Goal: Navigation & Orientation: Find specific page/section

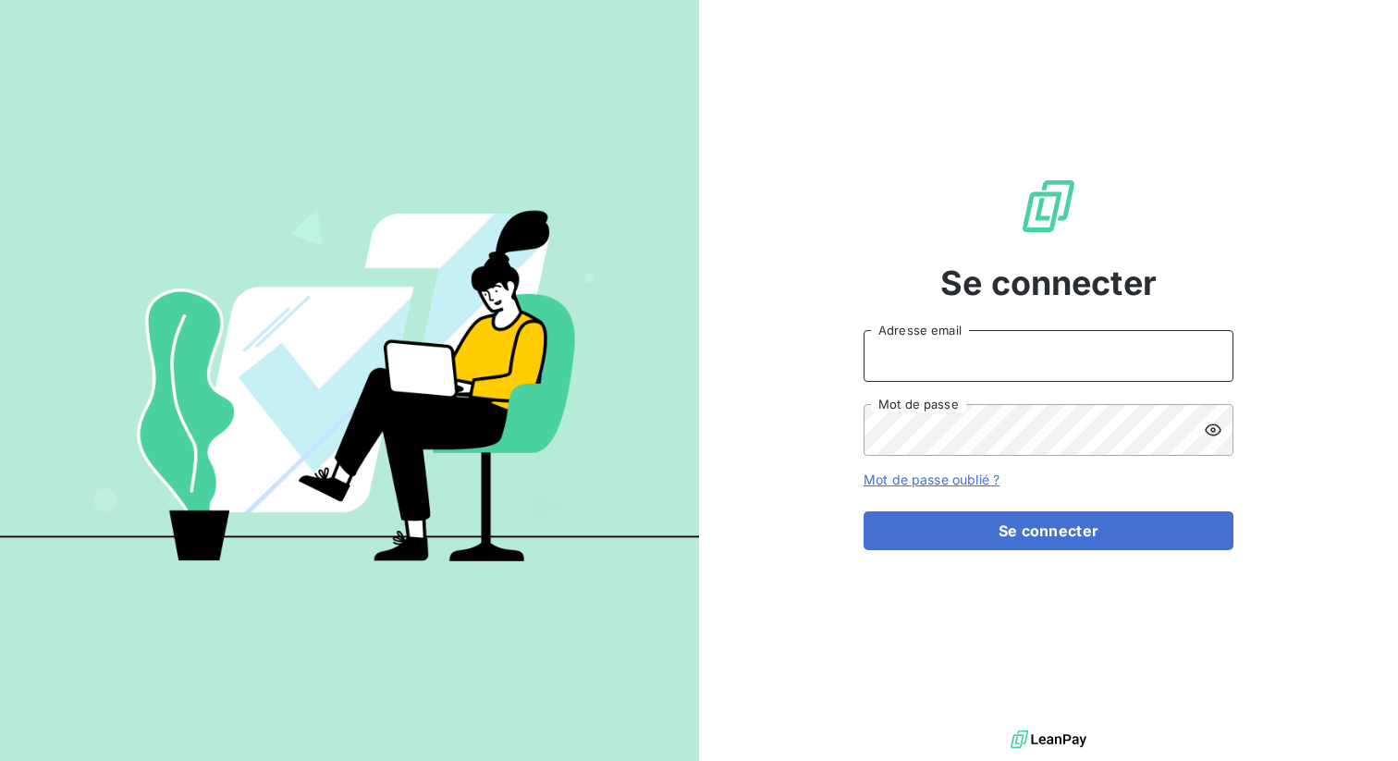
click at [939, 364] on input "Adresse email" at bounding box center [1049, 356] width 370 height 52
type input "admin@[PERSON_NAME]"
click at [864, 511] on button "Se connecter" at bounding box center [1049, 530] width 370 height 39
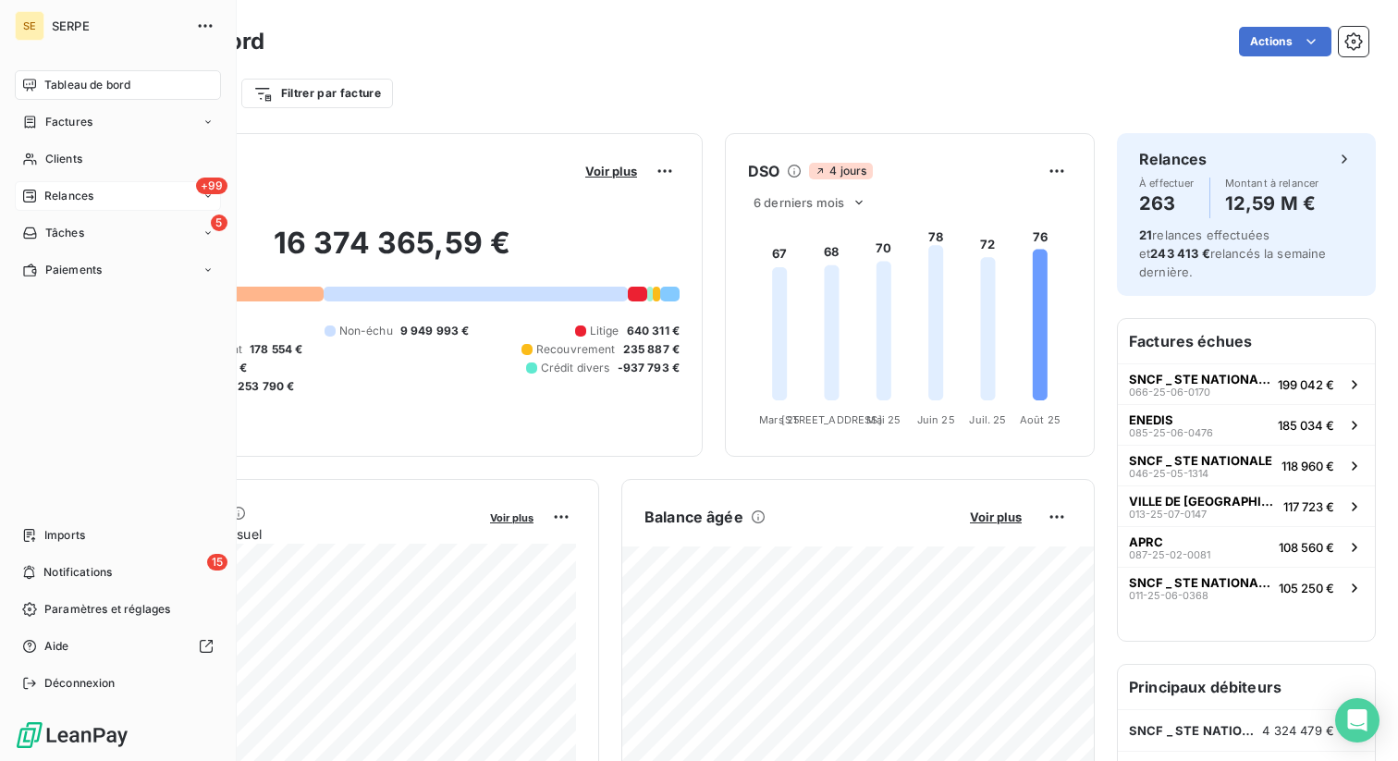
click at [76, 196] on span "Relances" at bounding box center [68, 196] width 49 height 17
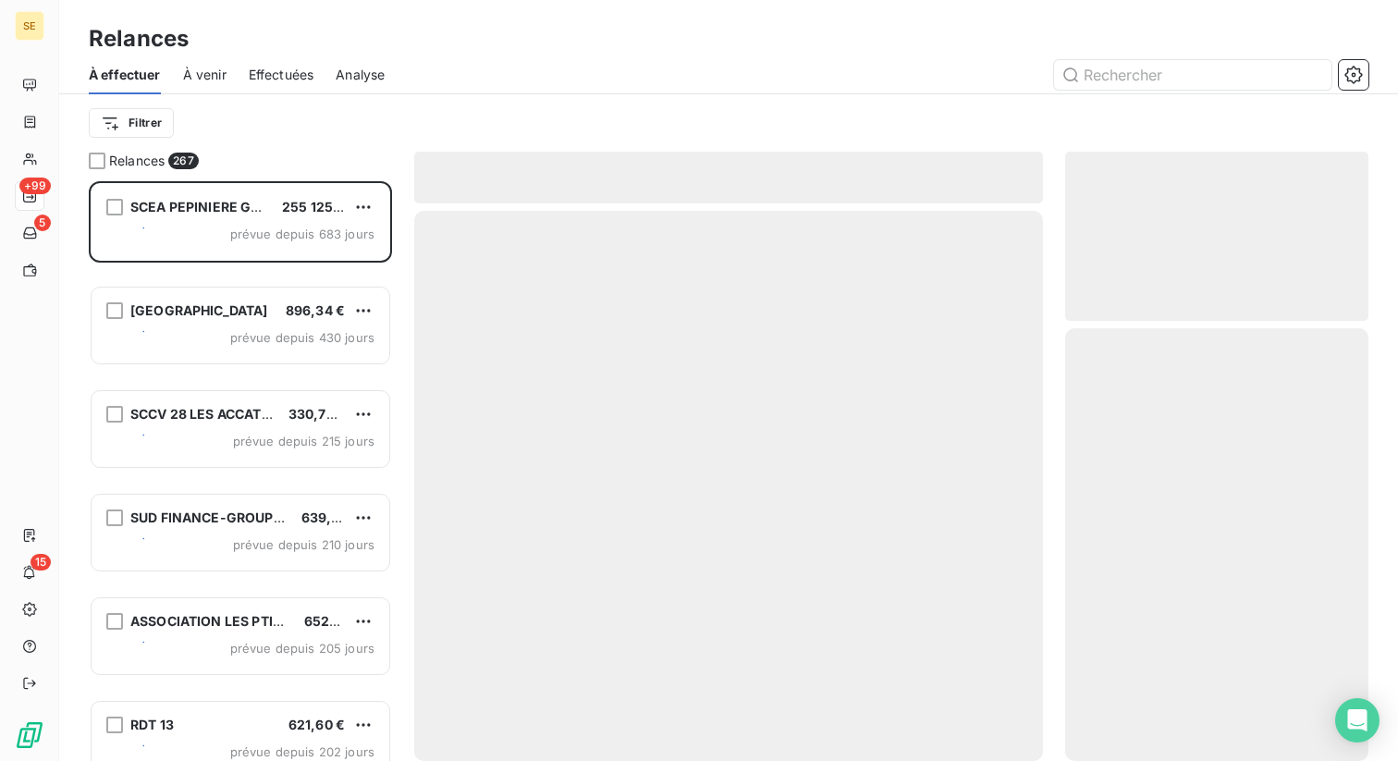
scroll to position [580, 303]
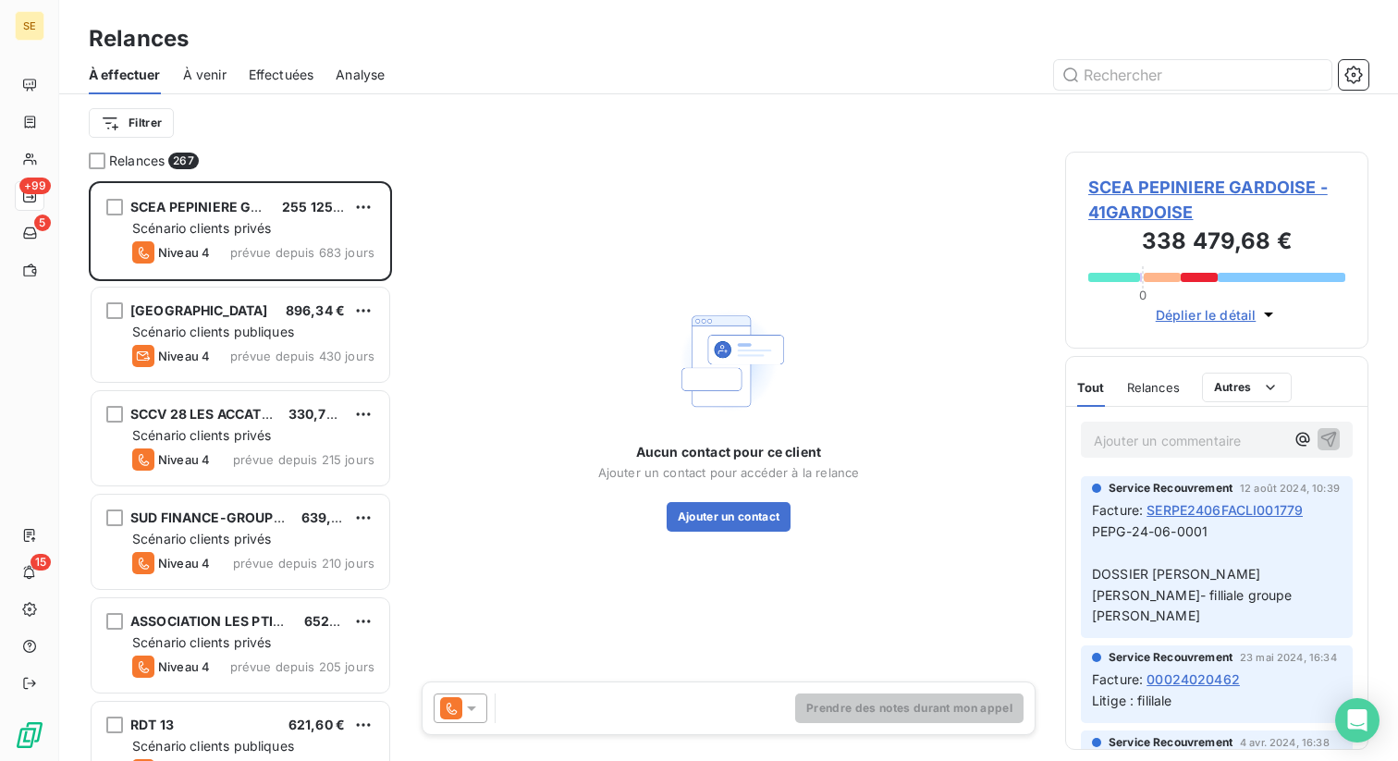
click at [276, 75] on span "Effectuées" at bounding box center [282, 75] width 66 height 18
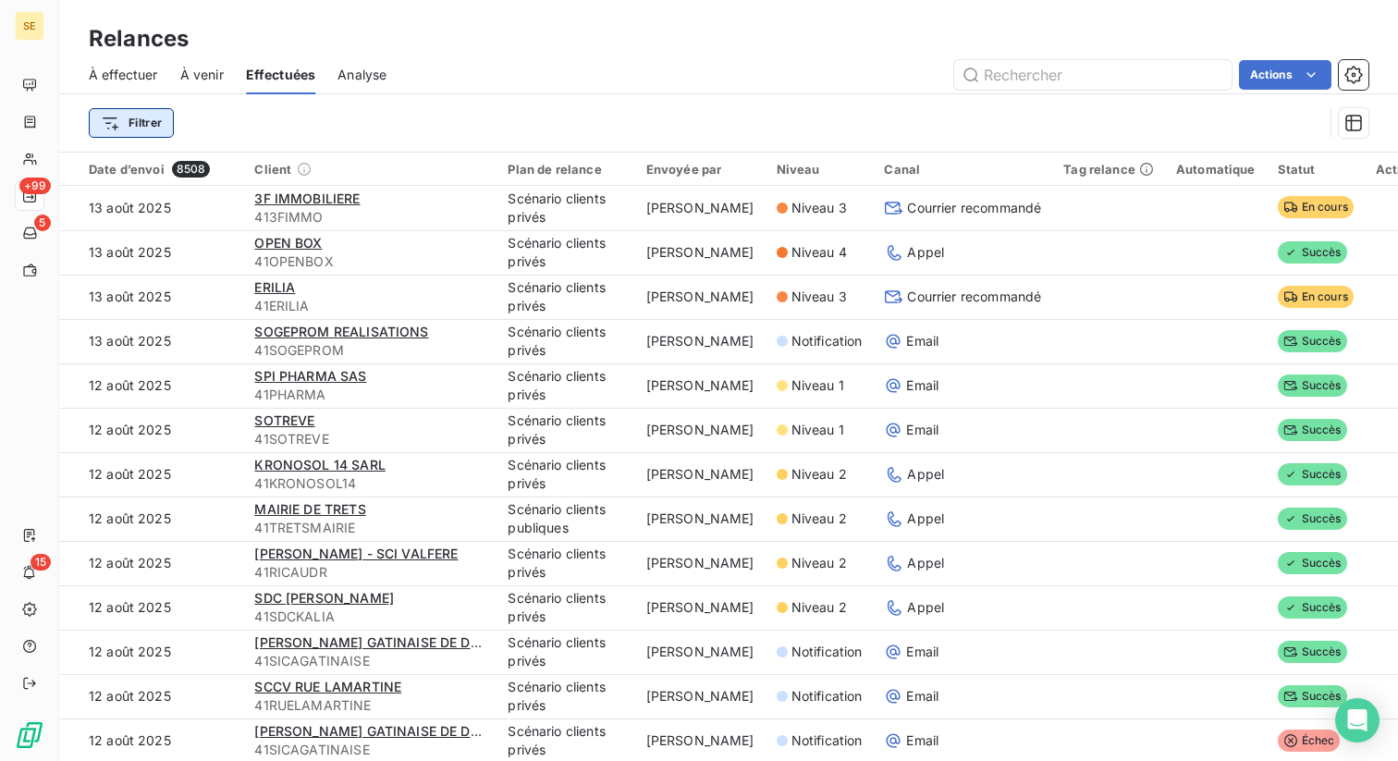
click at [134, 117] on html "SE +99 5 15 Relances À effectuer À venir Effectuées Analyse Actions Filtrer Dat…" at bounding box center [699, 380] width 1398 height 761
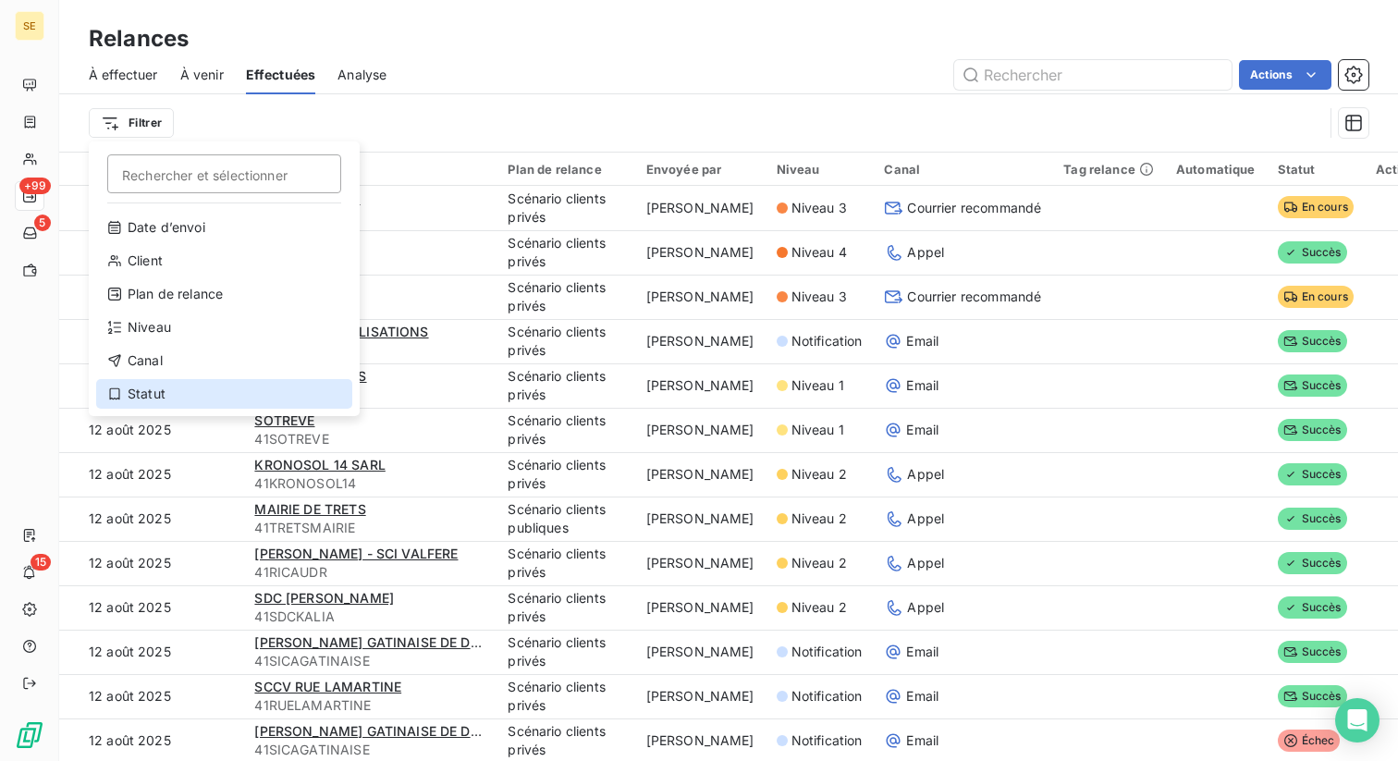
click at [154, 387] on div "Statut" at bounding box center [224, 394] width 256 height 30
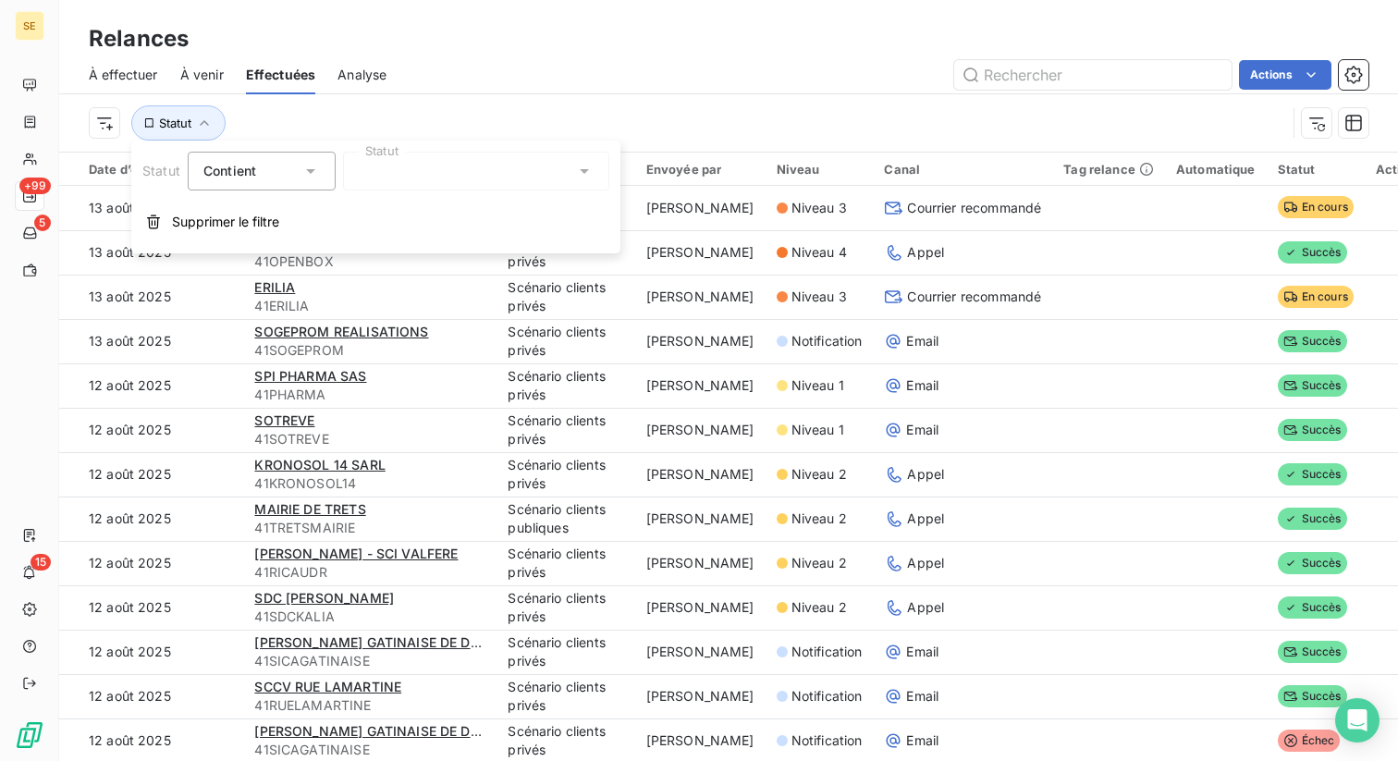
click at [460, 172] on div at bounding box center [476, 171] width 266 height 39
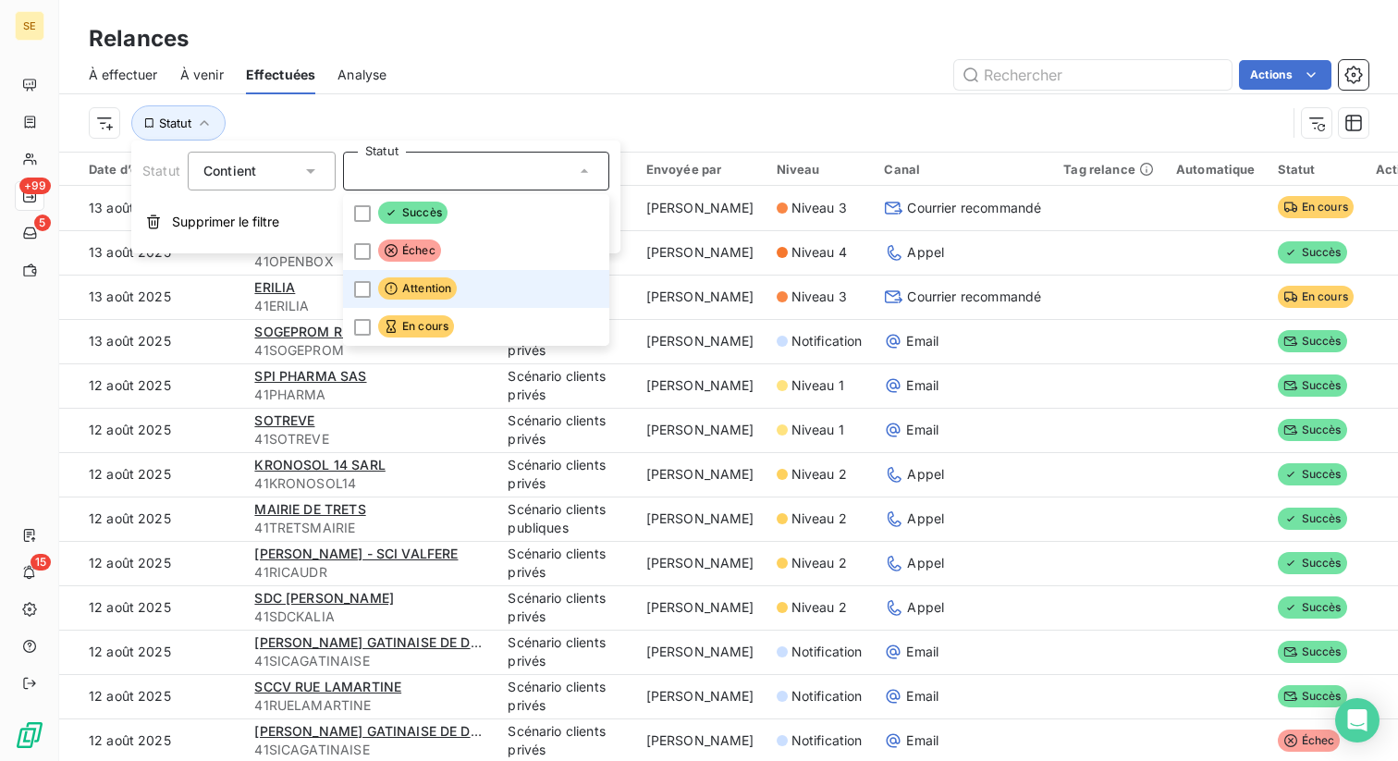
click at [443, 297] on span "Attention" at bounding box center [417, 288] width 79 height 22
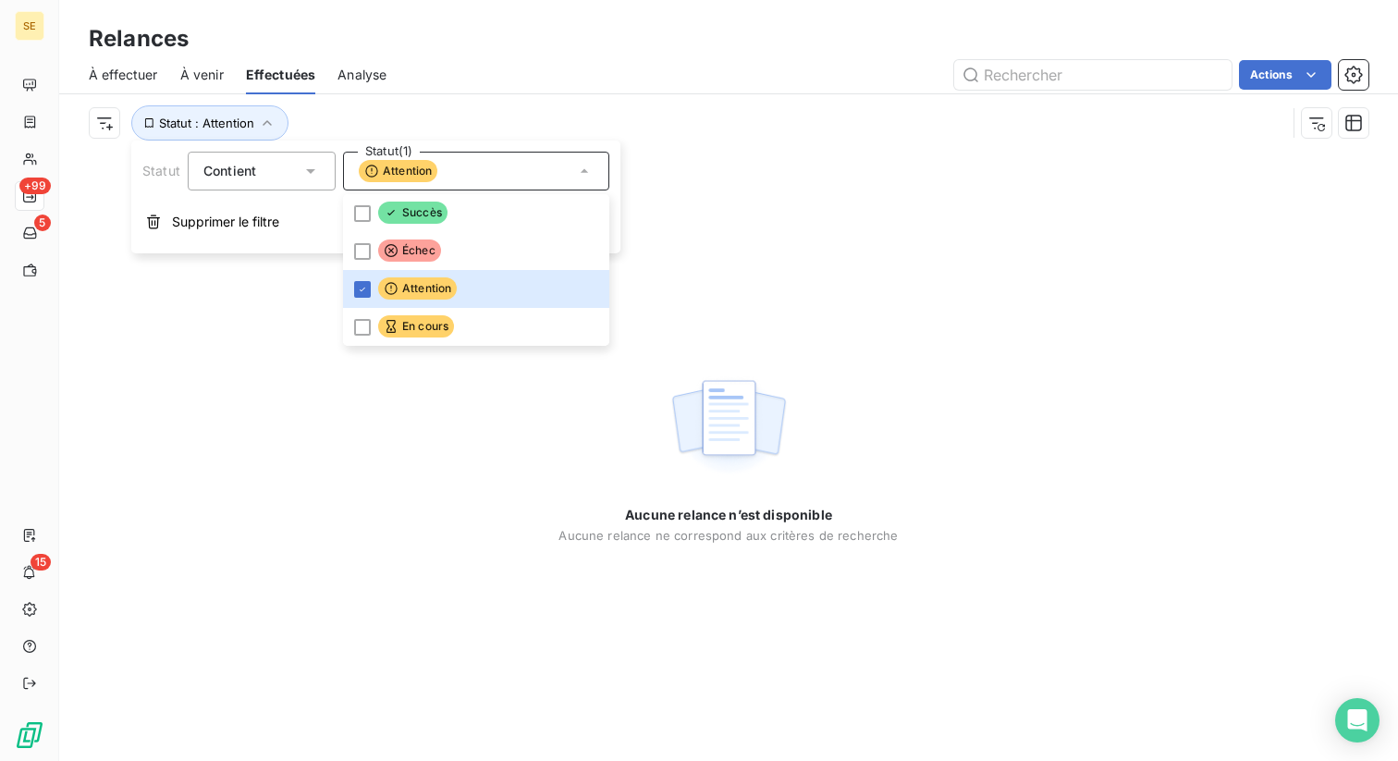
click at [577, 87] on div "Actions" at bounding box center [889, 75] width 960 height 30
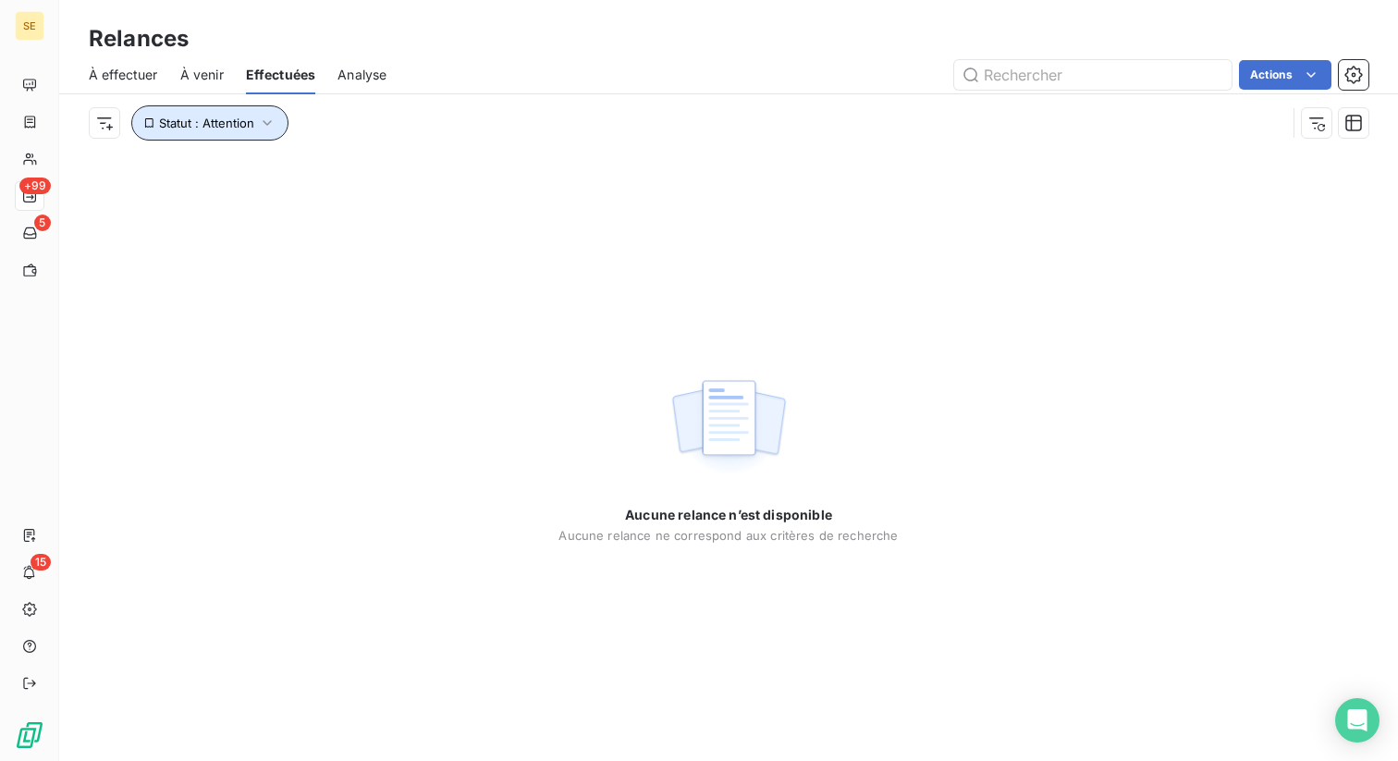
click at [215, 132] on button "Statut : Attention" at bounding box center [209, 122] width 157 height 35
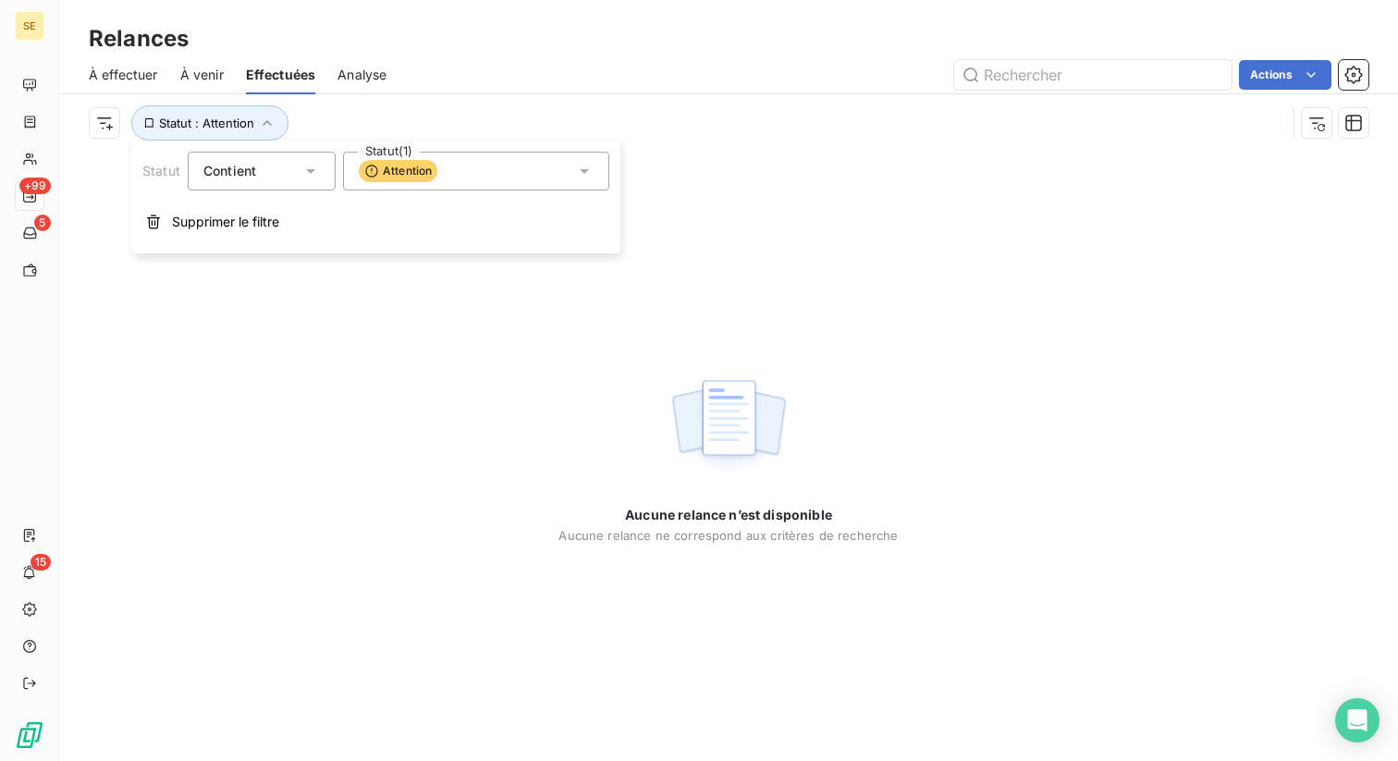
click at [382, 171] on span "Attention" at bounding box center [398, 171] width 79 height 22
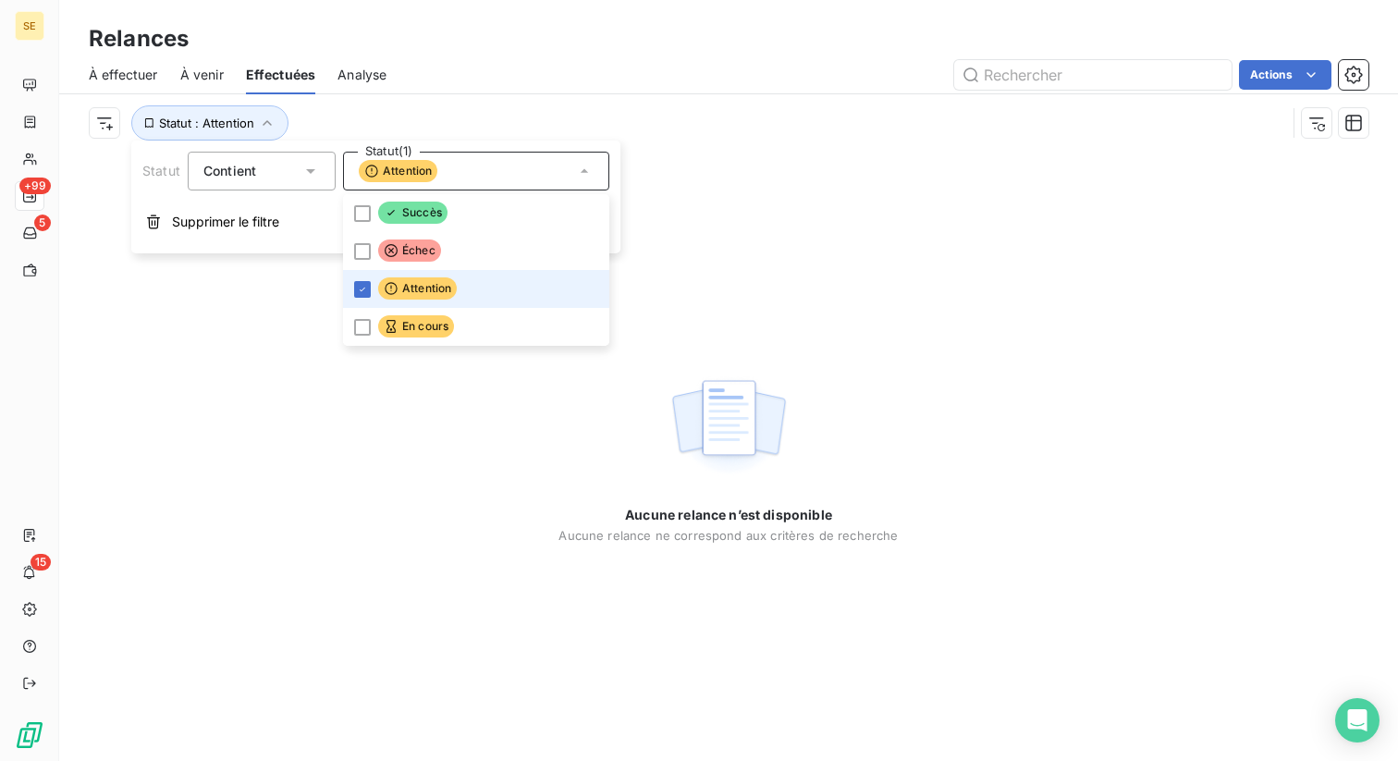
click at [382, 171] on span "Attention" at bounding box center [398, 171] width 79 height 22
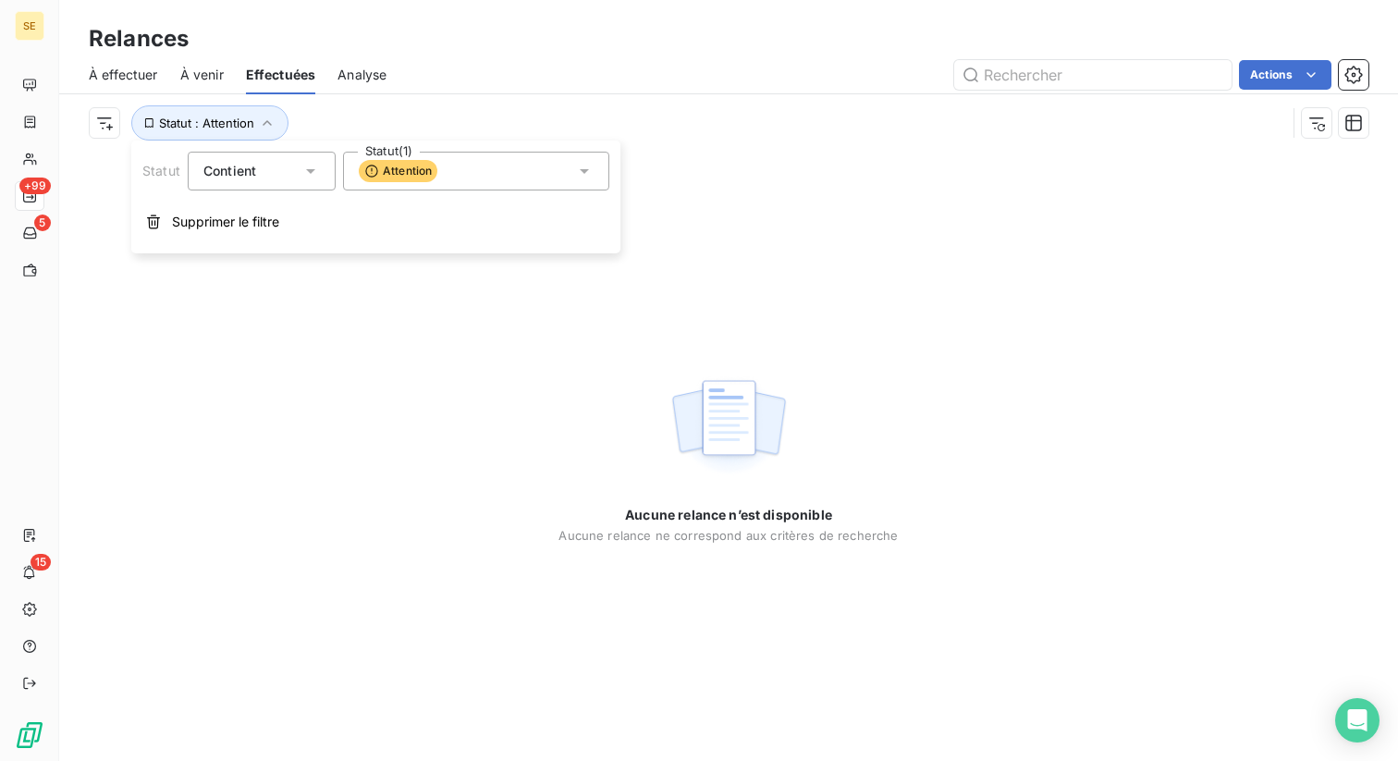
click at [439, 182] on div "Attention" at bounding box center [476, 171] width 266 height 39
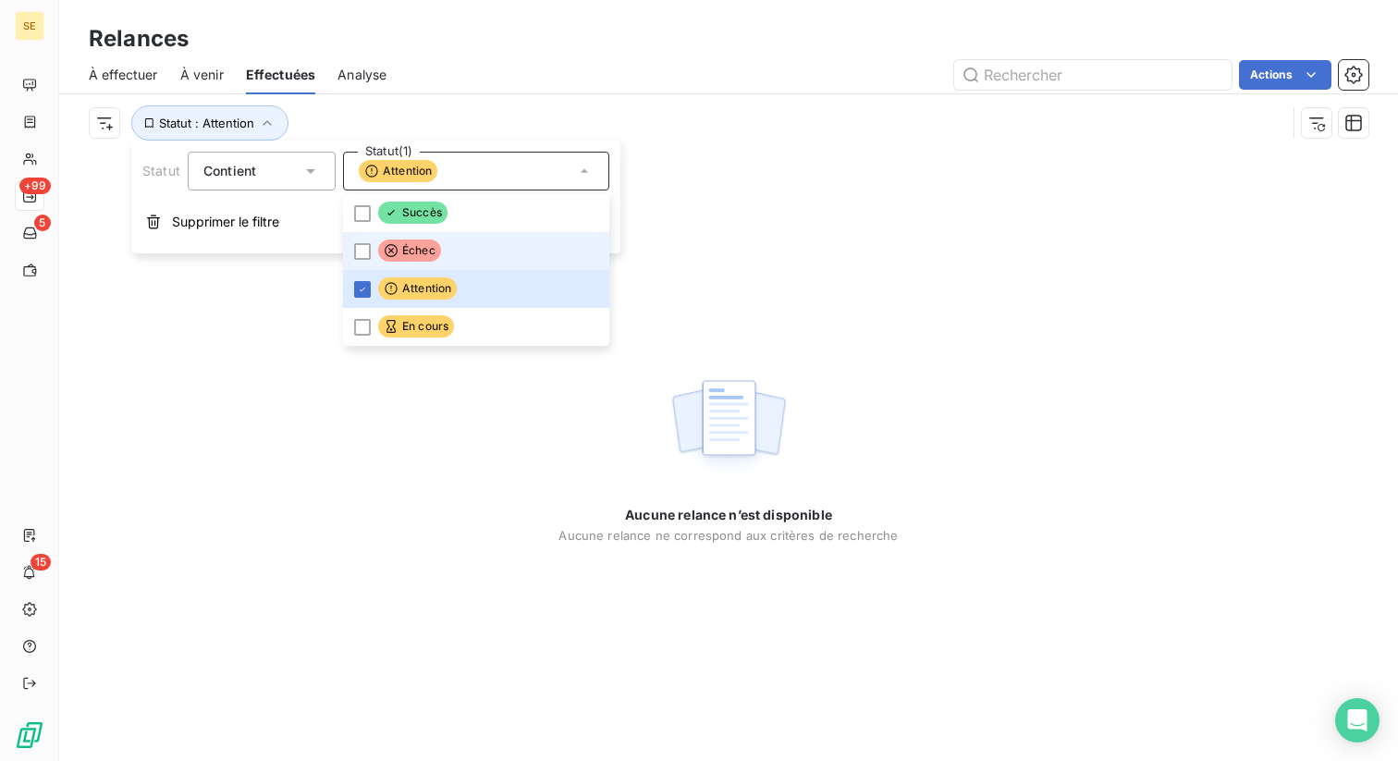
click at [427, 257] on span "Échec" at bounding box center [409, 250] width 63 height 22
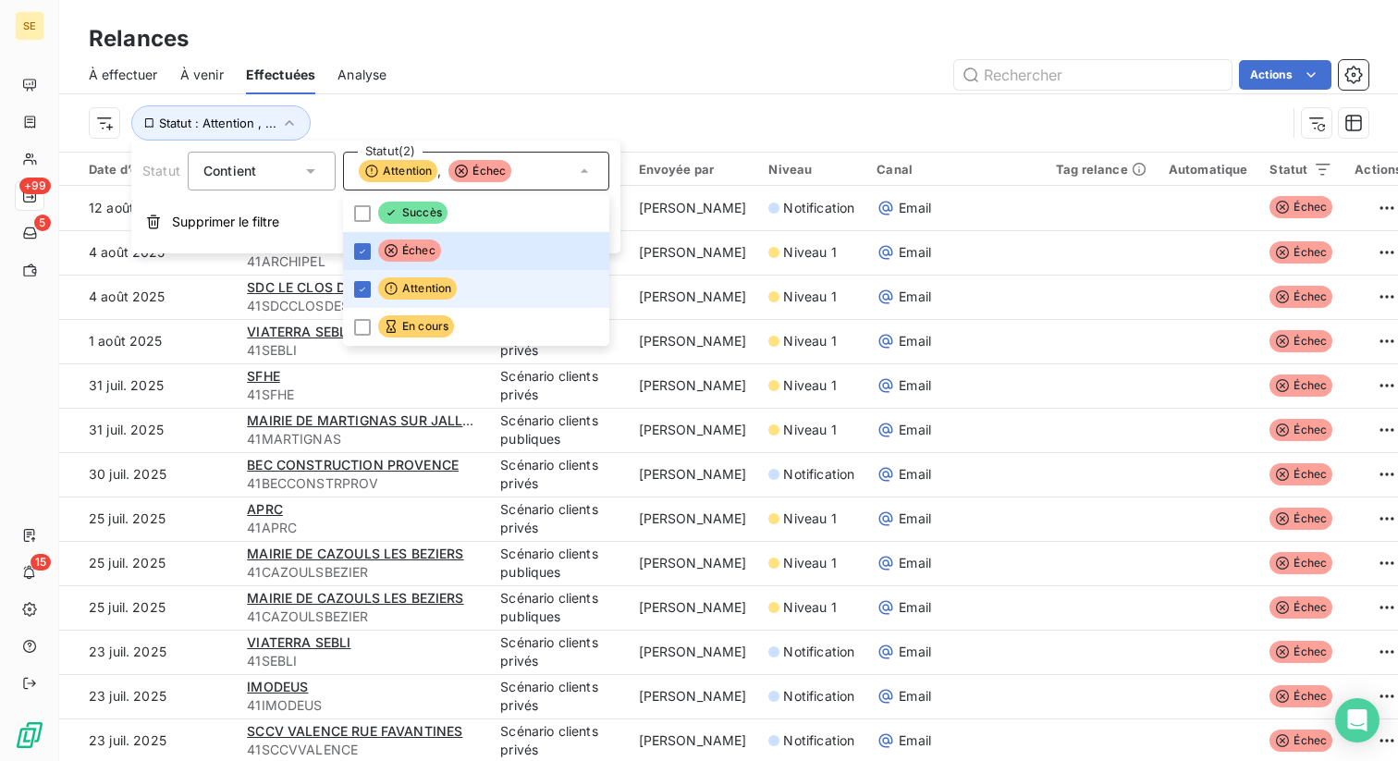
click at [376, 291] on li "Attention" at bounding box center [476, 289] width 266 height 38
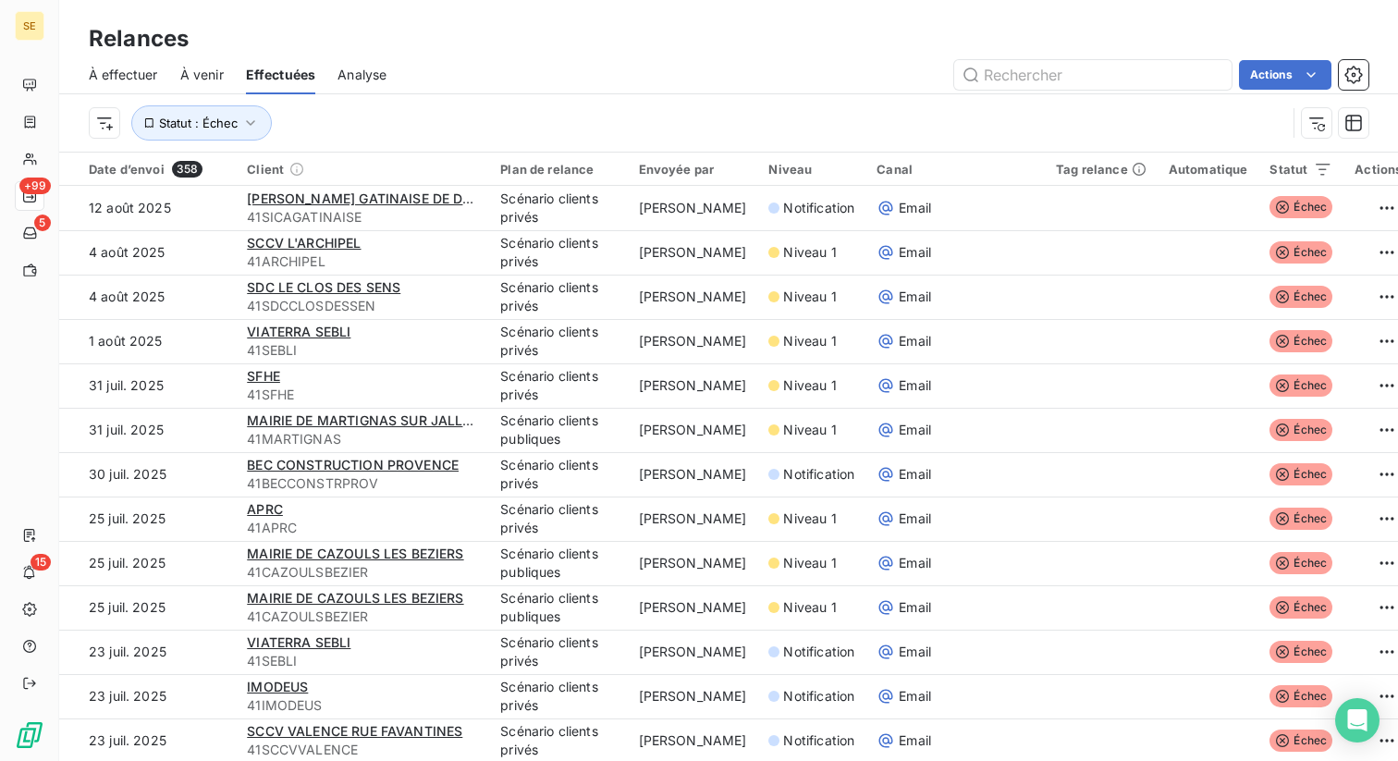
click at [675, 70] on div "Actions" at bounding box center [889, 75] width 960 height 30
click at [203, 118] on span "Statut : Échec" at bounding box center [198, 123] width 79 height 15
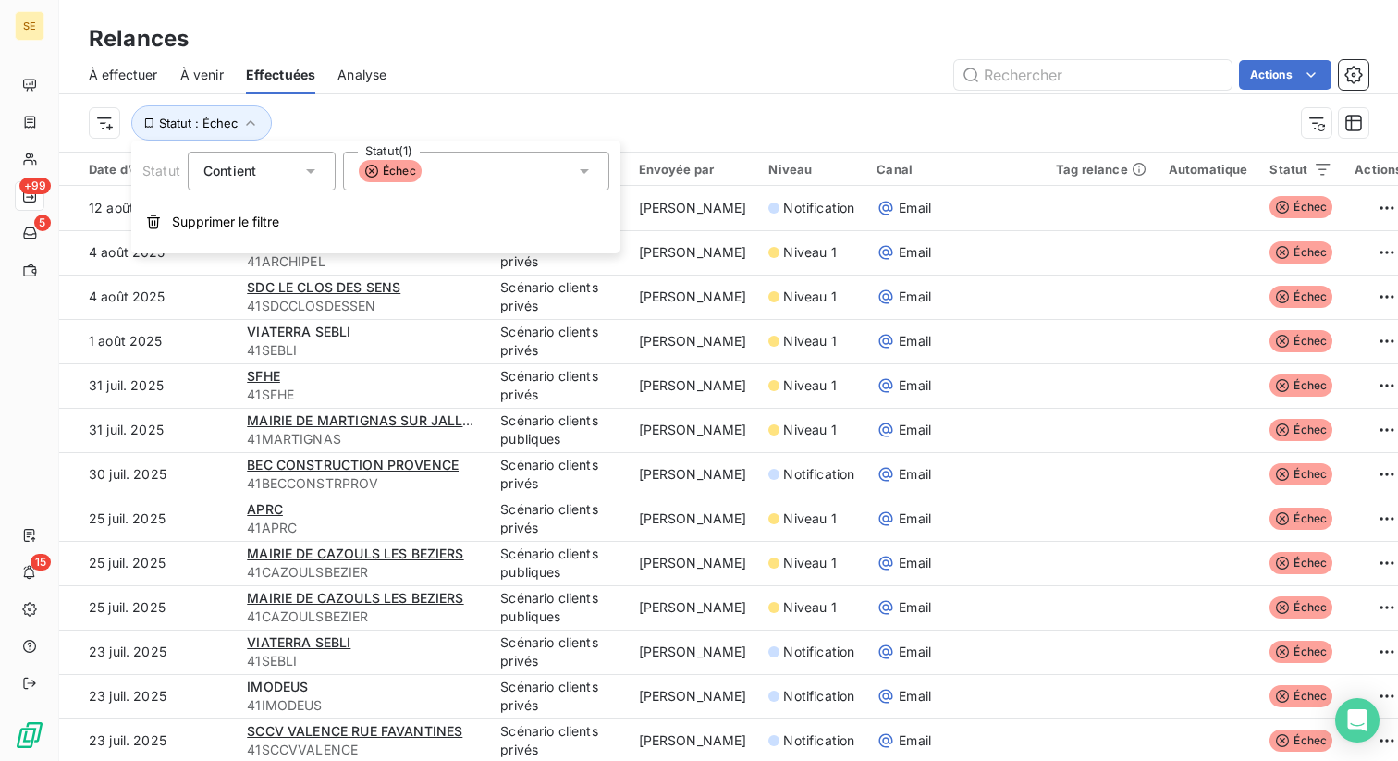
click at [525, 179] on div "Échec" at bounding box center [476, 171] width 266 height 39
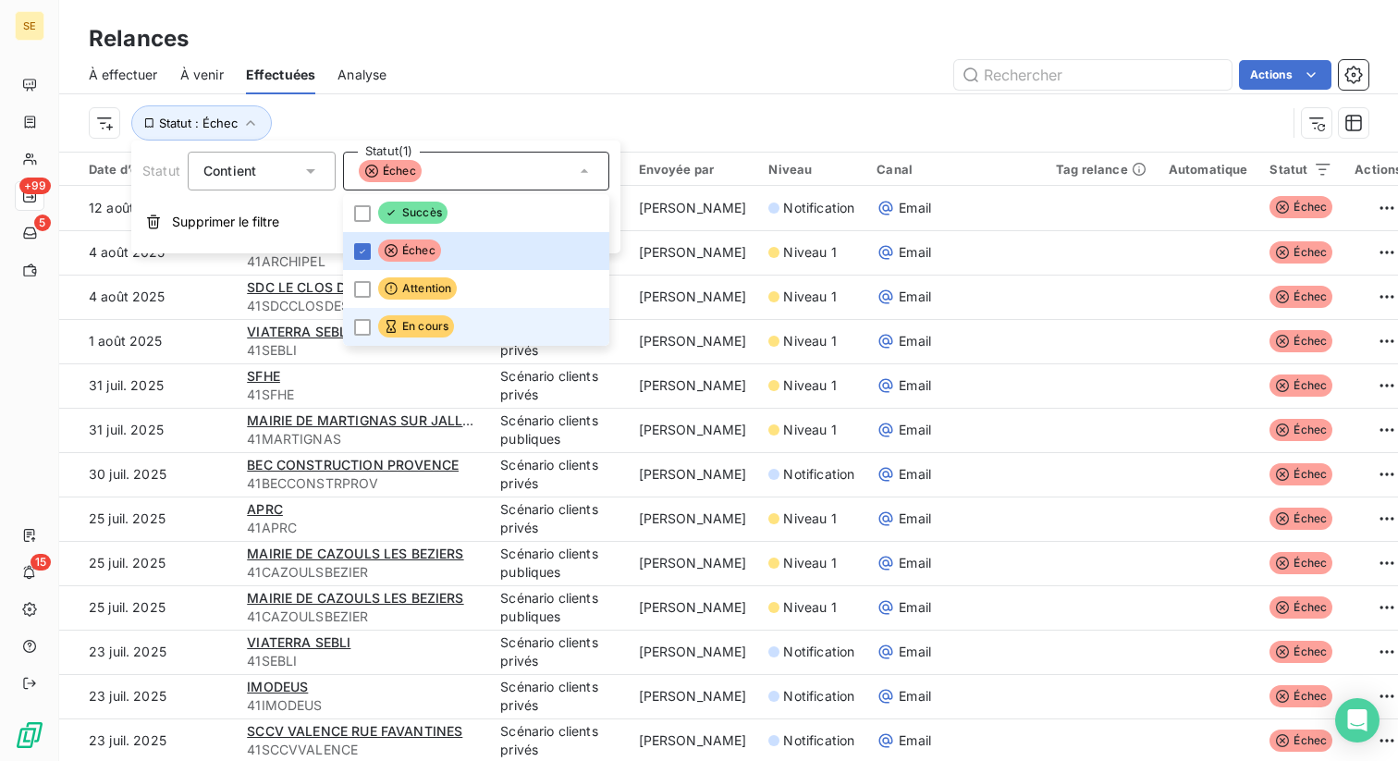
click at [405, 324] on span "En cours" at bounding box center [416, 326] width 76 height 22
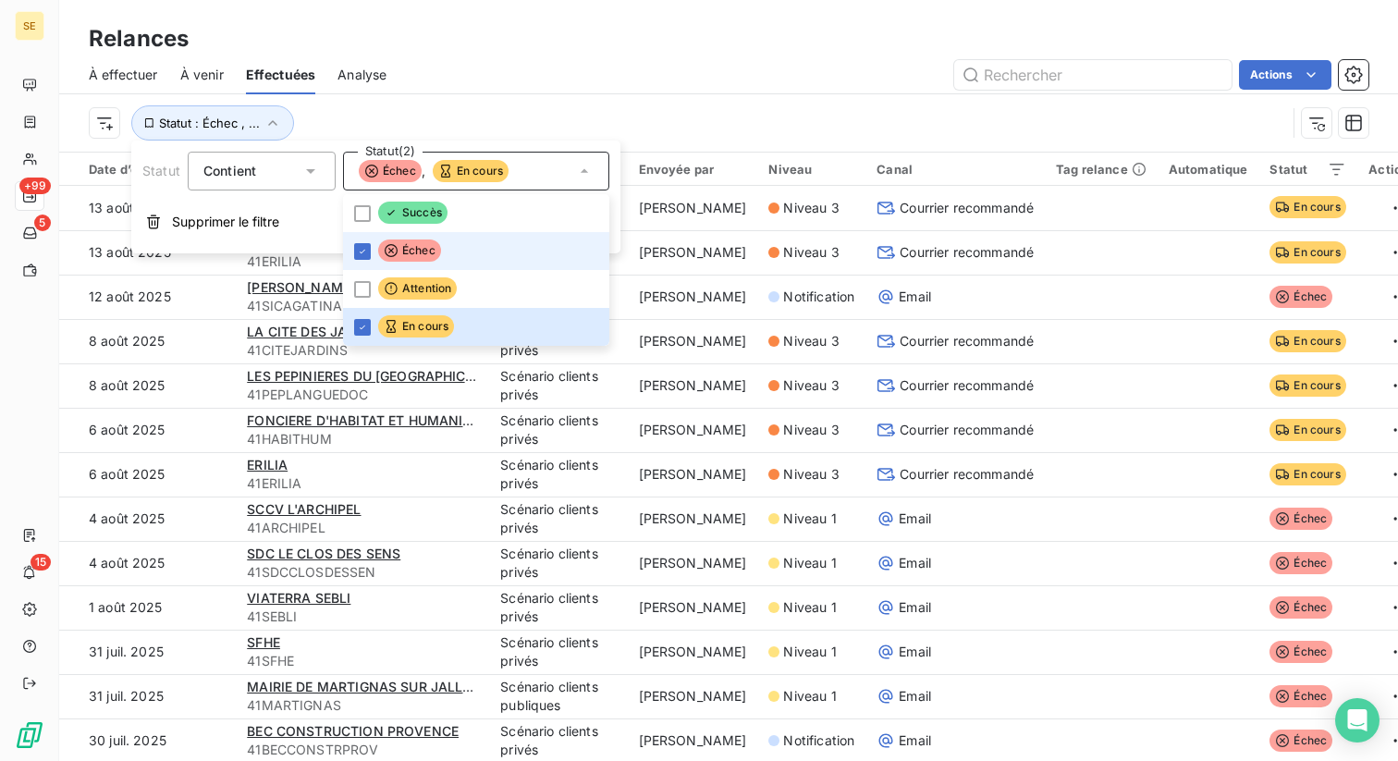
click at [405, 240] on span "Échec" at bounding box center [409, 250] width 63 height 22
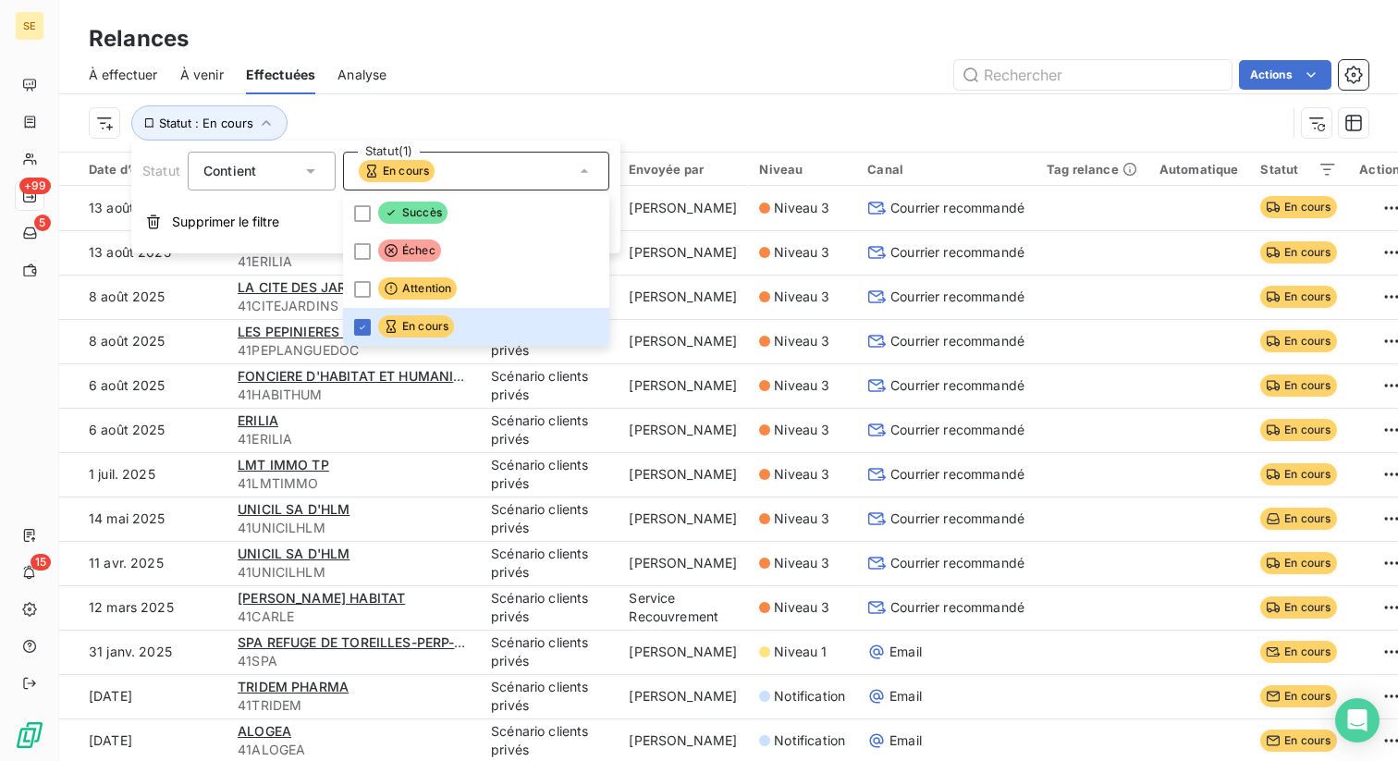
click at [693, 113] on div "Statut : En cours" at bounding box center [687, 122] width 1197 height 35
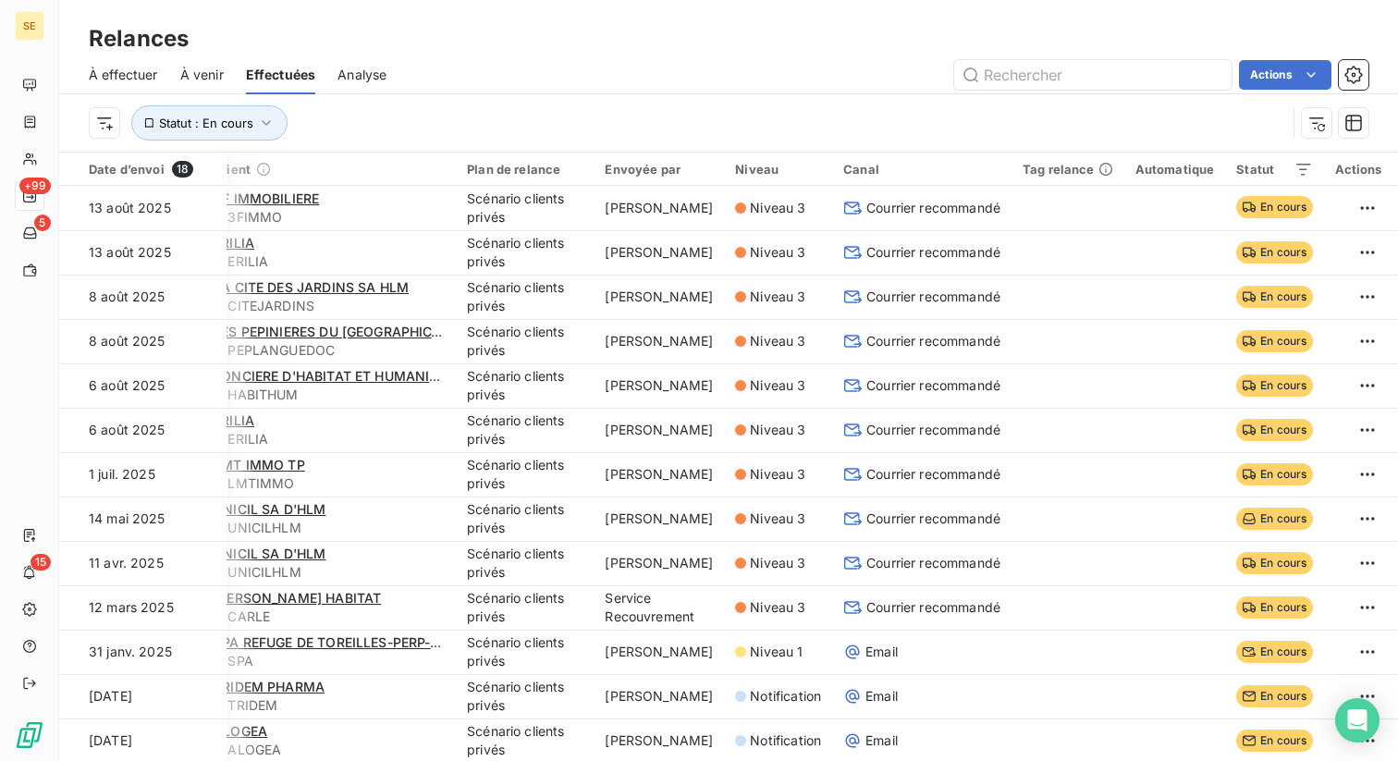
click at [456, 79] on div "Actions" at bounding box center [889, 75] width 960 height 30
click at [259, 116] on icon "button" at bounding box center [266, 123] width 18 height 18
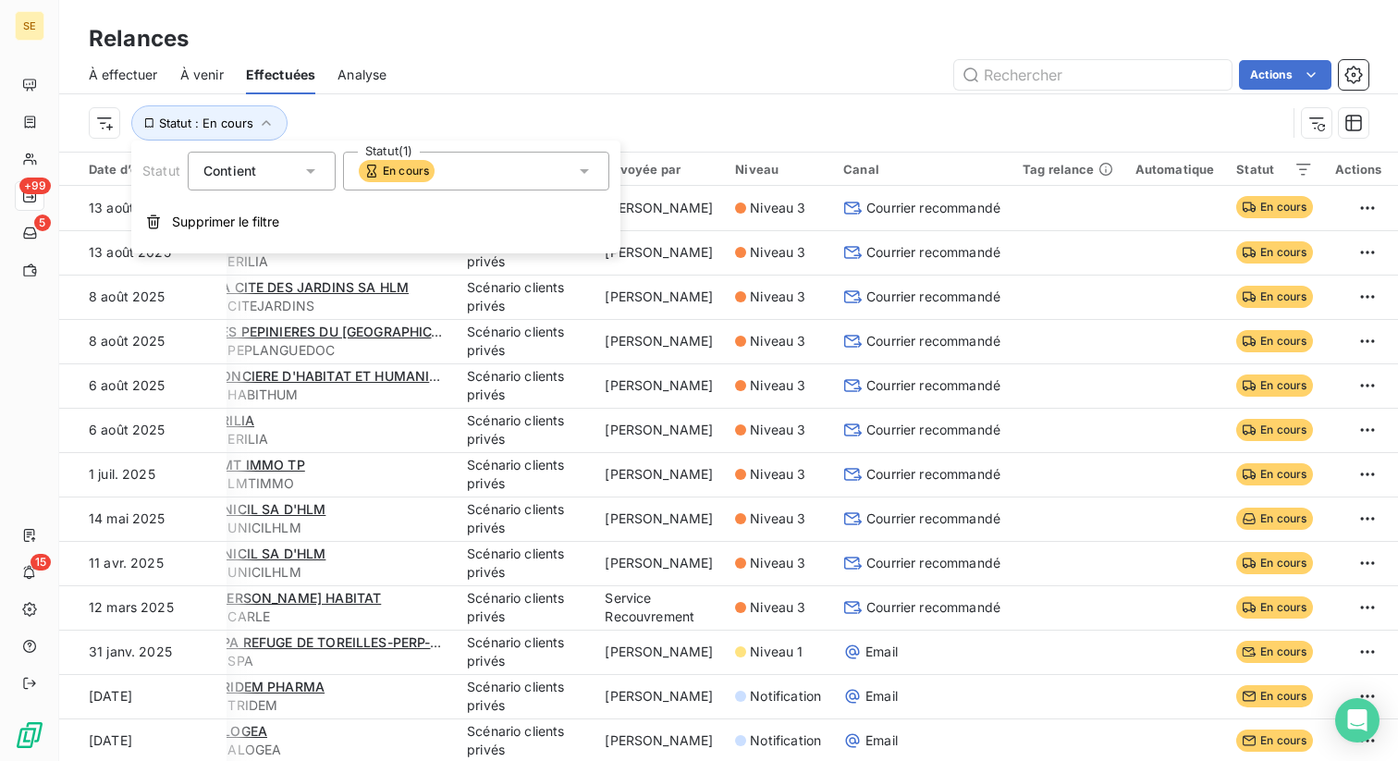
click at [384, 176] on span "En cours" at bounding box center [397, 171] width 76 height 22
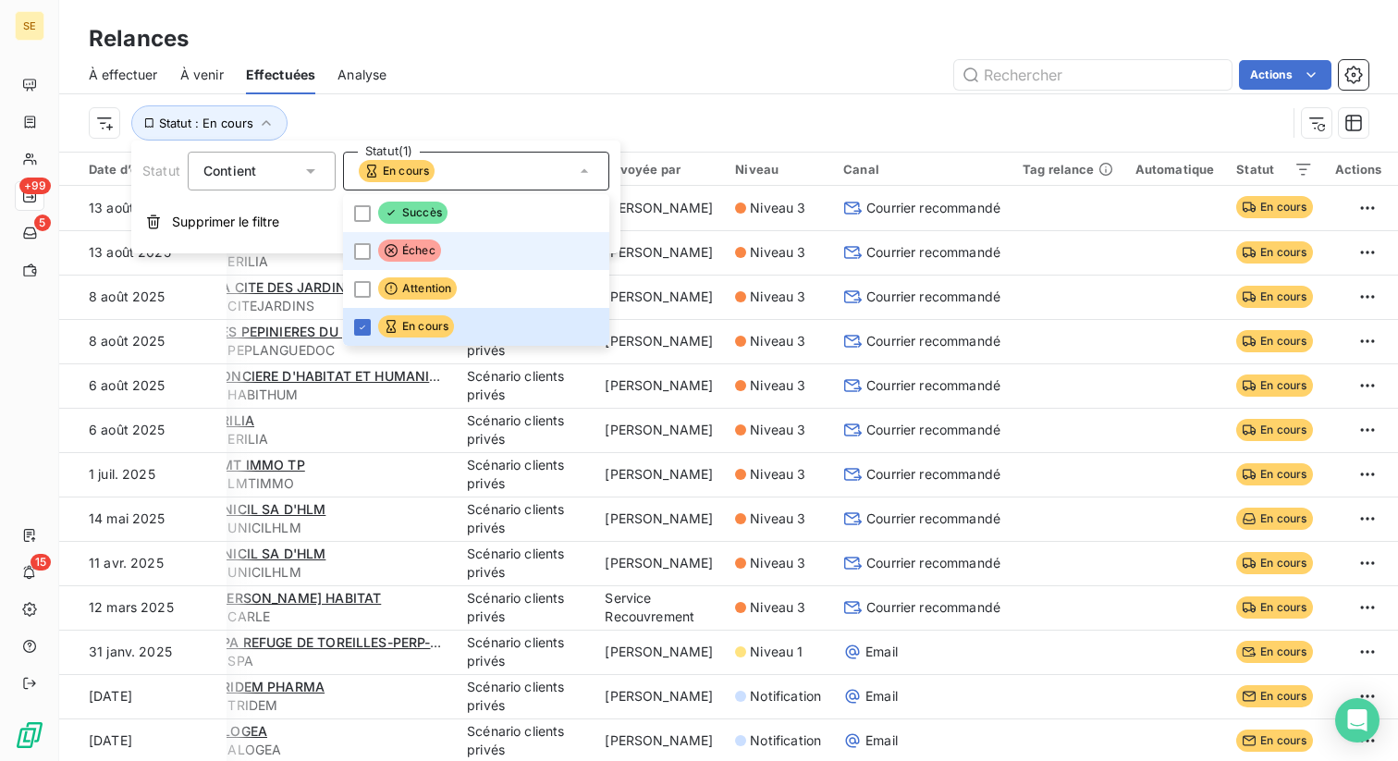
click at [415, 244] on span "Échec" at bounding box center [409, 250] width 63 height 22
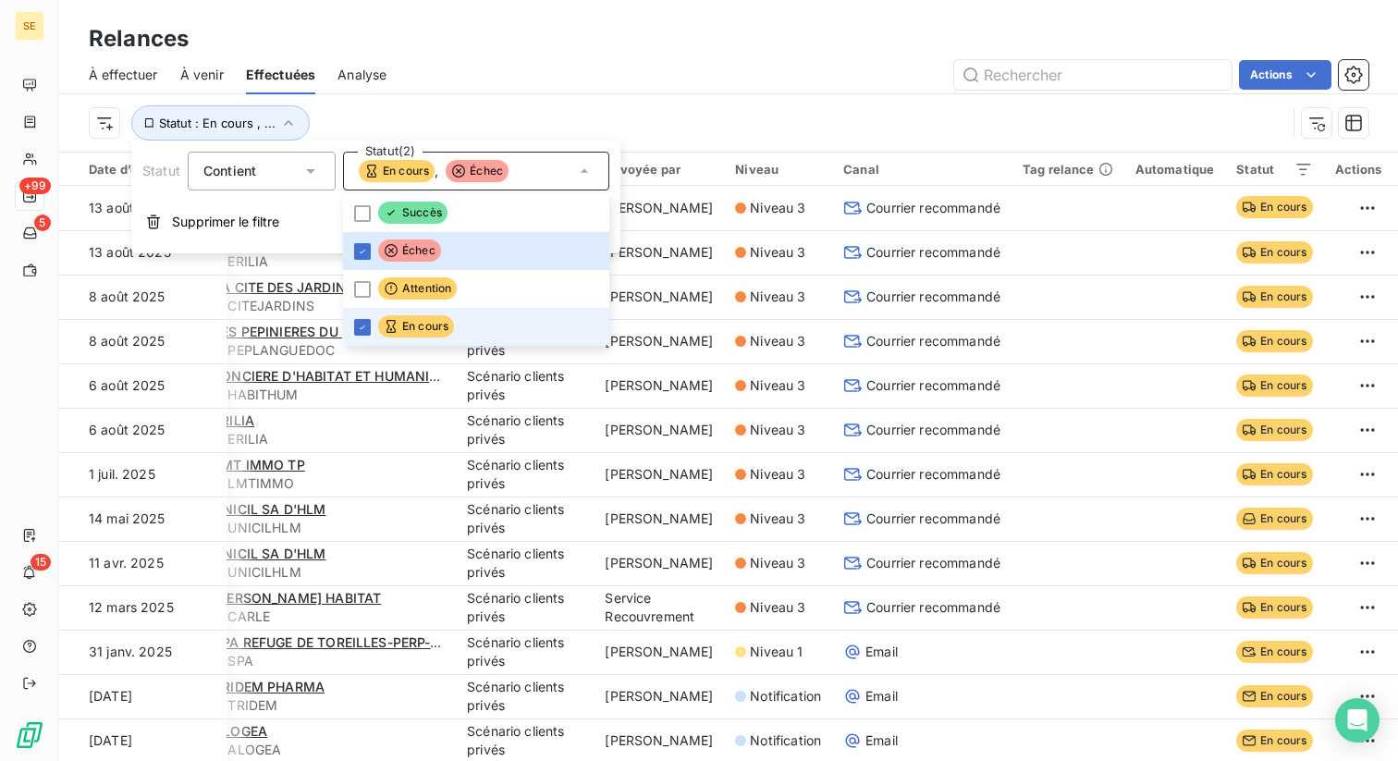
click at [405, 319] on span "En cours" at bounding box center [416, 326] width 76 height 22
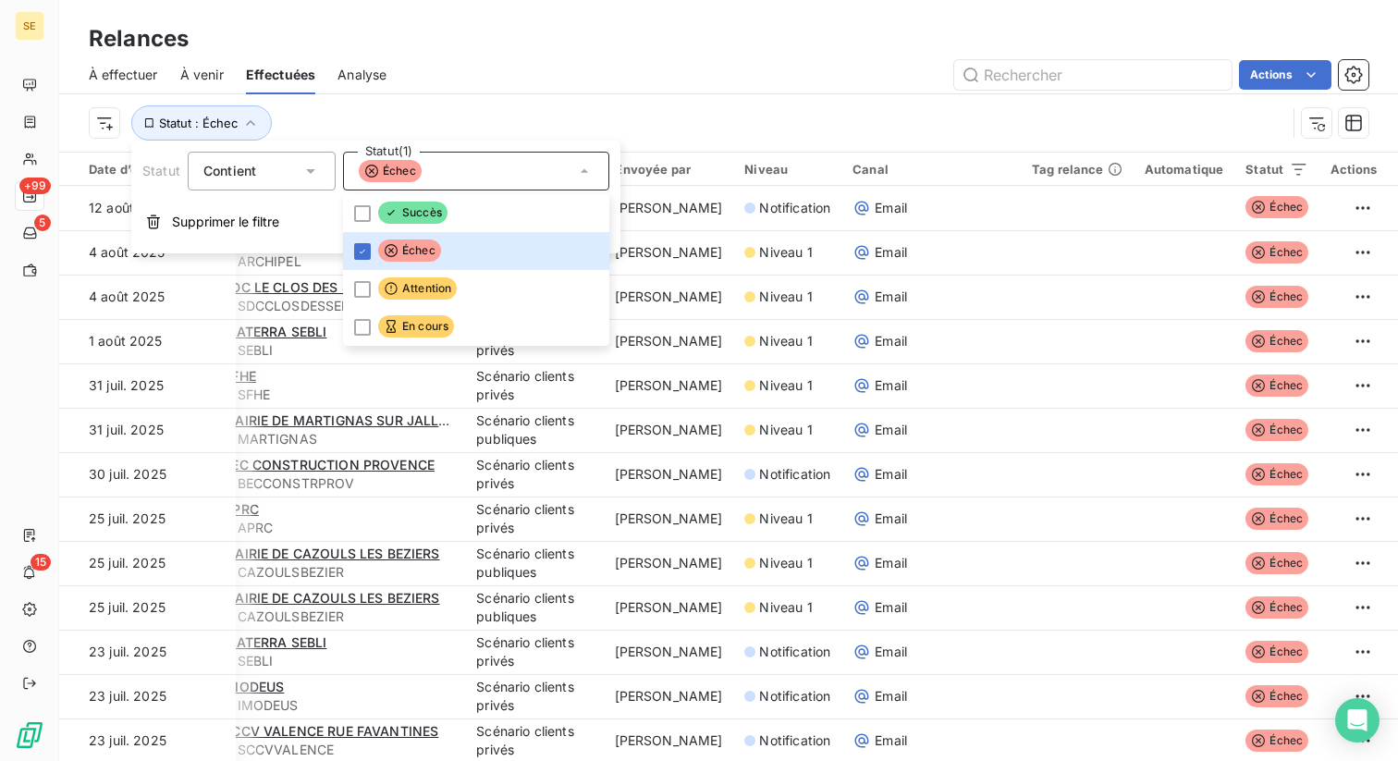
scroll to position [0, 3]
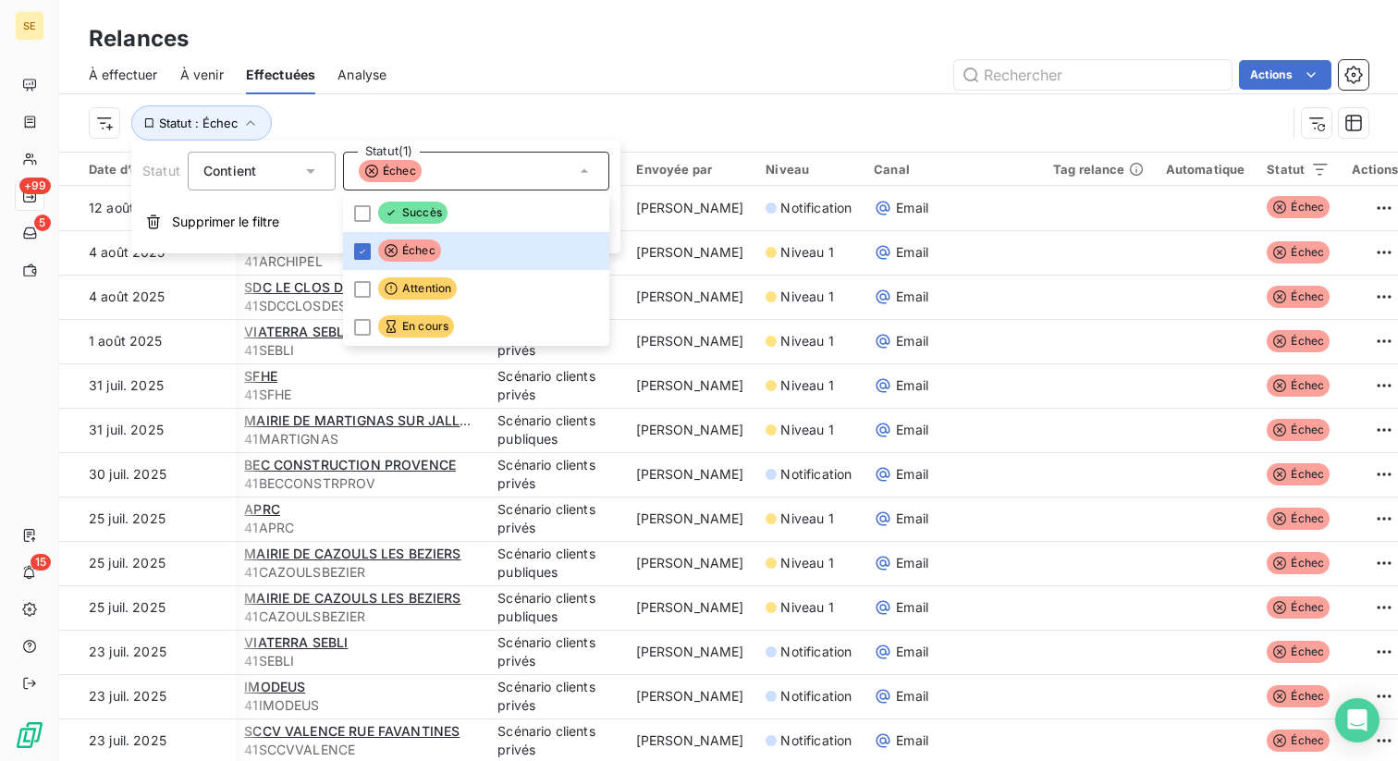
click at [500, 70] on div "Actions" at bounding box center [889, 75] width 960 height 30
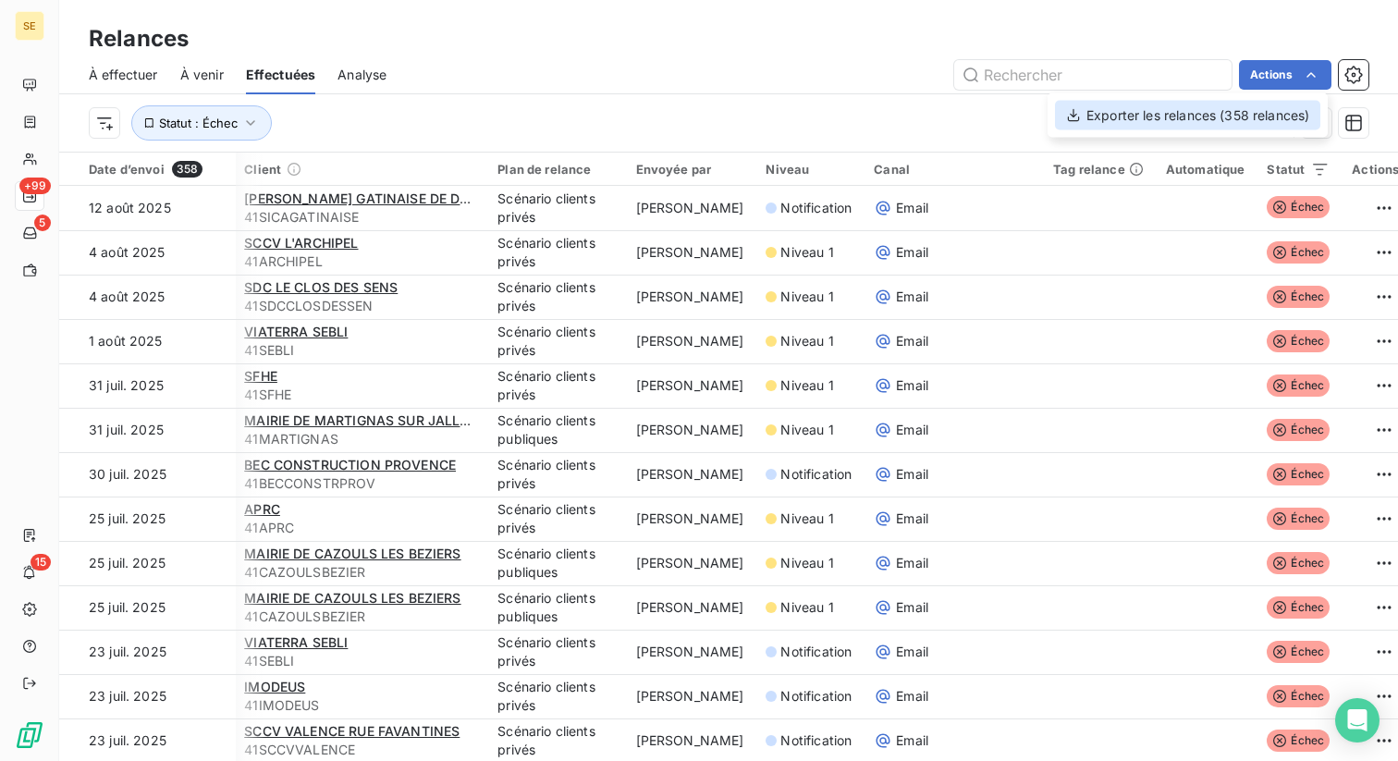
click at [1195, 117] on div "Exporter les relances (358 relances)" at bounding box center [1187, 116] width 265 height 30
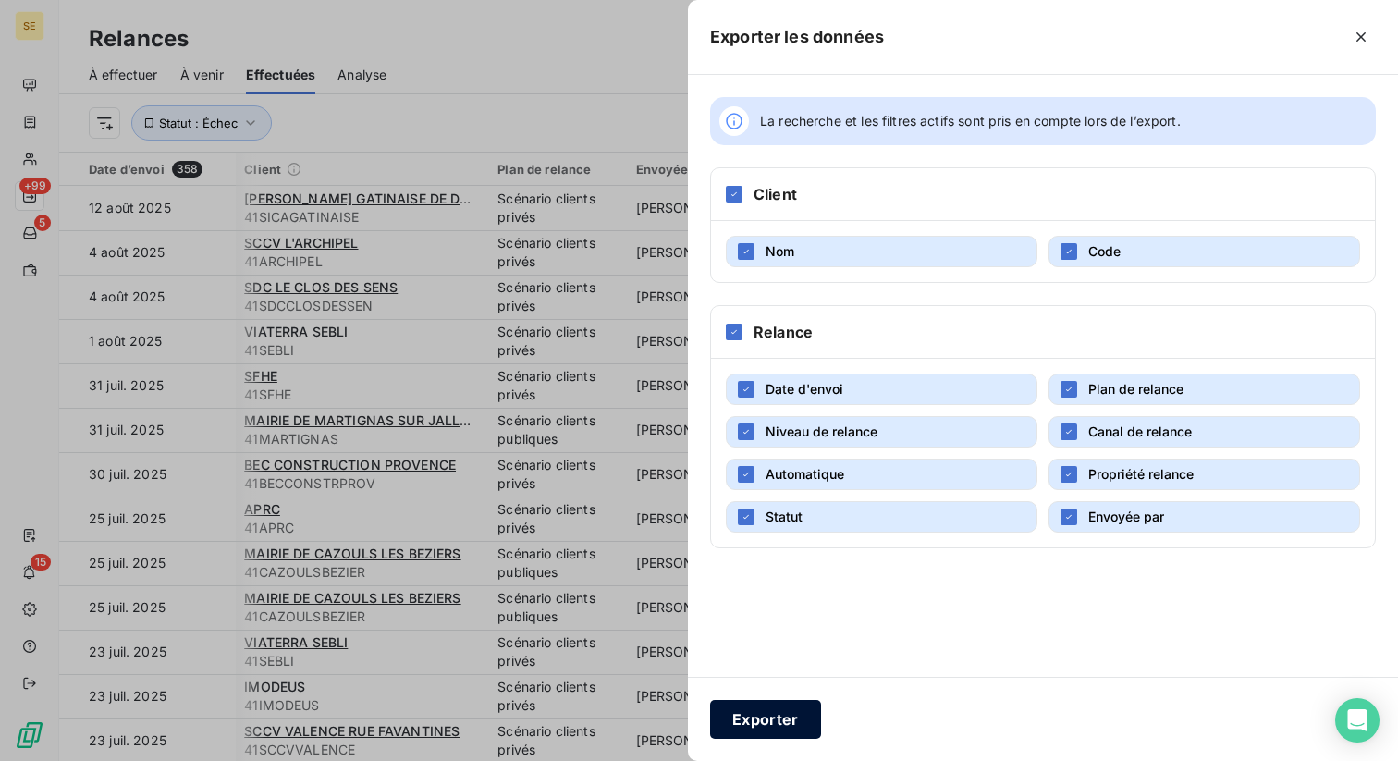
click at [779, 721] on button "Exporter" at bounding box center [765, 719] width 111 height 39
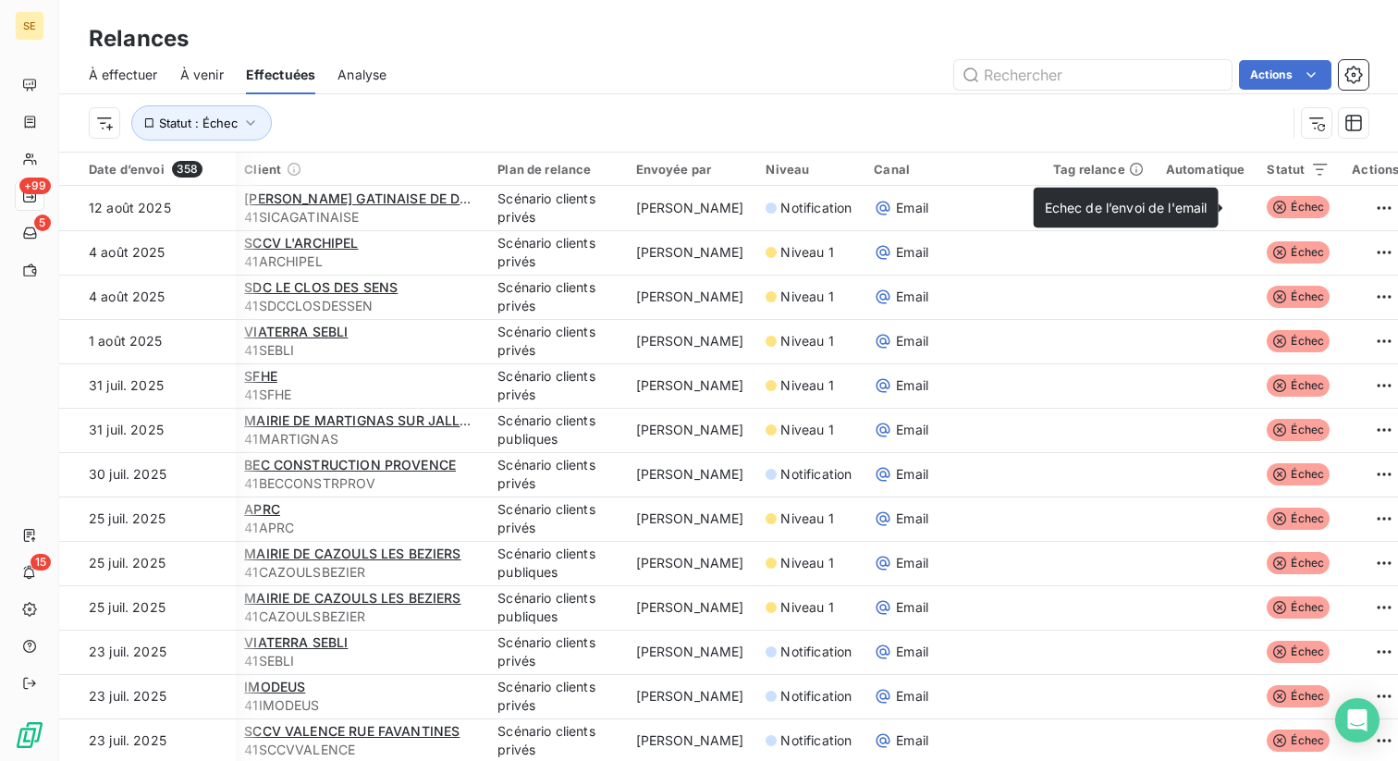
click at [1166, 206] on span "Echec de l’envoi de l'email" at bounding box center [1126, 208] width 163 height 16
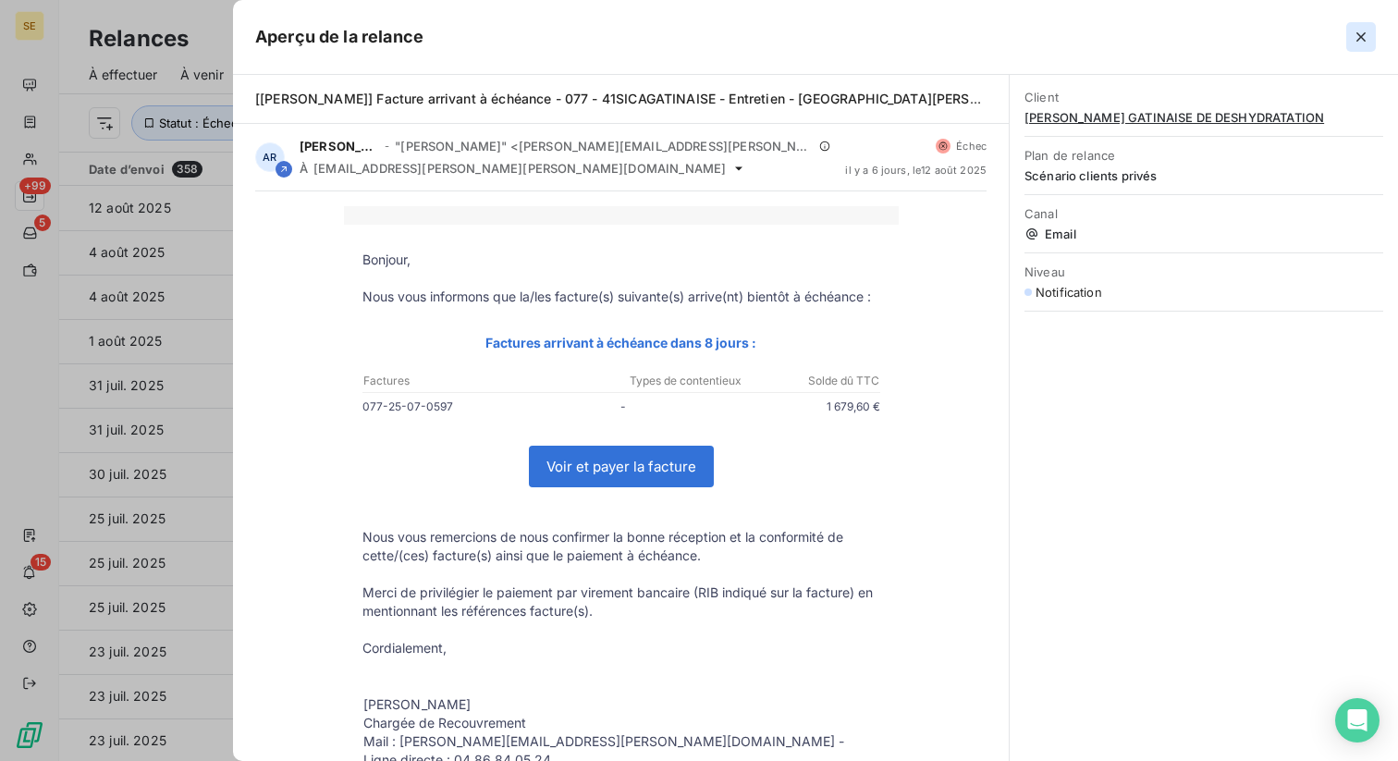
click at [1357, 35] on icon "button" at bounding box center [1361, 37] width 18 height 18
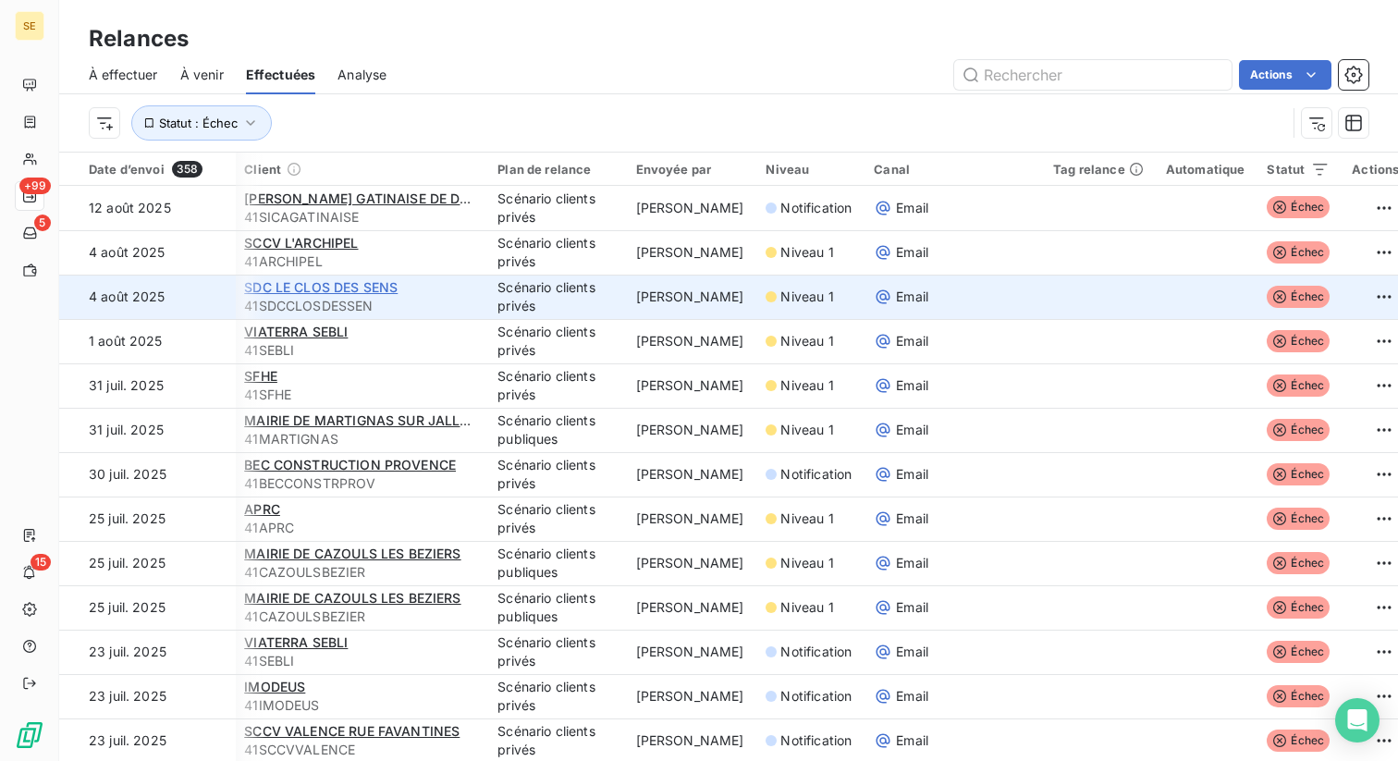
scroll to position [0, 0]
click at [350, 288] on span "SDC LE CLOS DES SENS" at bounding box center [323, 287] width 153 height 16
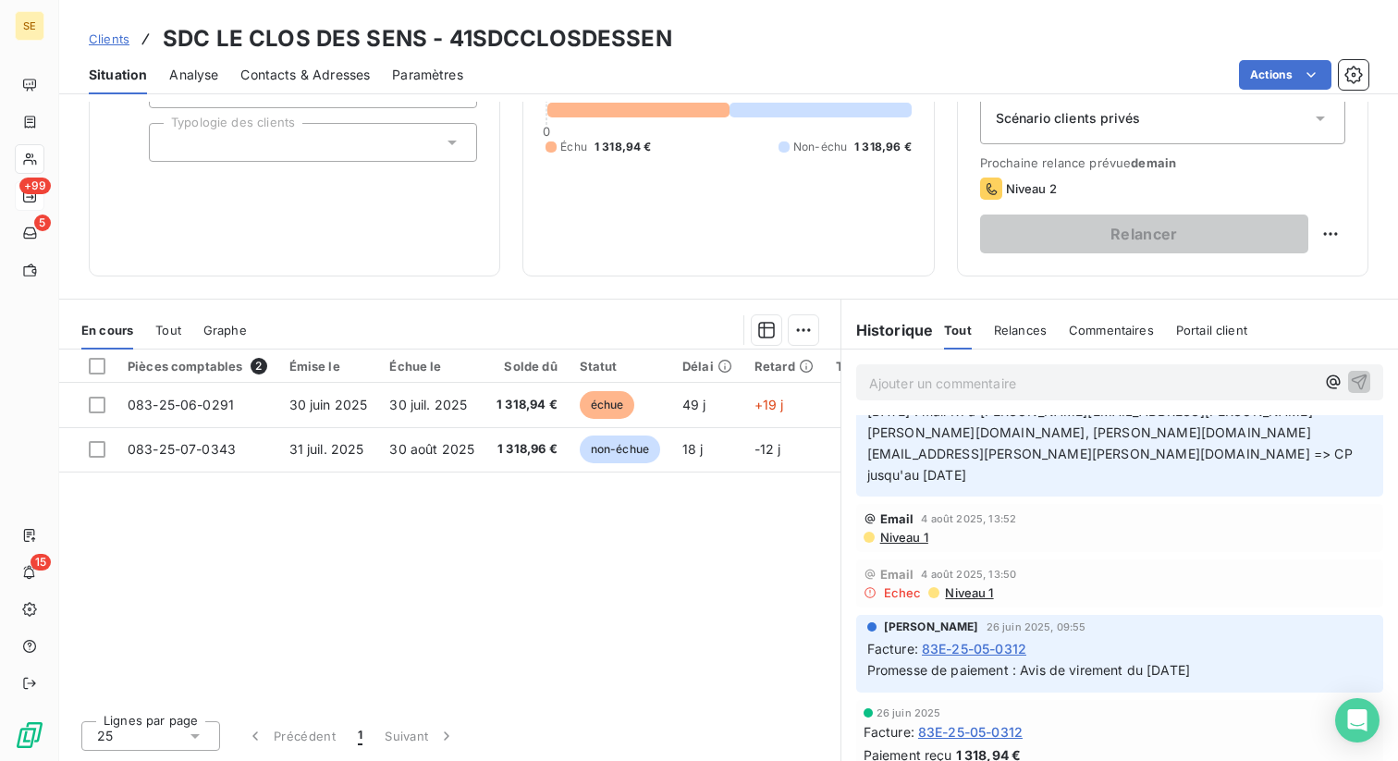
scroll to position [49, 0]
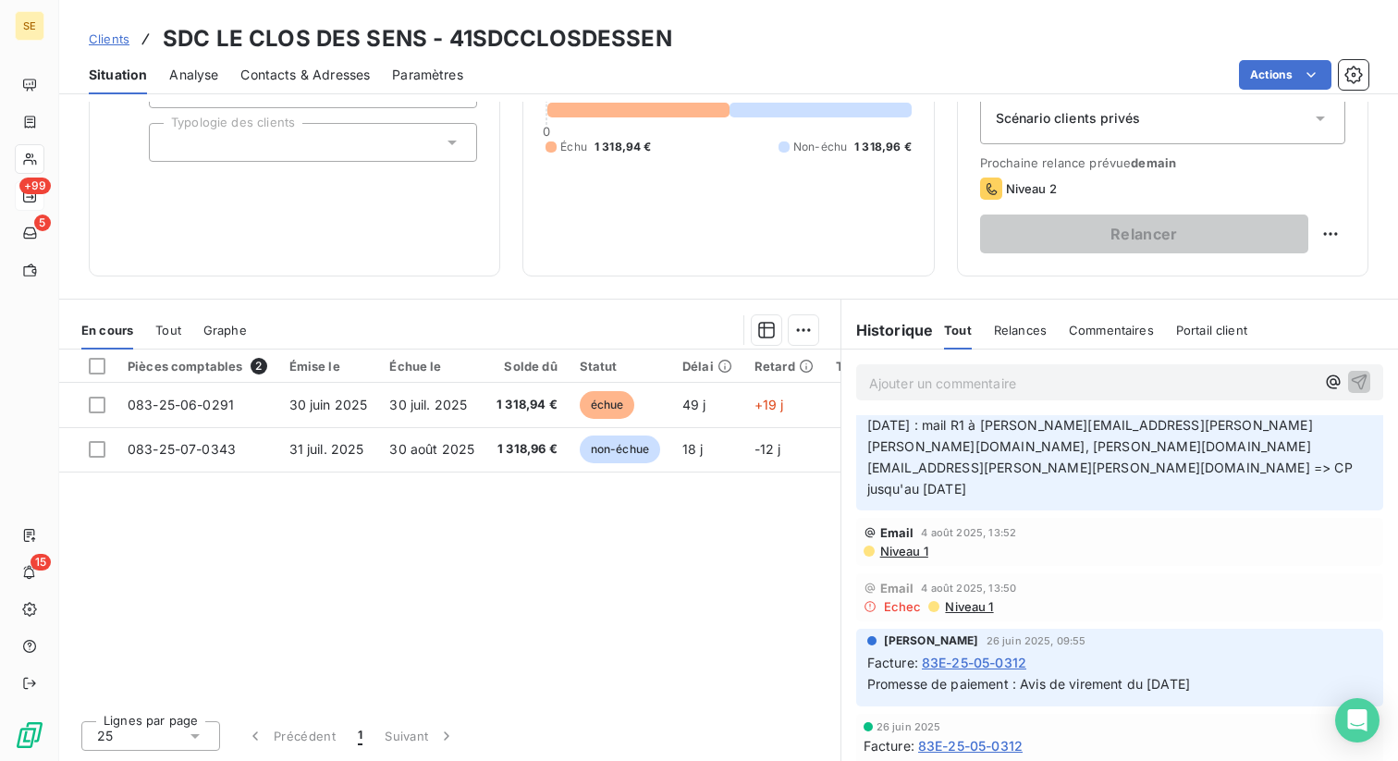
click at [981, 599] on span "Niveau 1" at bounding box center [968, 606] width 50 height 15
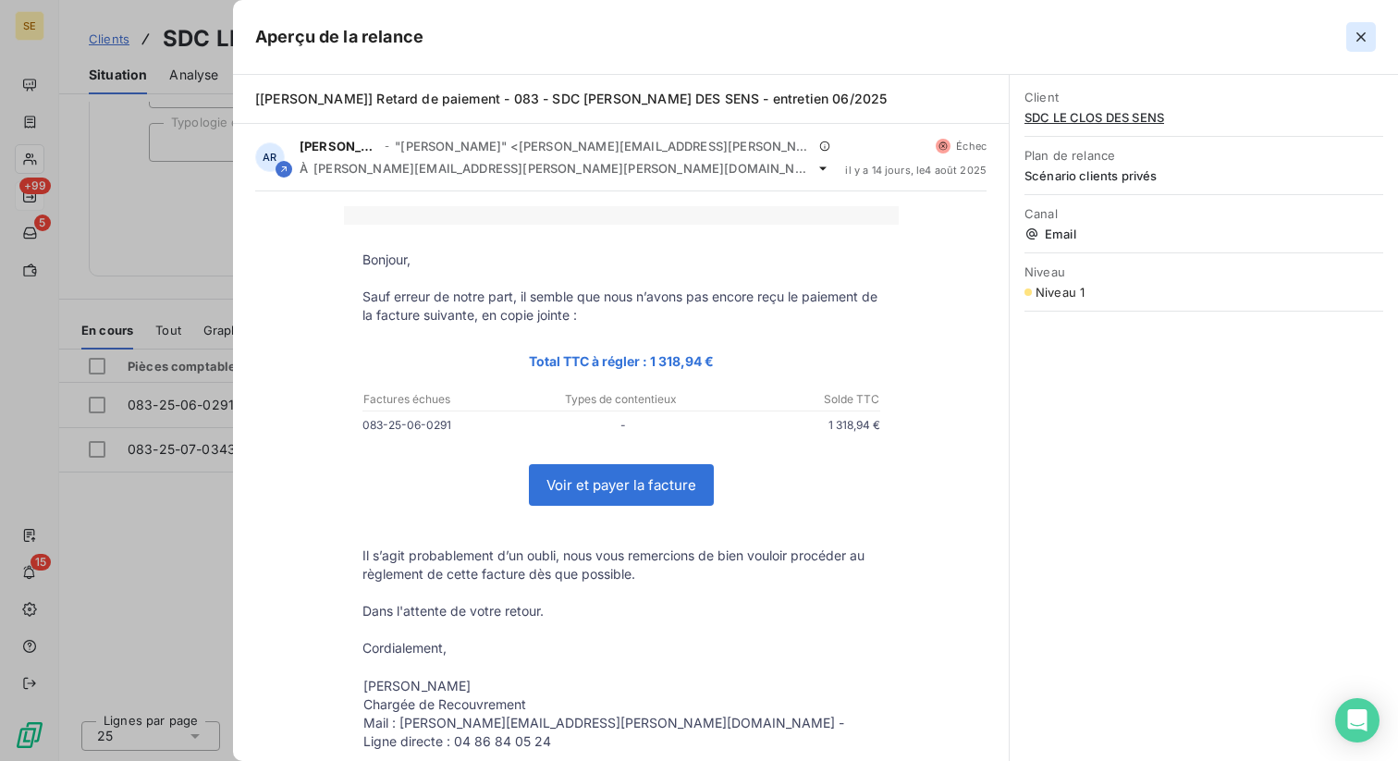
click at [1361, 38] on icon "button" at bounding box center [1360, 36] width 9 height 9
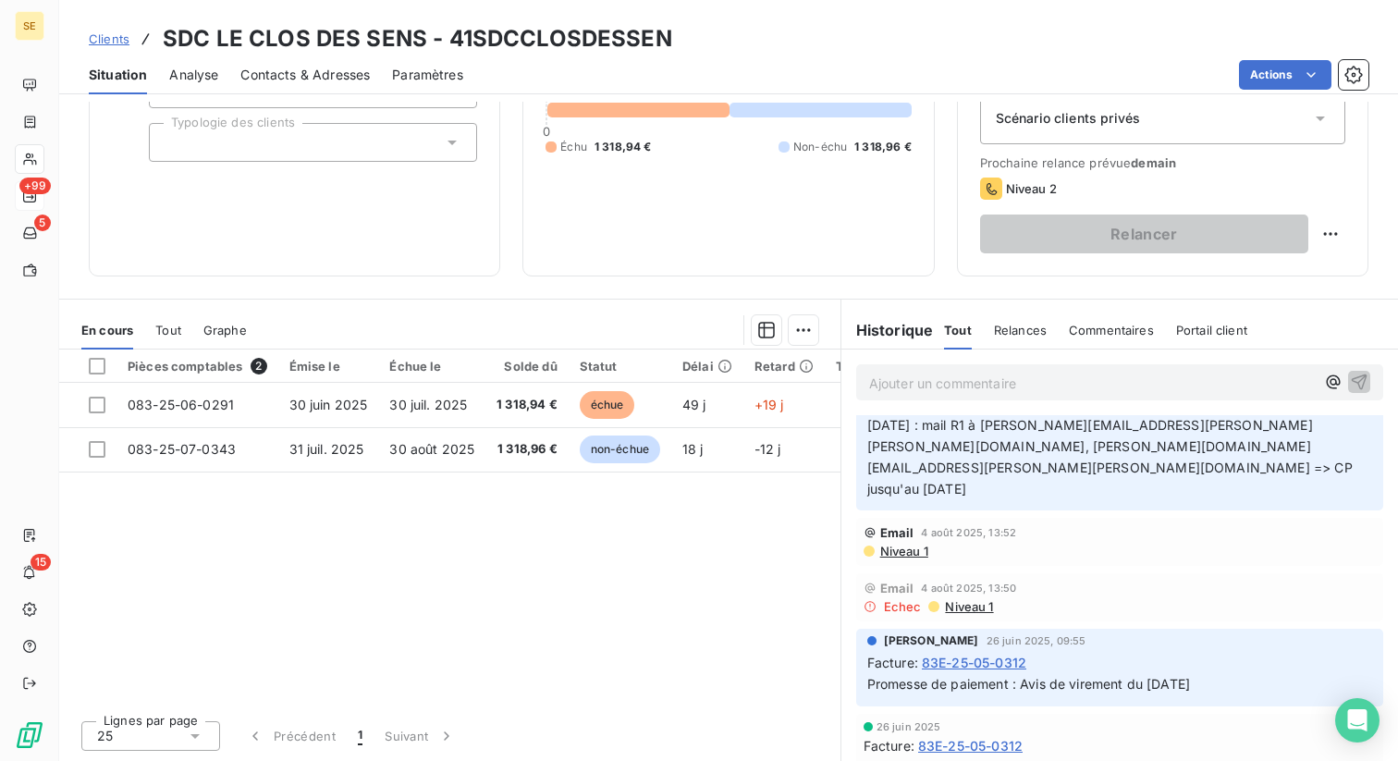
click at [894, 544] on span "Niveau 1" at bounding box center [903, 551] width 50 height 15
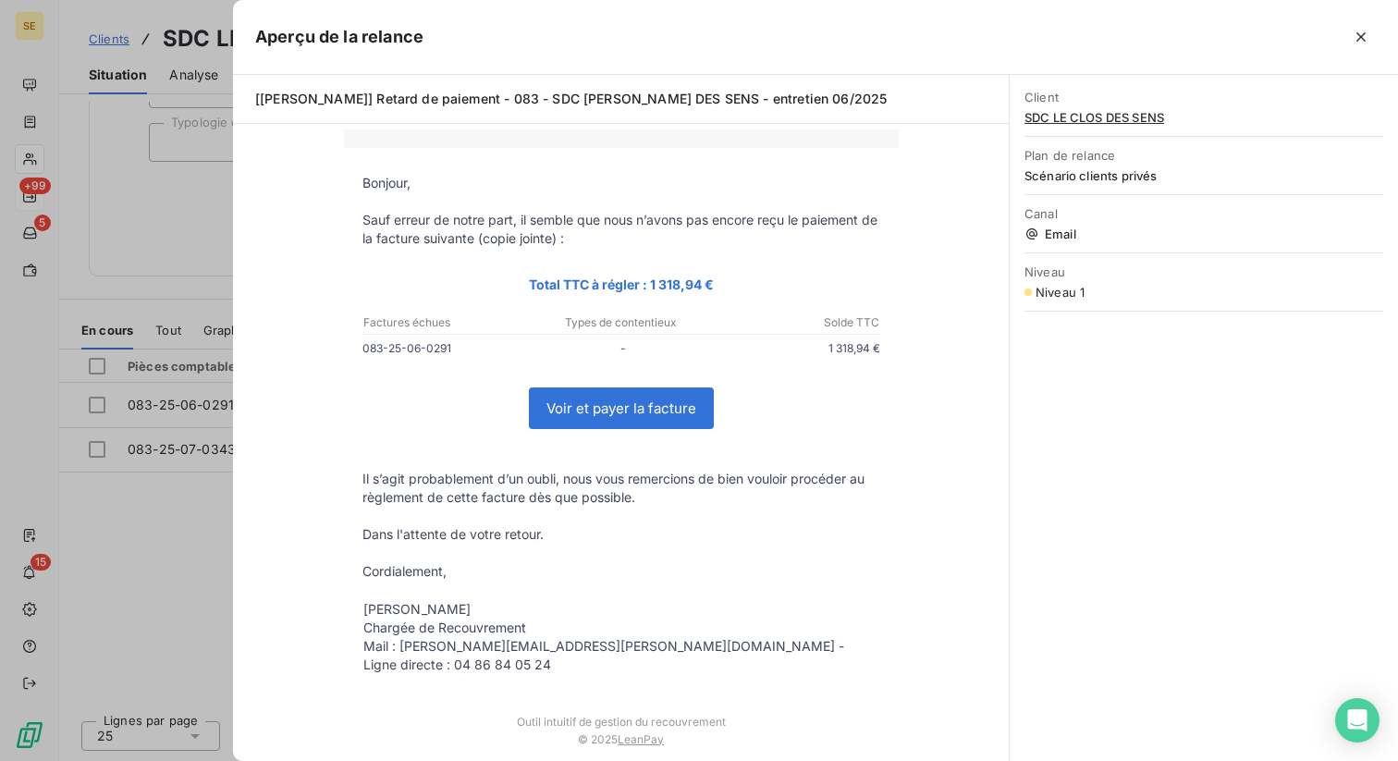
scroll to position [0, 0]
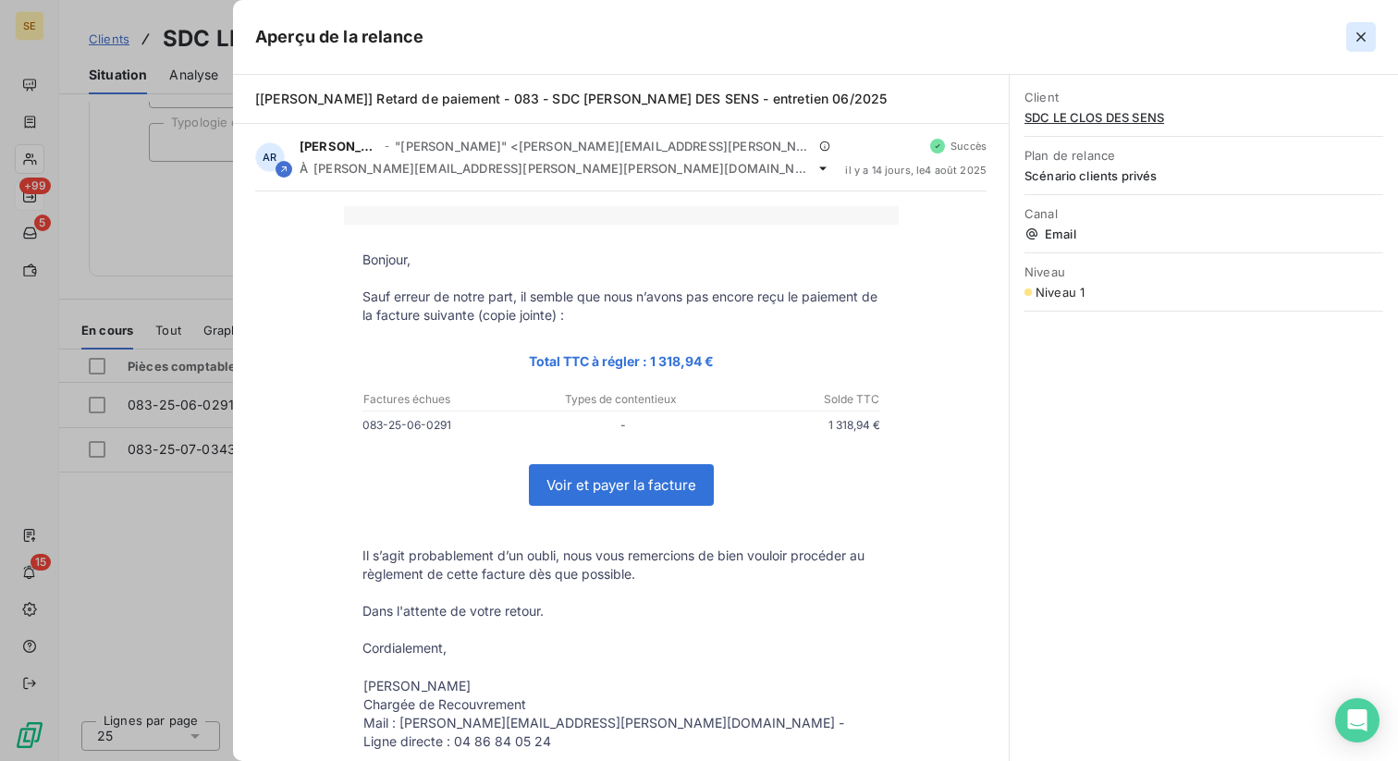
click at [1365, 34] on icon "button" at bounding box center [1361, 37] width 18 height 18
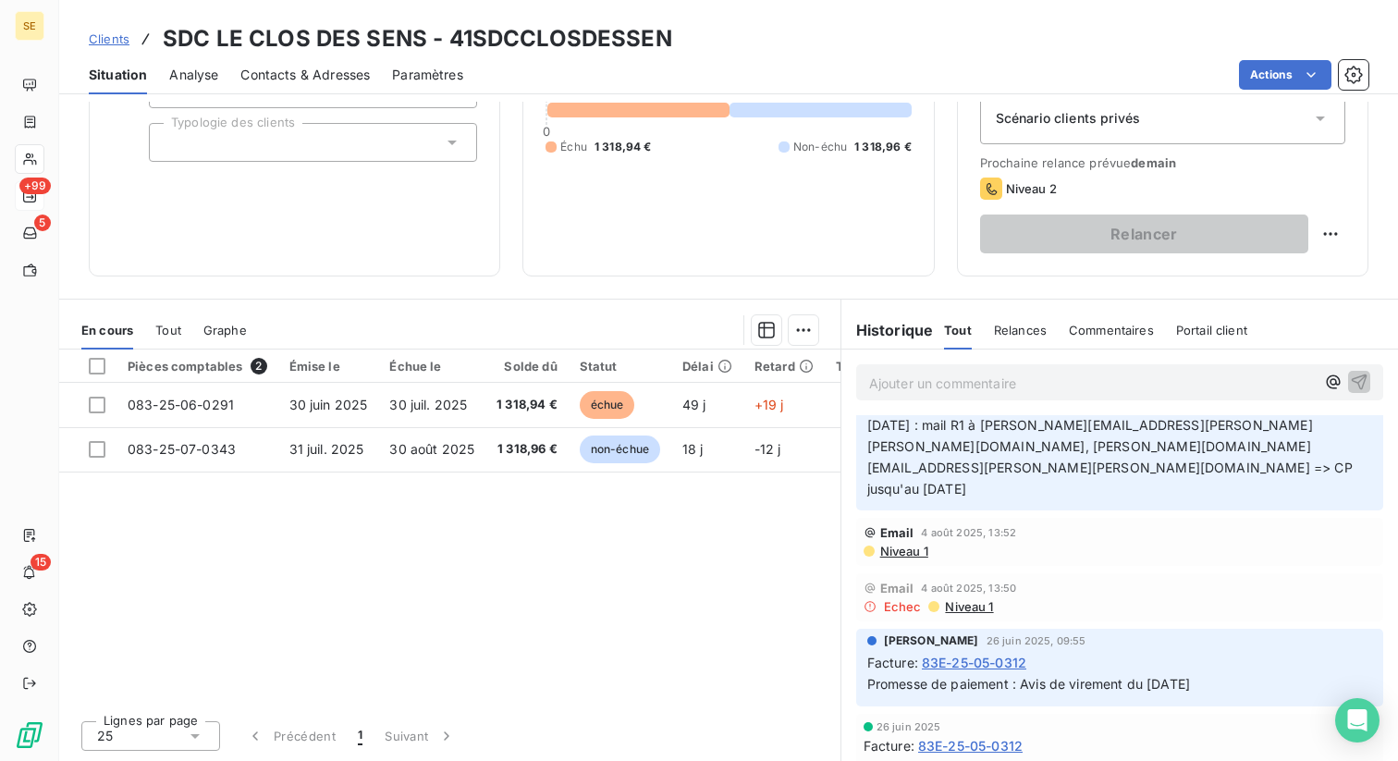
click at [960, 599] on span "Niveau 1" at bounding box center [968, 606] width 50 height 15
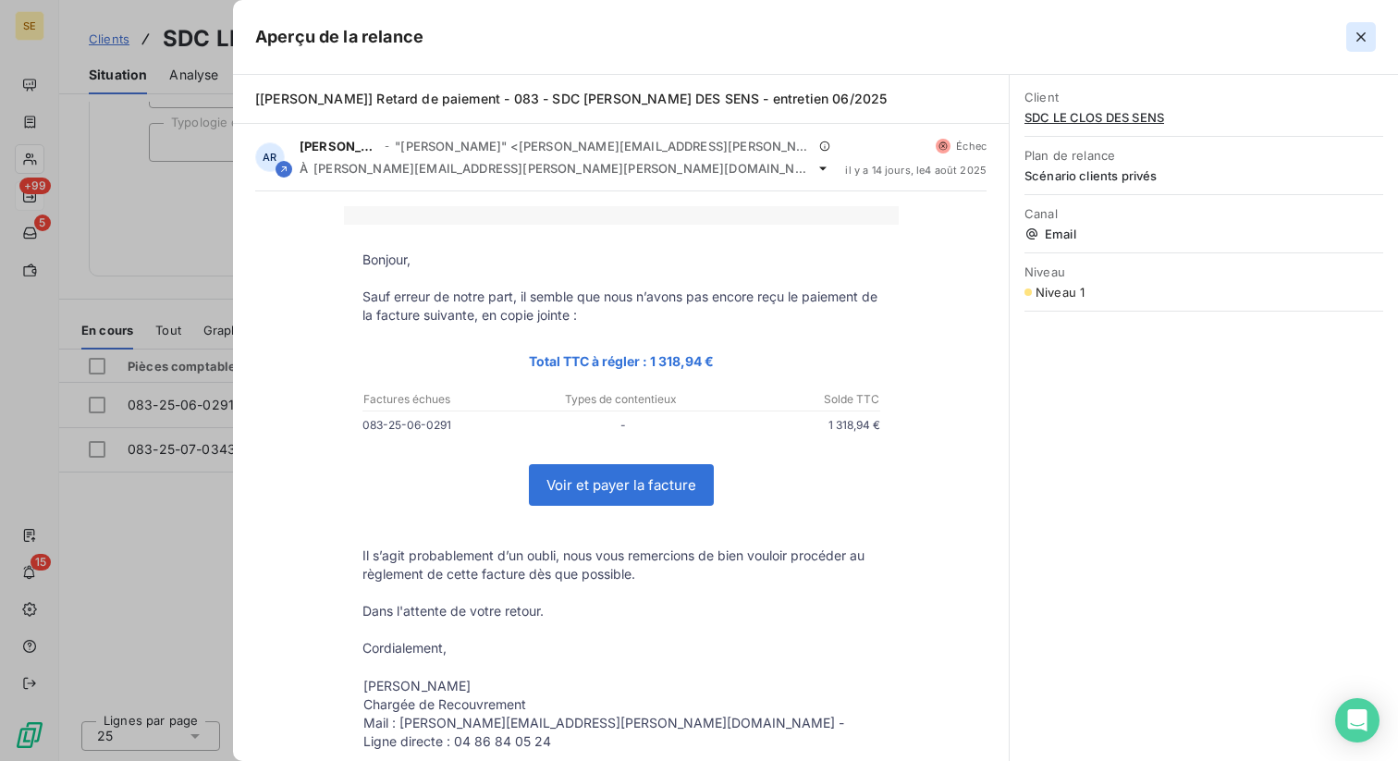
click at [1365, 37] on icon "button" at bounding box center [1361, 37] width 18 height 18
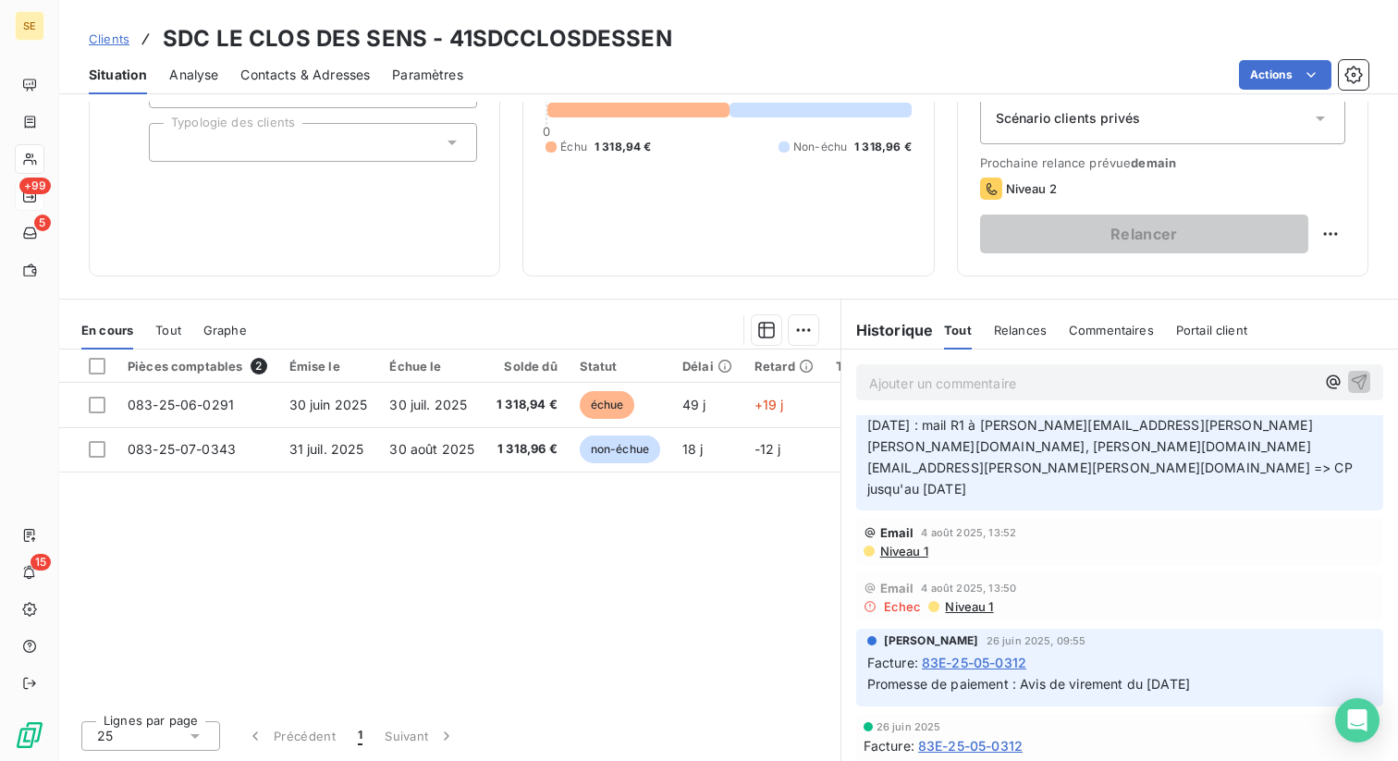
click at [903, 544] on span "Niveau 1" at bounding box center [903, 551] width 50 height 15
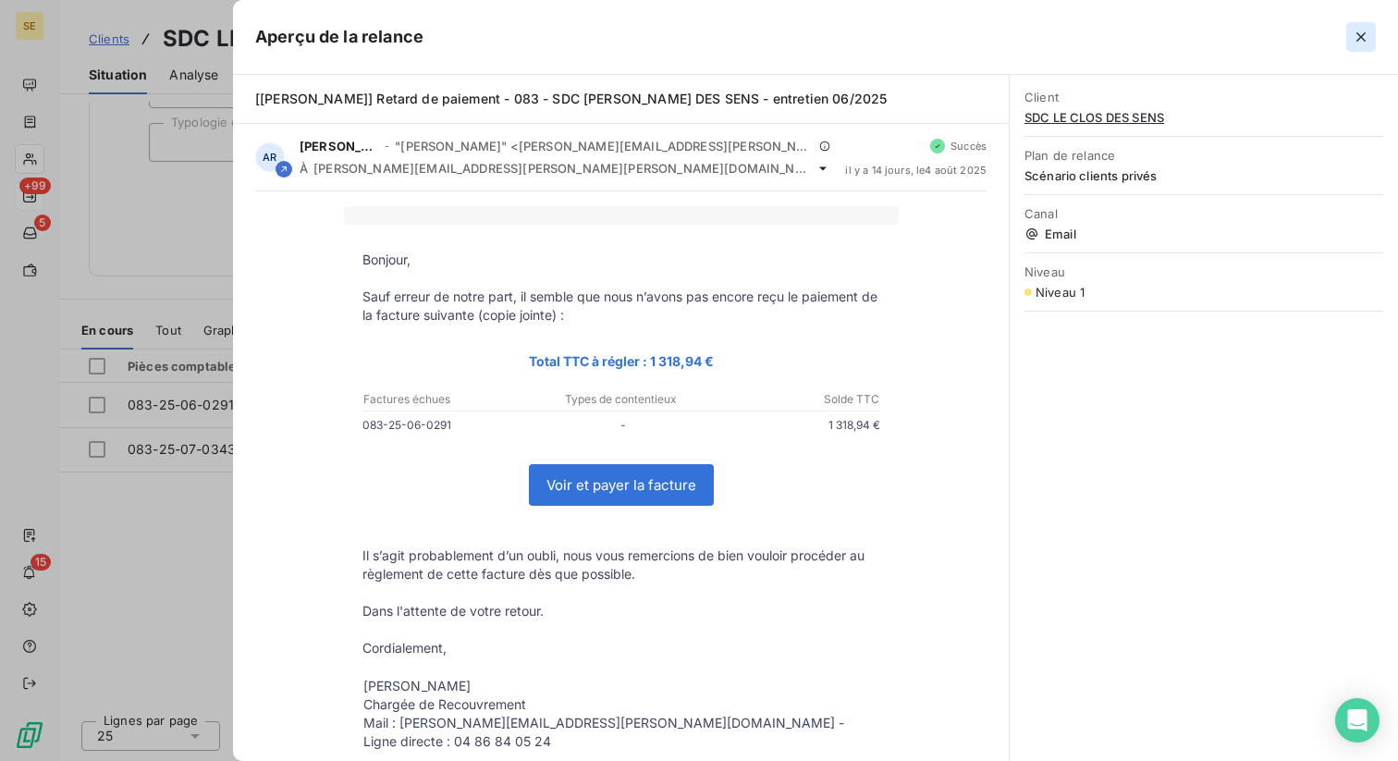
click at [1359, 41] on icon "button" at bounding box center [1361, 37] width 18 height 18
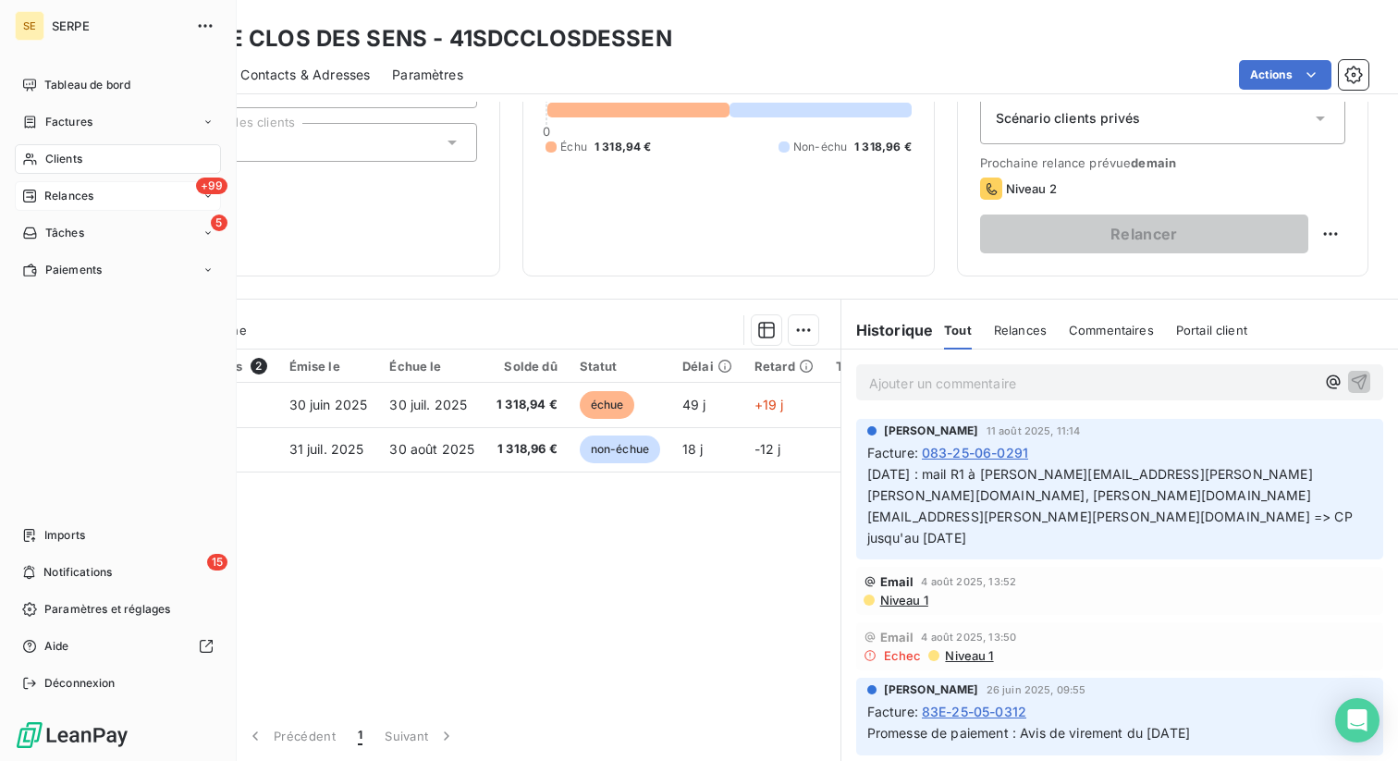
click at [72, 199] on span "Relances" at bounding box center [68, 196] width 49 height 17
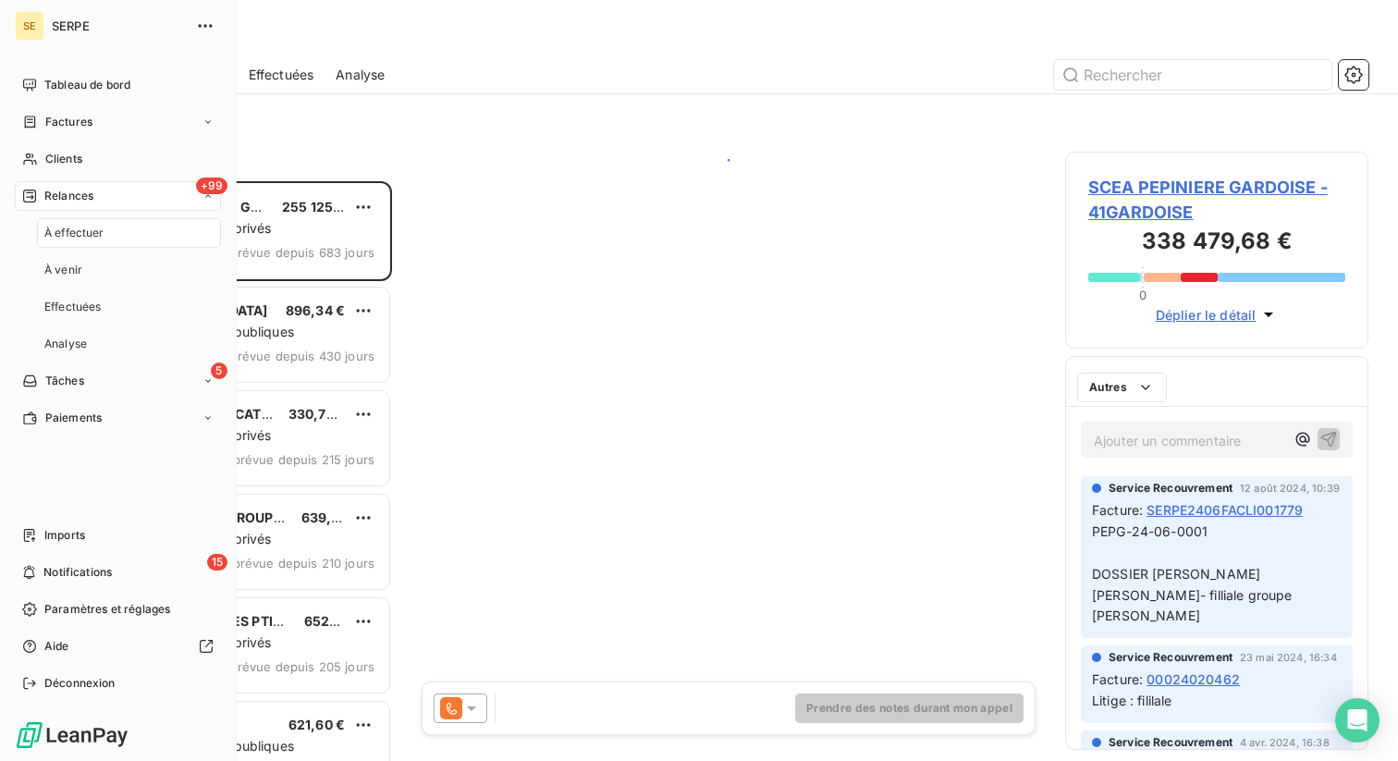
scroll to position [580, 303]
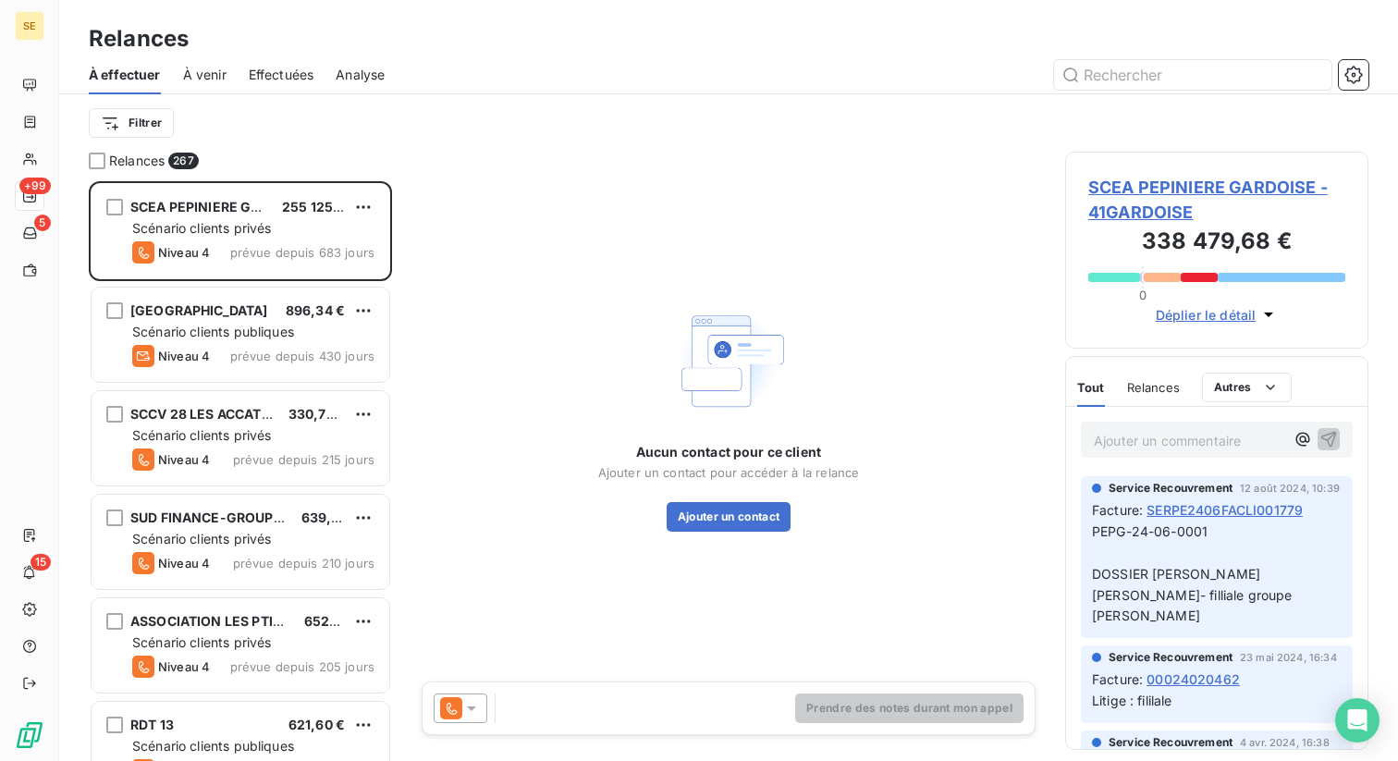
click at [270, 69] on span "Effectuées" at bounding box center [282, 75] width 66 height 18
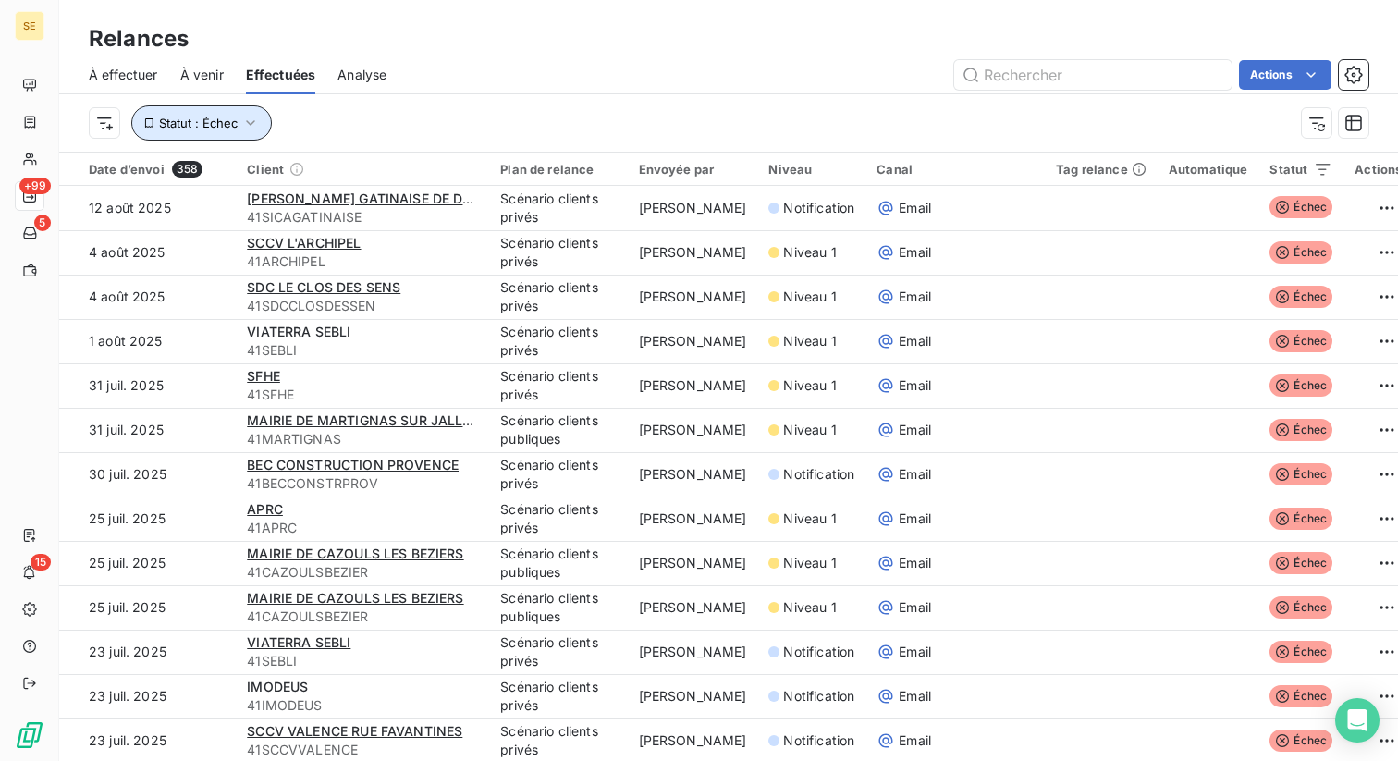
click at [182, 127] on span "Statut : Échec" at bounding box center [198, 123] width 79 height 15
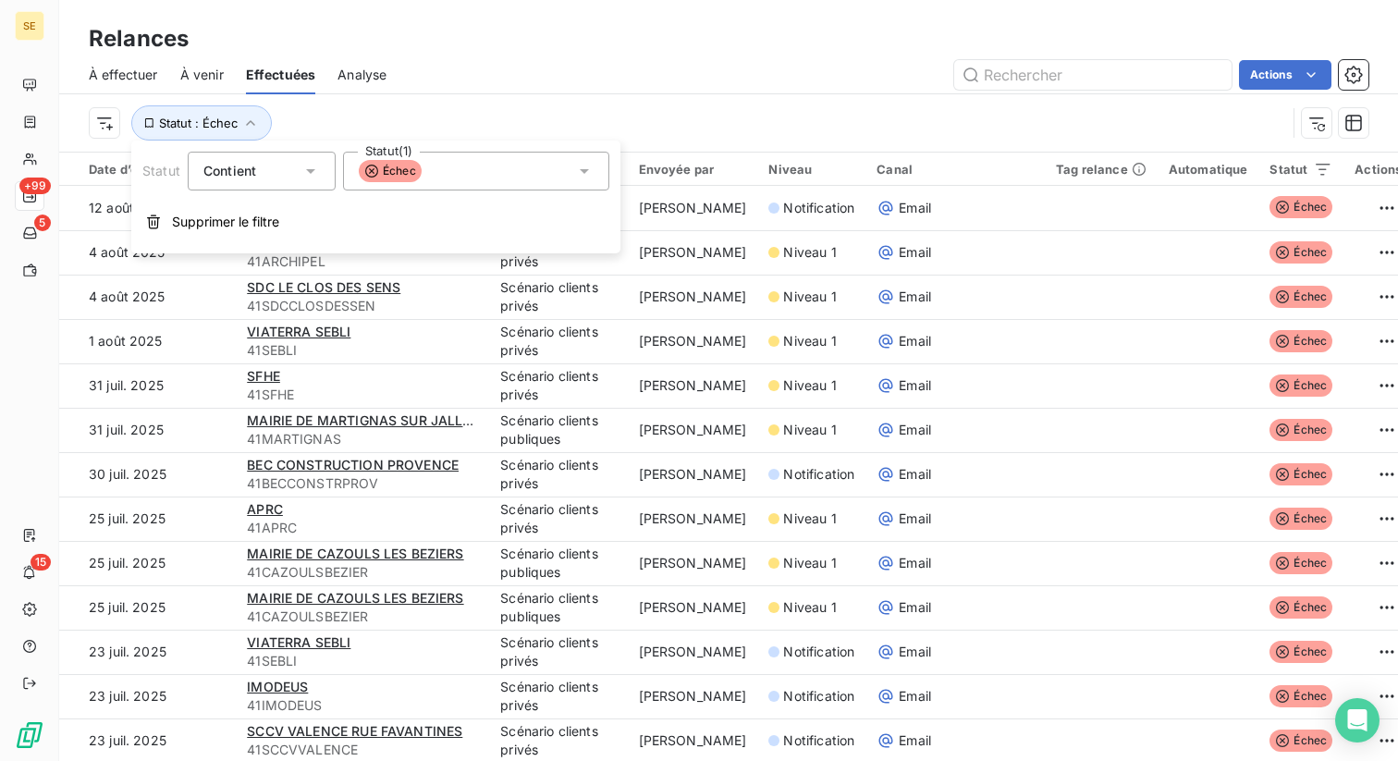
click at [424, 175] on div "Échec" at bounding box center [476, 171] width 266 height 39
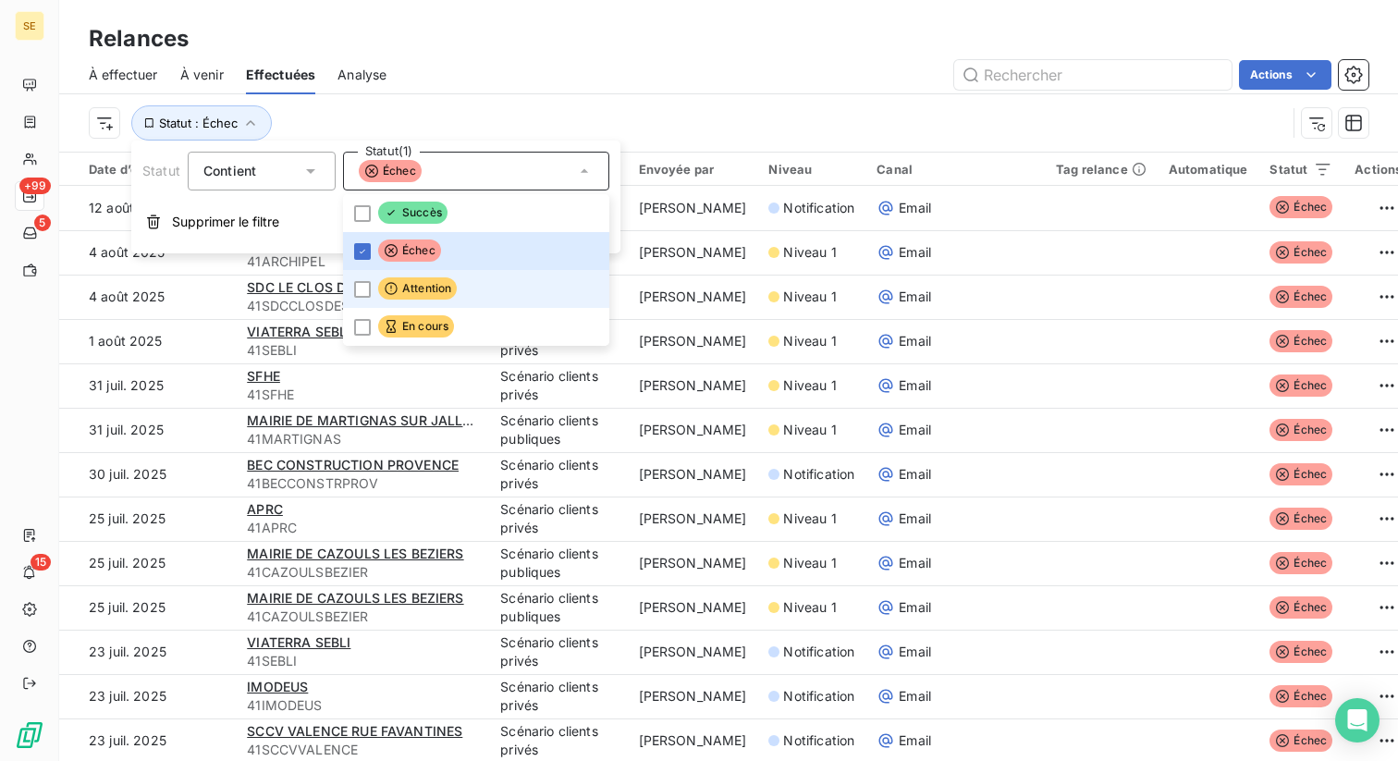
click at [422, 288] on span "Attention" at bounding box center [417, 288] width 79 height 22
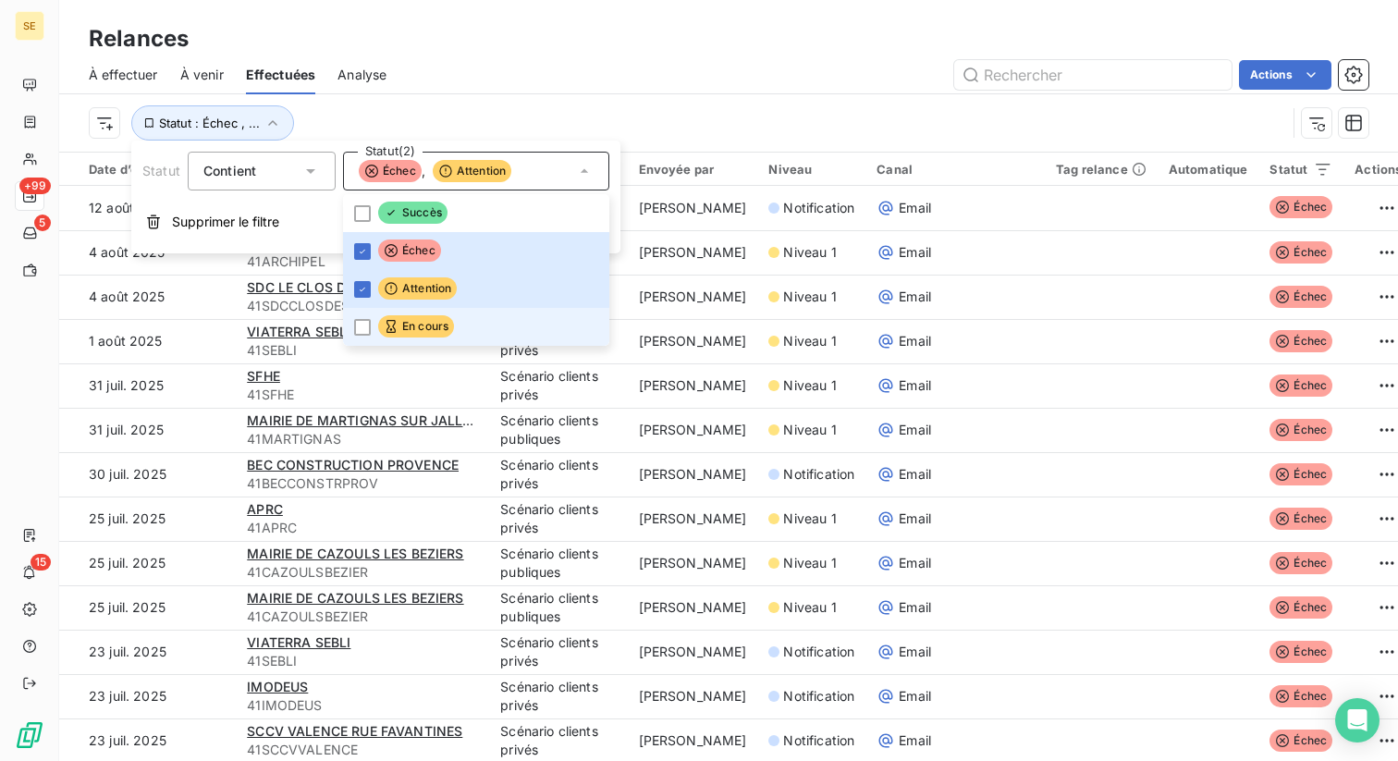
click at [418, 331] on span "En cours" at bounding box center [416, 326] width 76 height 22
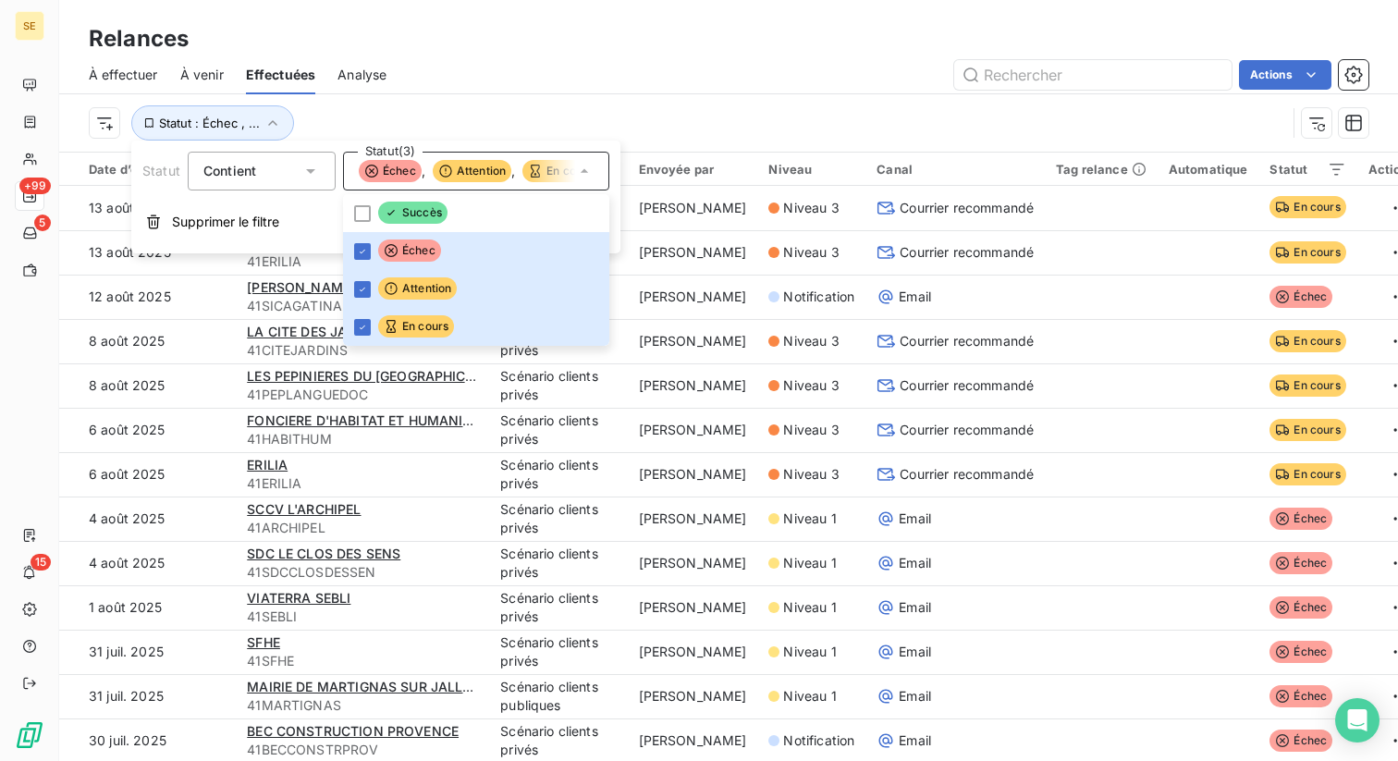
click at [595, 68] on div "Actions" at bounding box center [889, 75] width 960 height 30
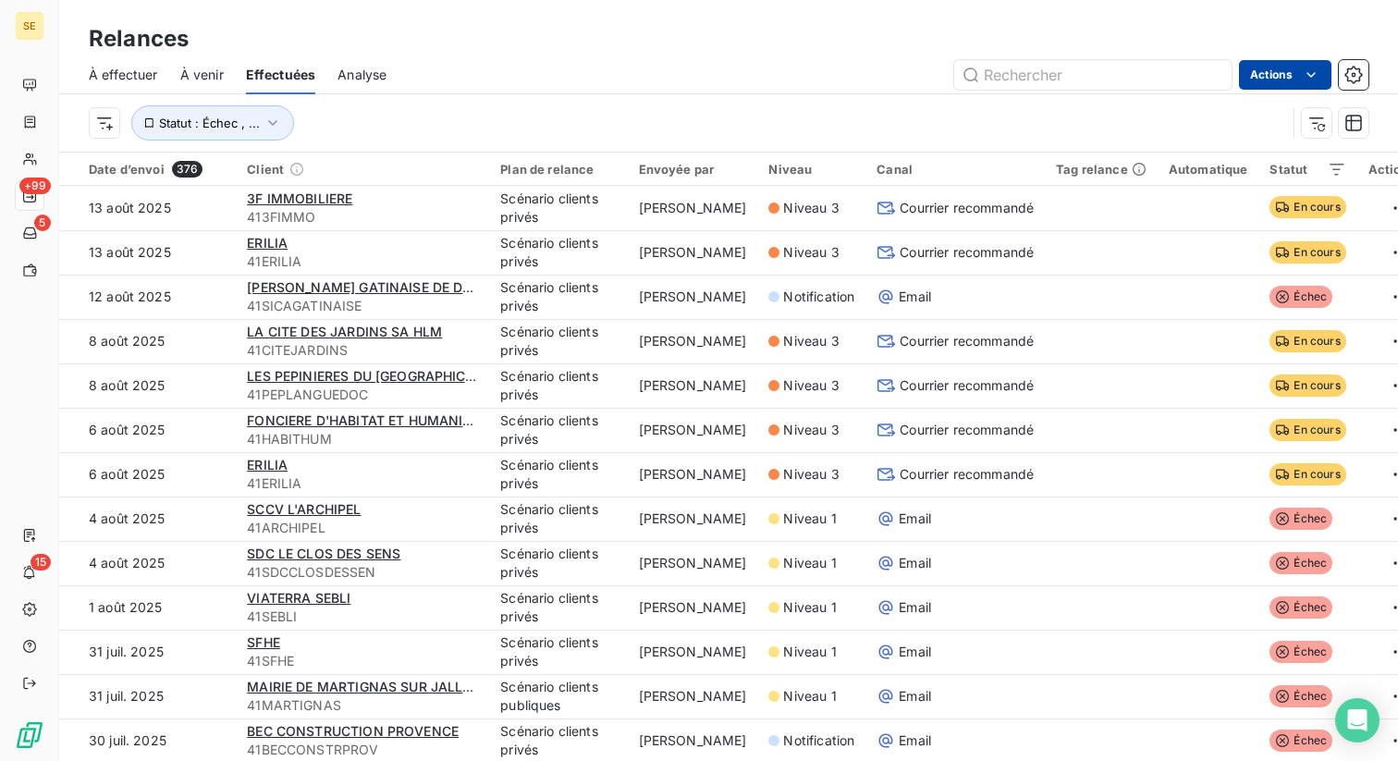
click at [1264, 72] on html "SE +99 5 15 Relances À effectuer À venir Effectuées Analyse Actions Statut : Éc…" at bounding box center [699, 380] width 1398 height 761
click at [1255, 107] on div "Exporter les relances (376 relances)" at bounding box center [1188, 116] width 265 height 30
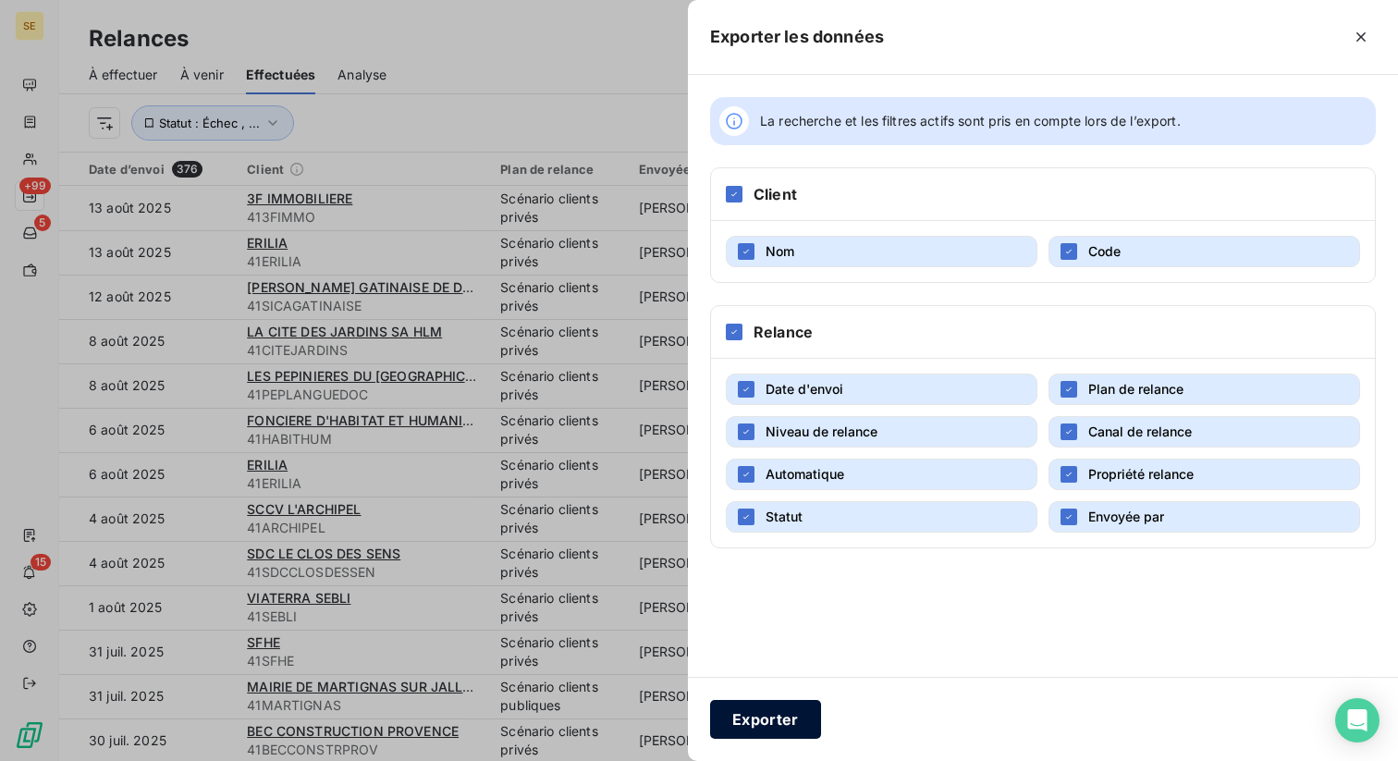
click at [782, 718] on button "Exporter" at bounding box center [765, 719] width 111 height 39
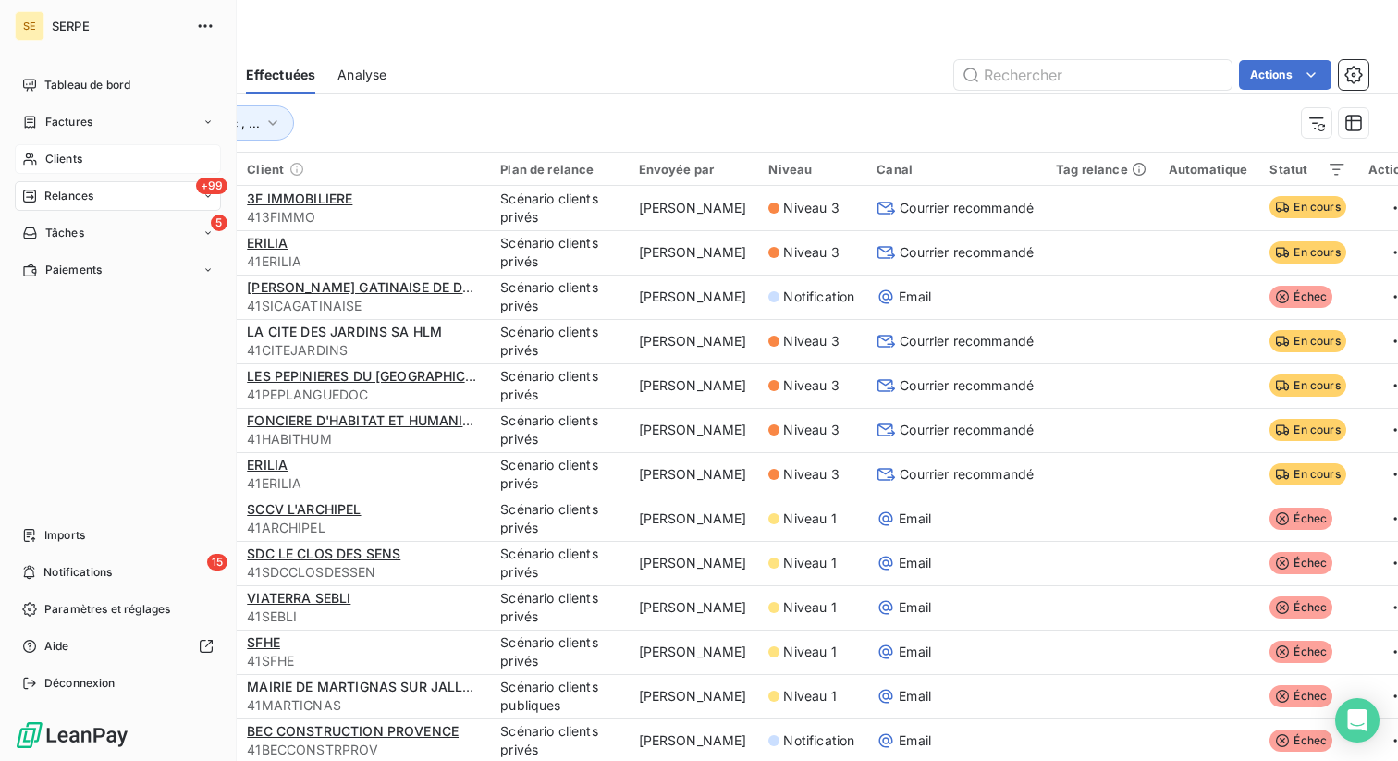
click at [63, 163] on span "Clients" at bounding box center [63, 159] width 37 height 17
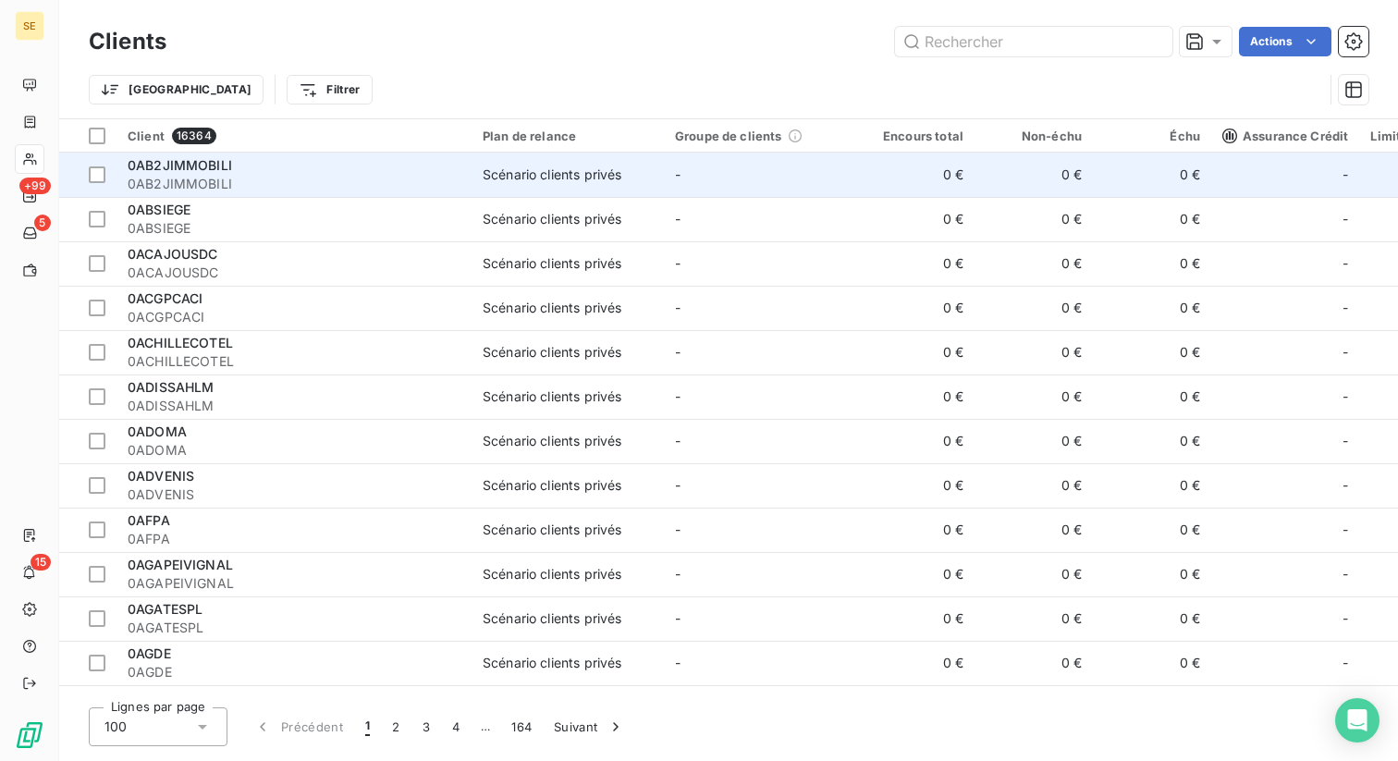
click at [278, 177] on span "0AB2JIMMOBILI" at bounding box center [294, 184] width 333 height 18
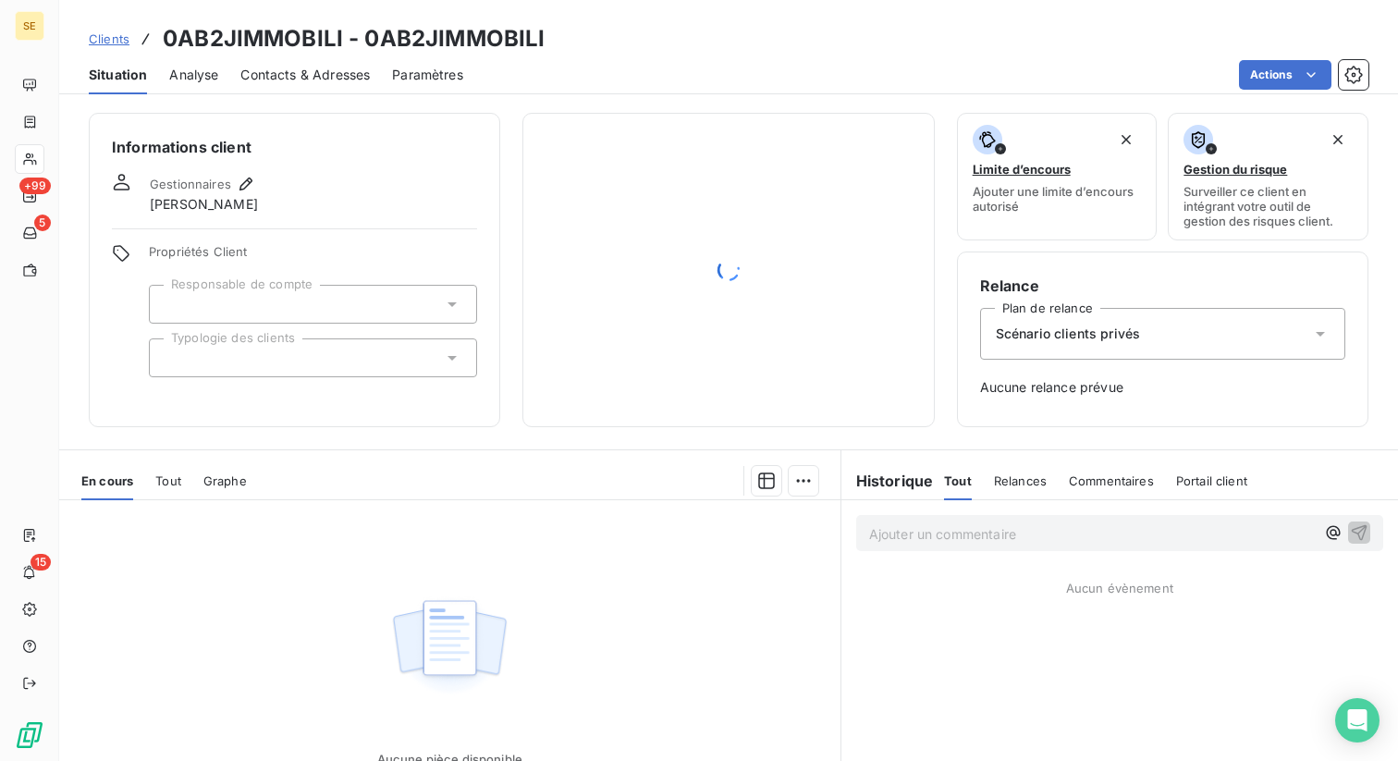
click at [1000, 482] on span "Relances" at bounding box center [1020, 480] width 53 height 15
click at [105, 38] on span "Clients" at bounding box center [109, 38] width 41 height 15
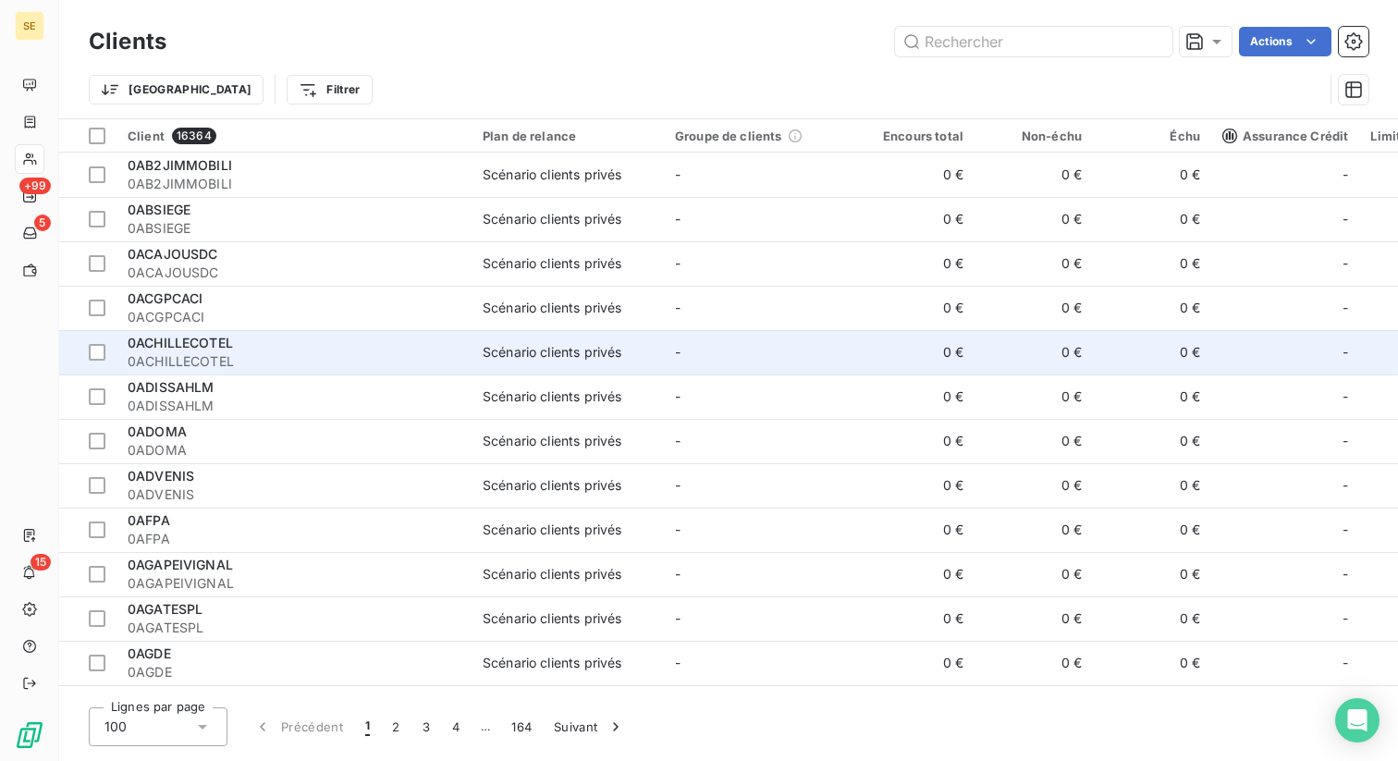
click at [215, 367] on span "0ACHILLECOTEL" at bounding box center [294, 361] width 333 height 18
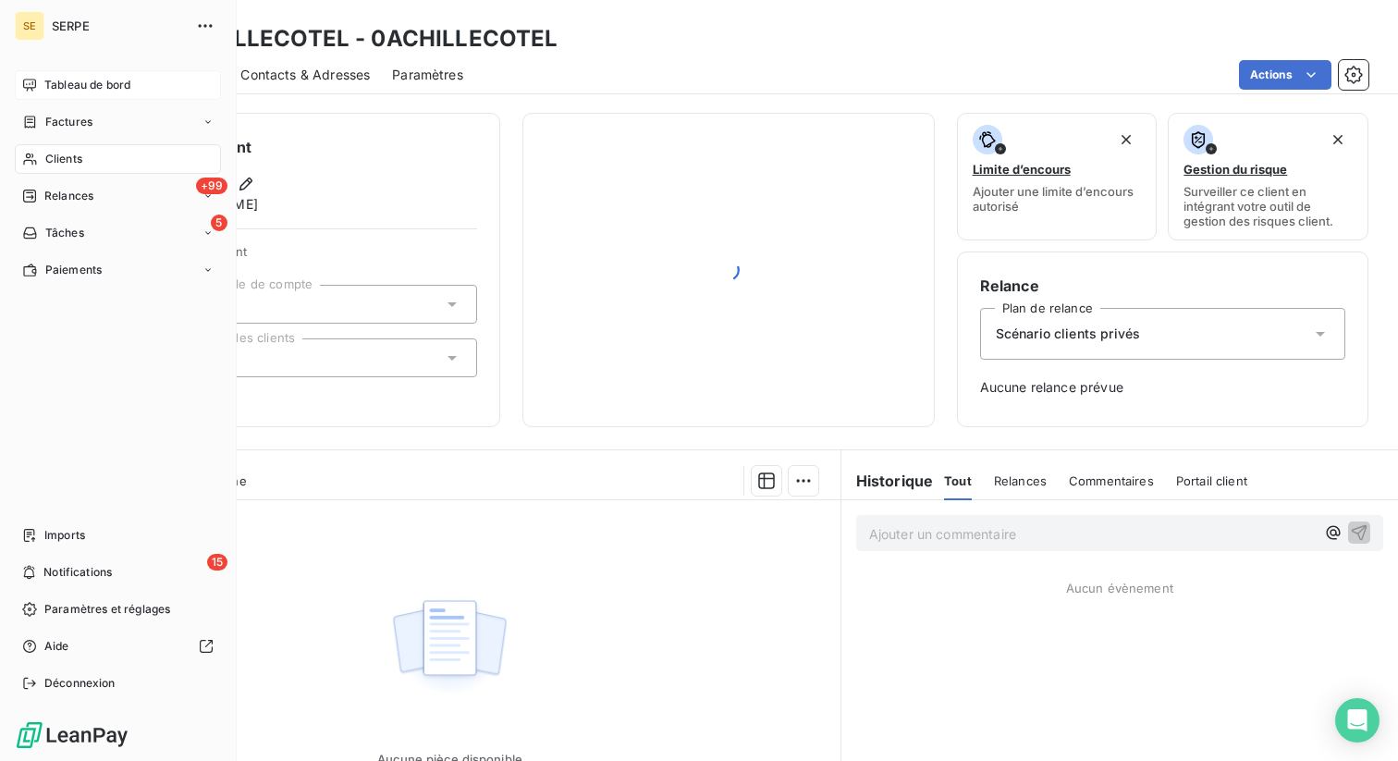
click at [27, 85] on icon at bounding box center [29, 85] width 15 height 15
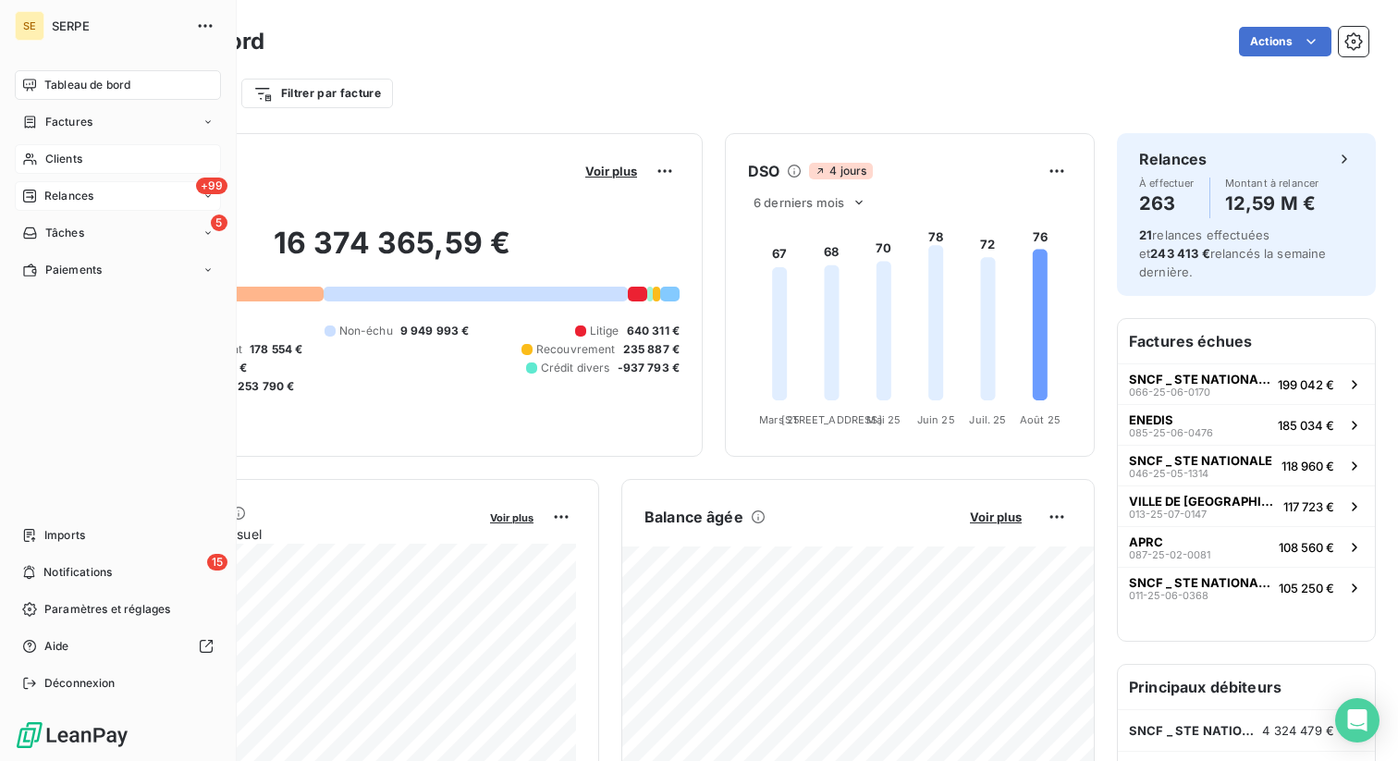
click at [59, 201] on span "Relances" at bounding box center [68, 196] width 49 height 17
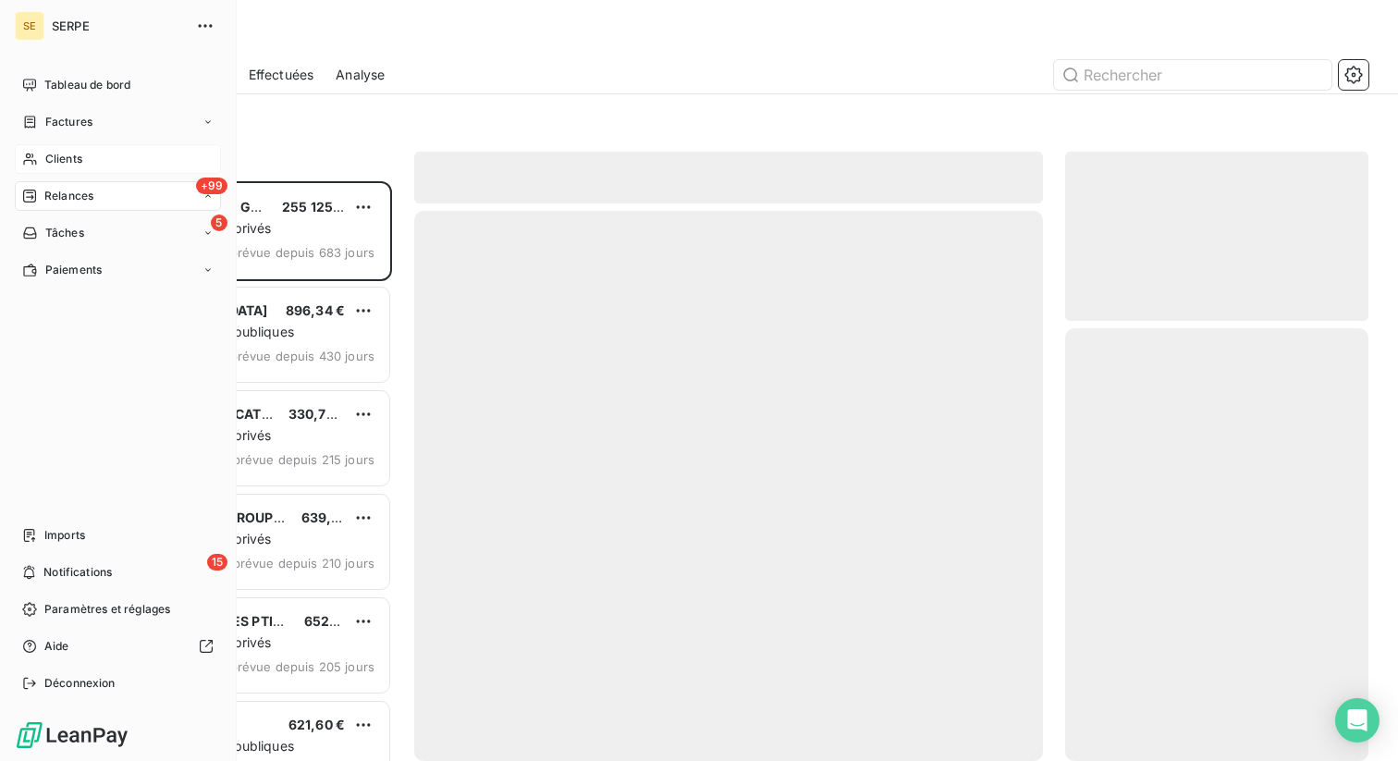
scroll to position [580, 303]
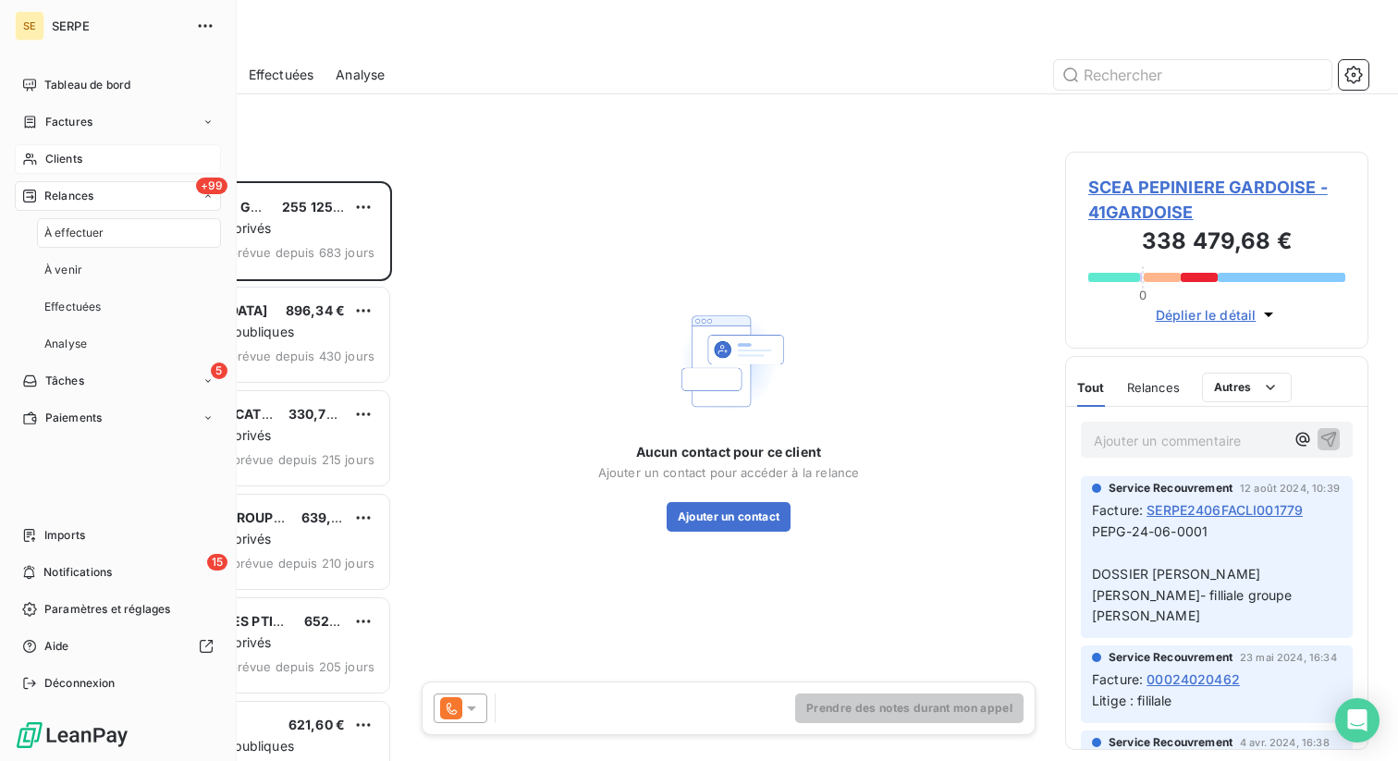
click at [59, 201] on span "Relances" at bounding box center [68, 196] width 49 height 17
click at [60, 118] on span "Factures" at bounding box center [68, 122] width 47 height 17
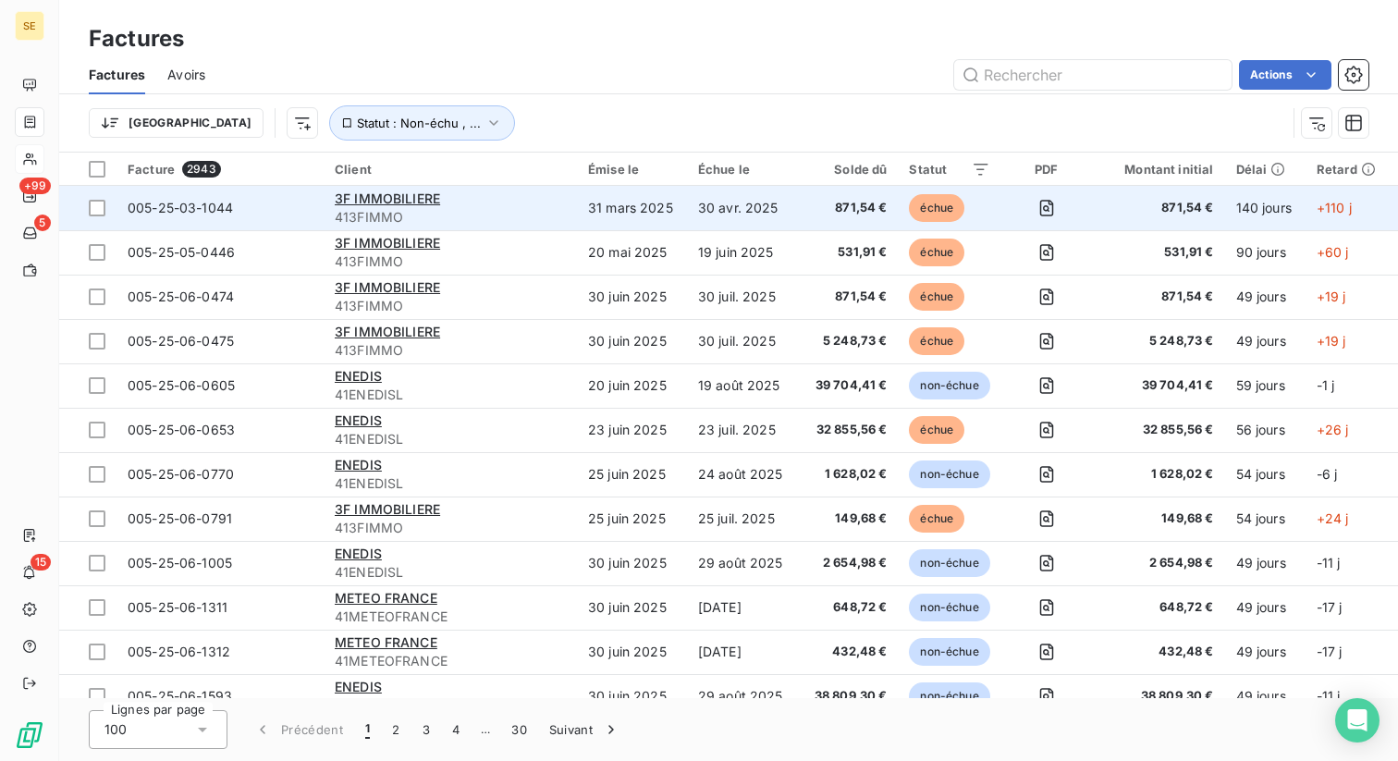
click at [233, 219] on td "005-25-03-1044" at bounding box center [220, 208] width 207 height 44
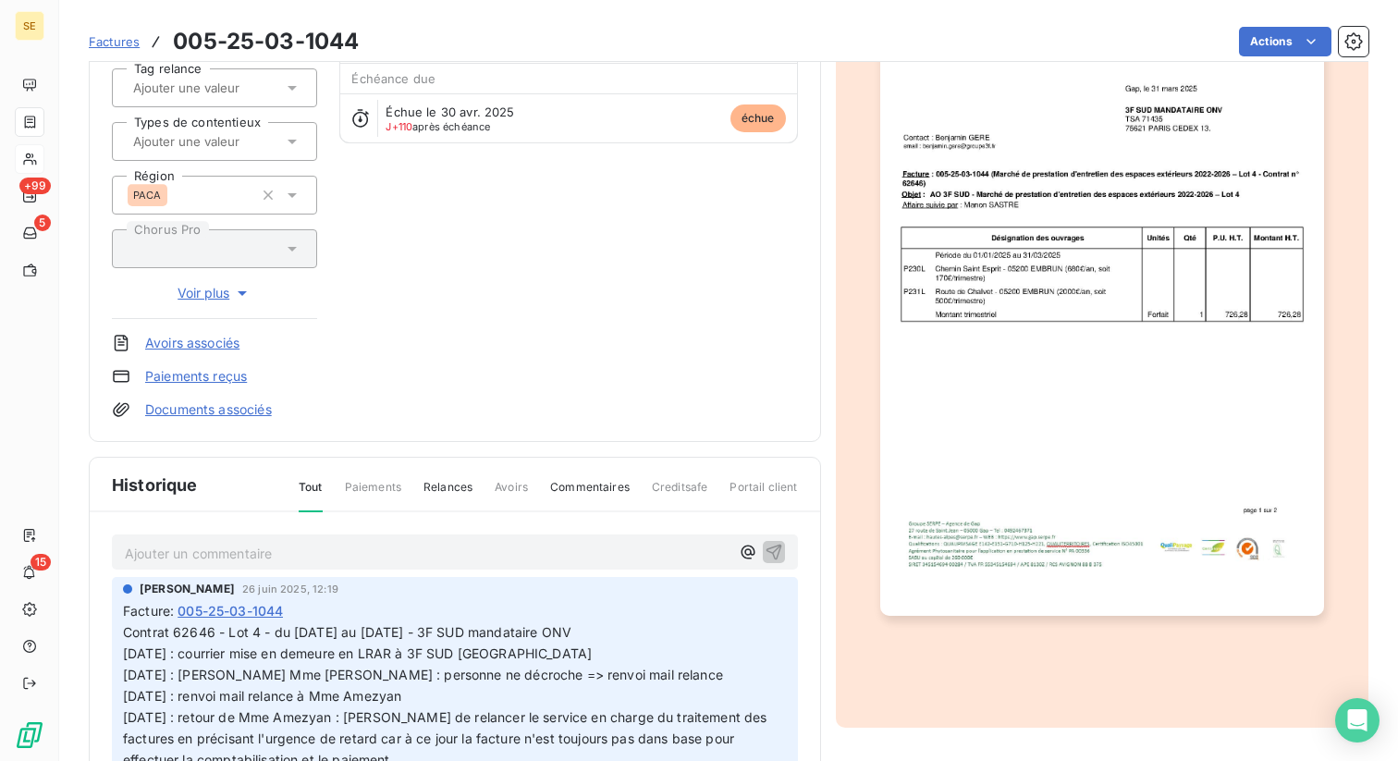
scroll to position [350, 0]
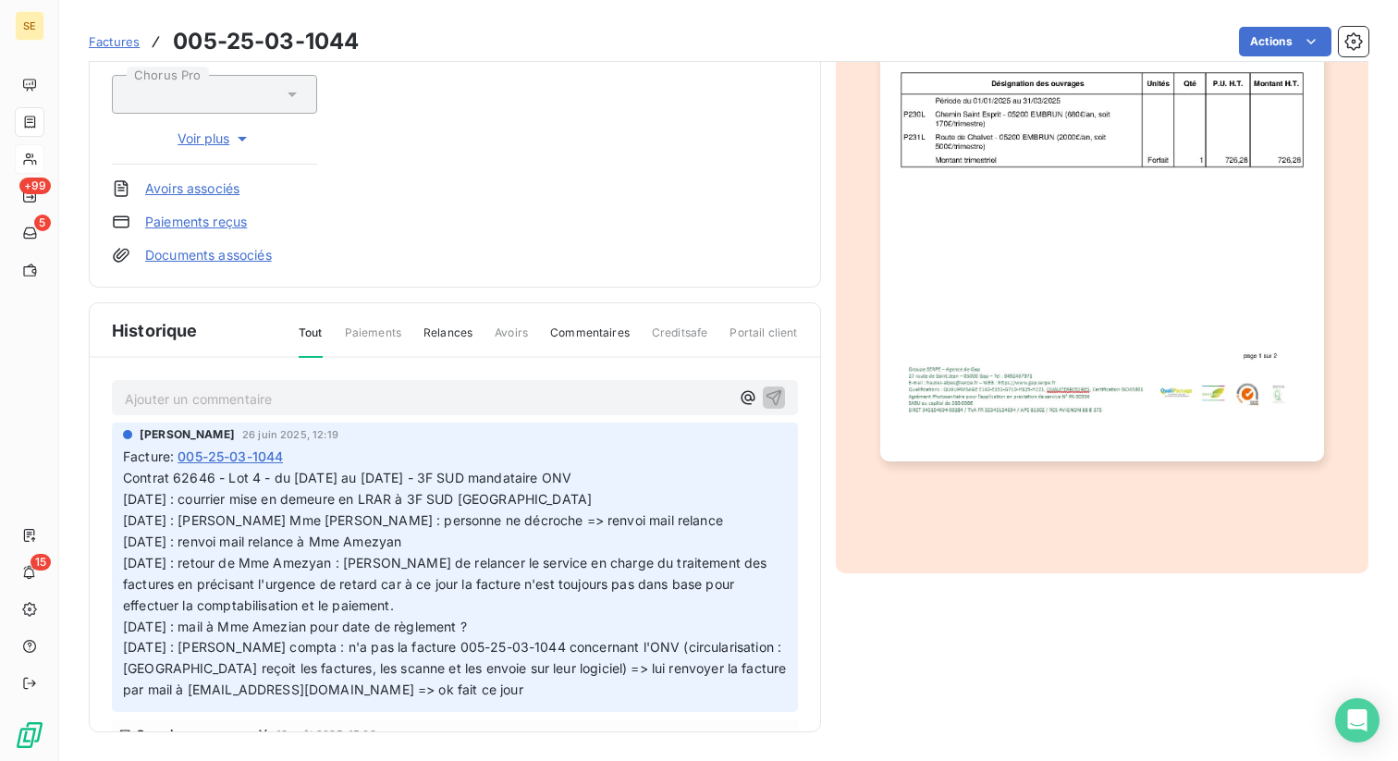
click at [451, 335] on span "Relances" at bounding box center [448, 340] width 49 height 31
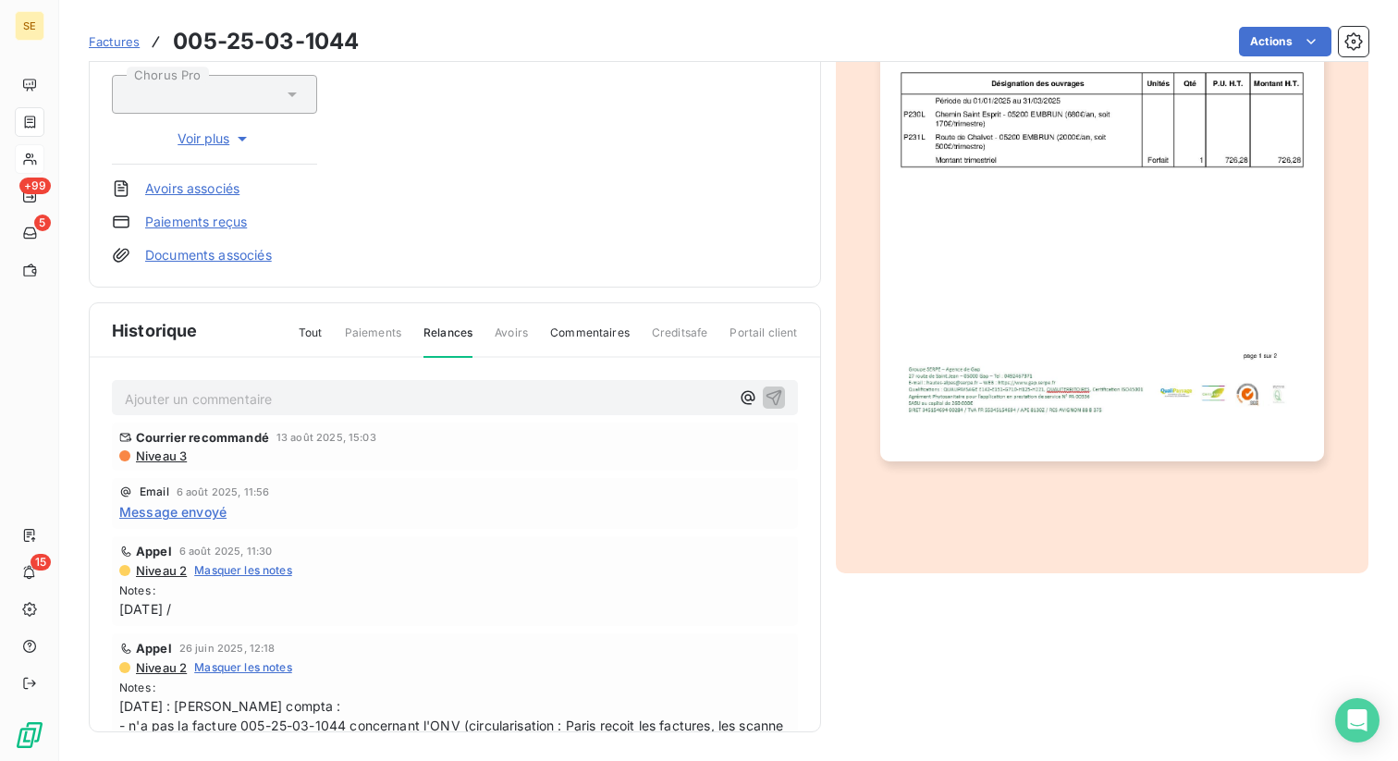
click at [123, 28] on div "Factures 005-25-03-1044" at bounding box center [224, 41] width 270 height 33
click at [109, 38] on span "Factures" at bounding box center [114, 41] width 51 height 15
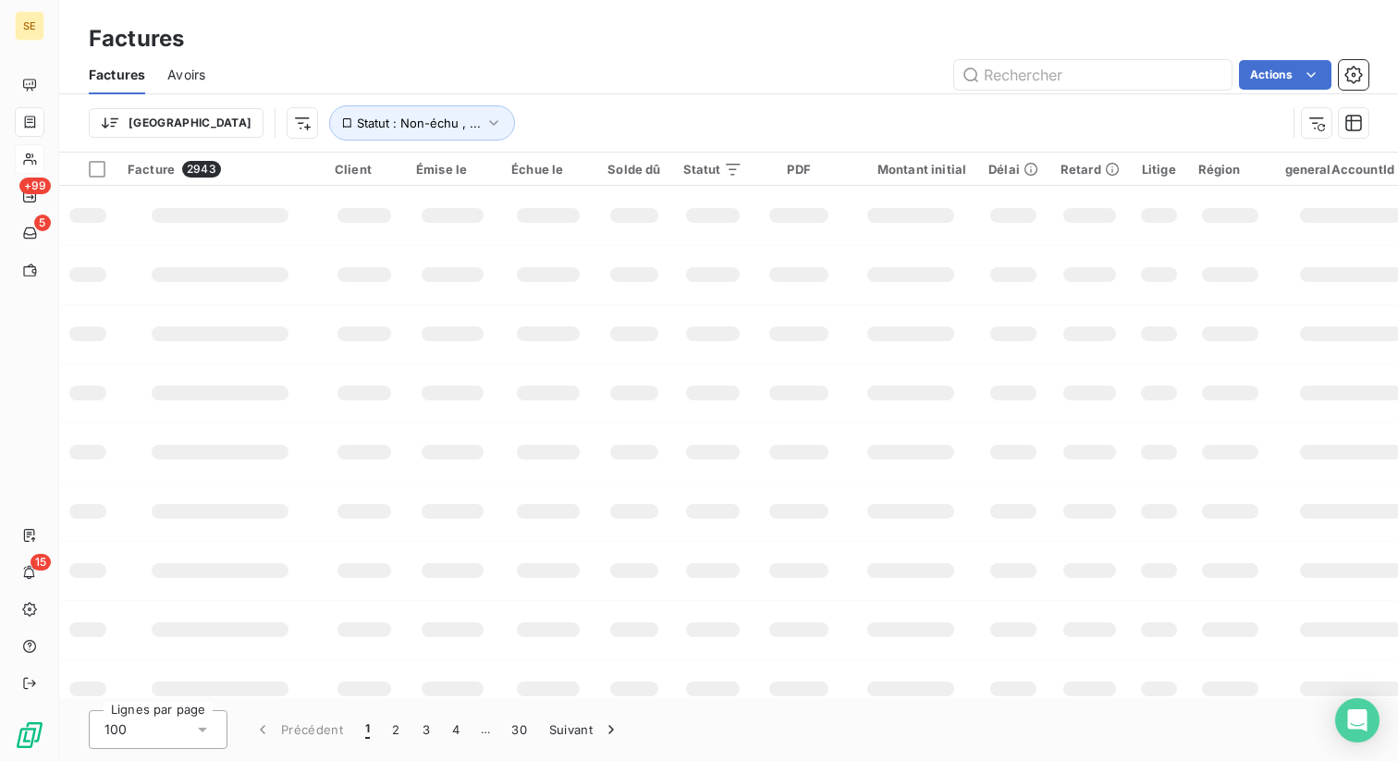
click at [190, 71] on span "Avoirs" at bounding box center [186, 75] width 38 height 18
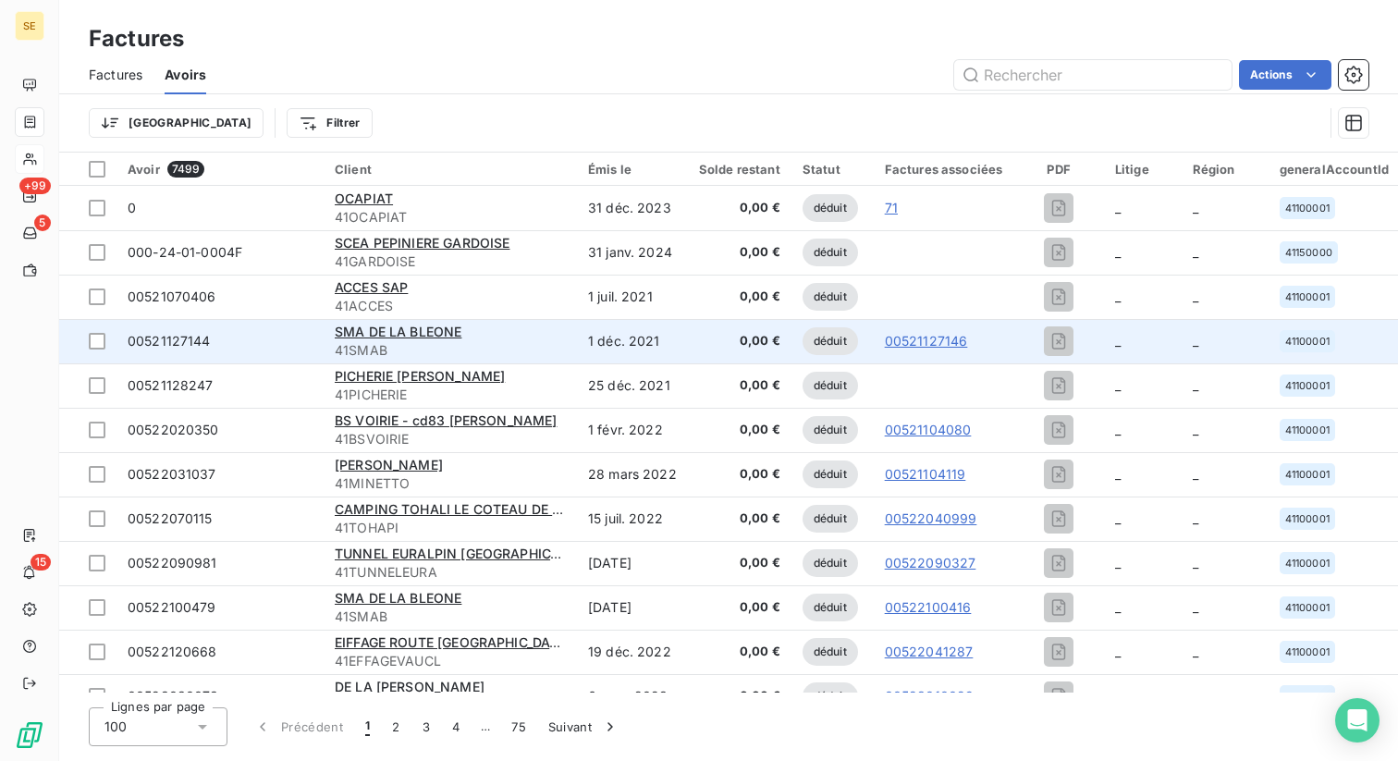
click at [246, 353] on td "00521127144" at bounding box center [220, 341] width 207 height 44
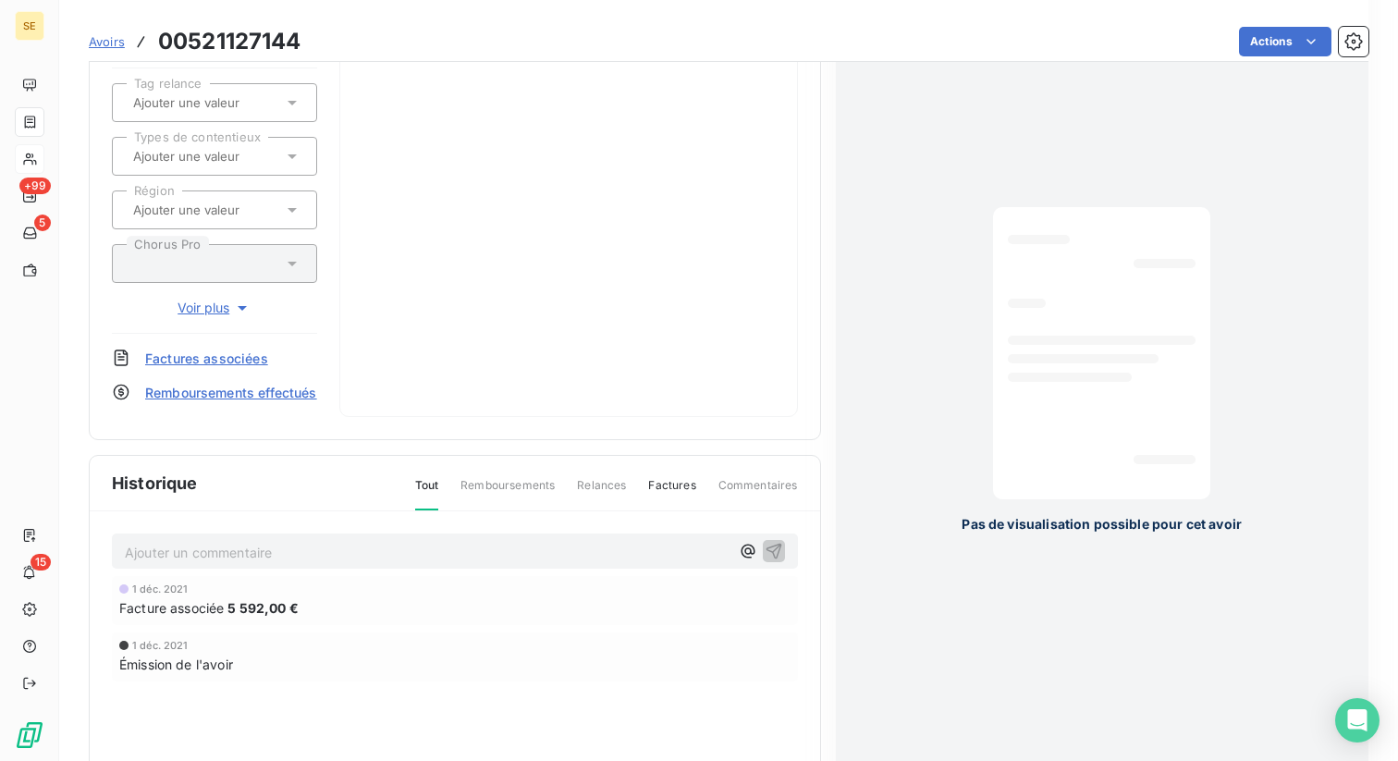
scroll to position [389, 0]
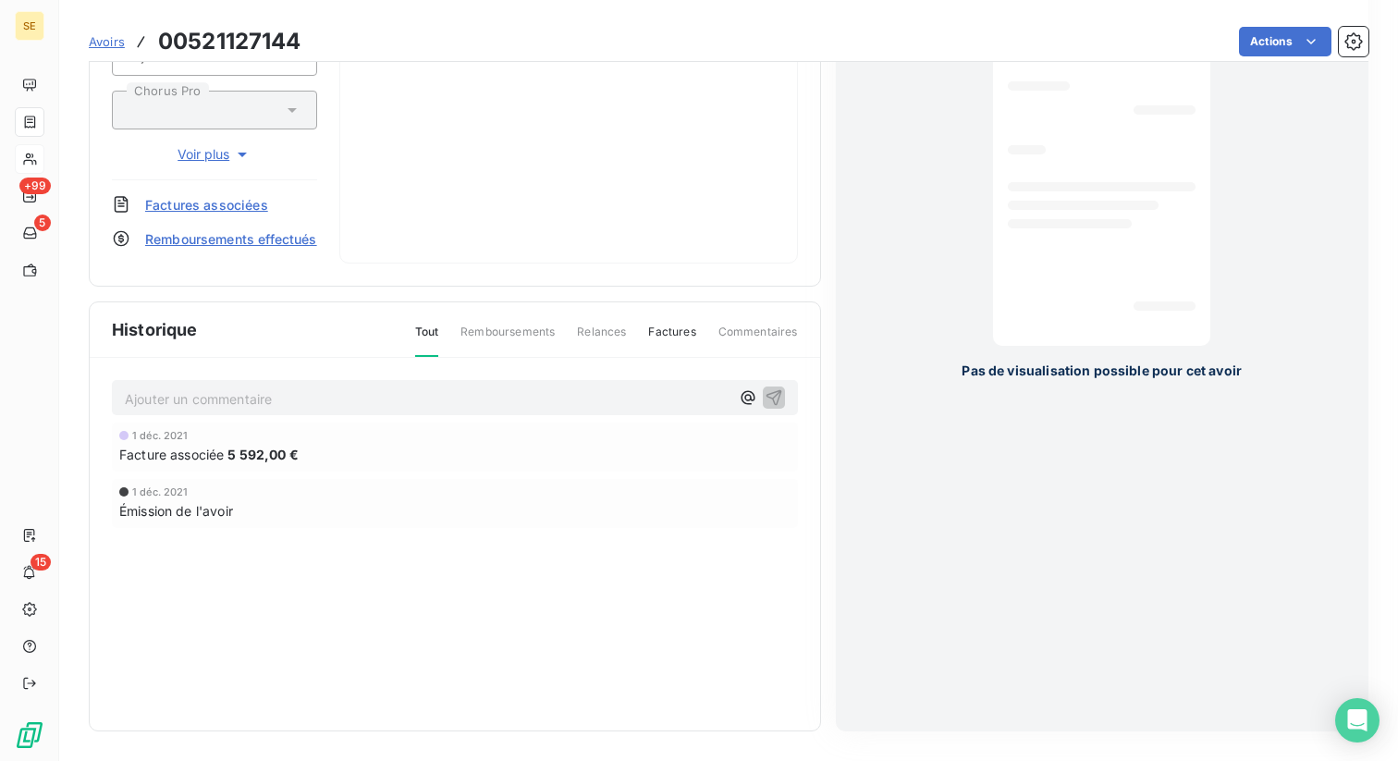
click at [603, 330] on span "Relances" at bounding box center [601, 339] width 49 height 31
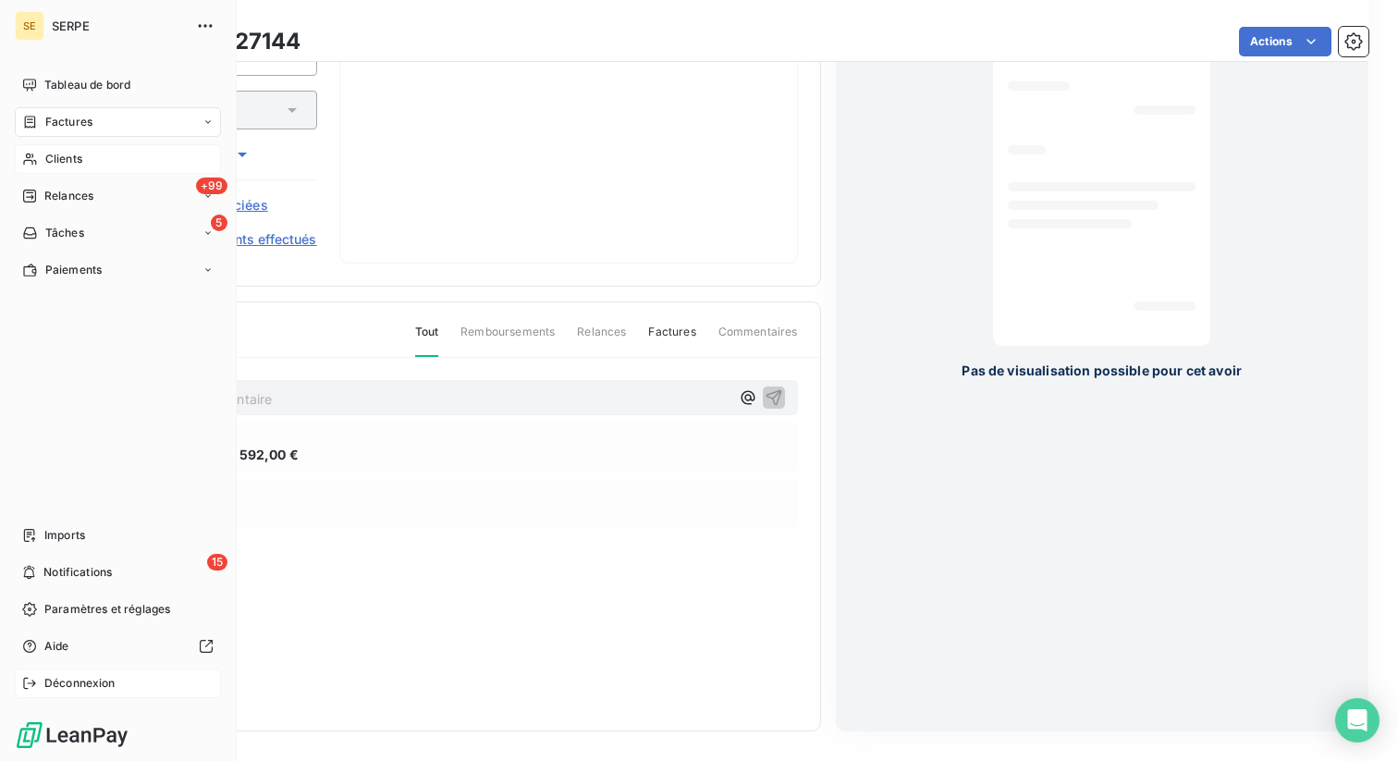
click at [35, 682] on icon at bounding box center [29, 683] width 12 height 11
